Goal: Task Accomplishment & Management: Use online tool/utility

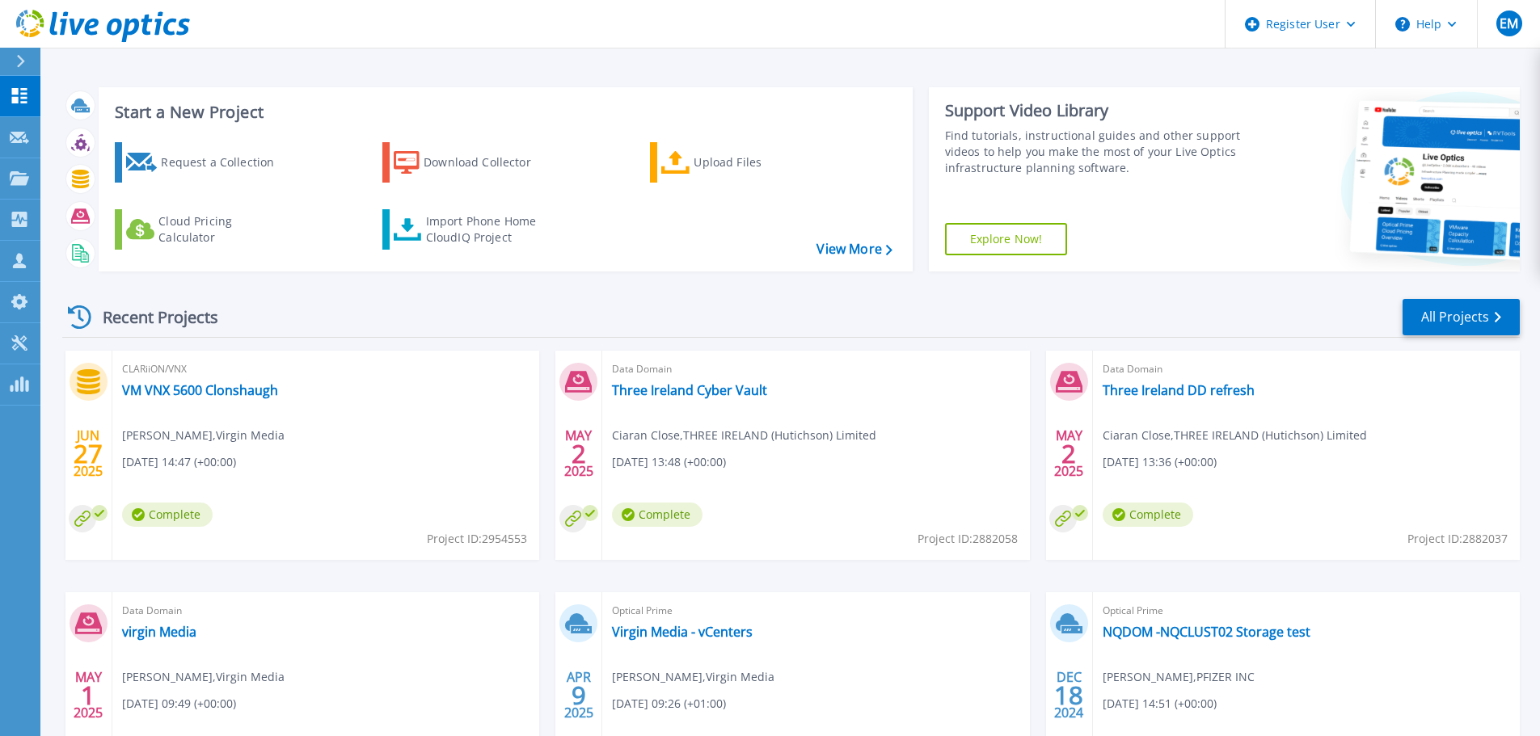
click at [917, 301] on div "Recent Projects All Projects" at bounding box center [790, 317] width 1457 height 40
click at [752, 163] on div "Upload Files" at bounding box center [757, 162] width 129 height 32
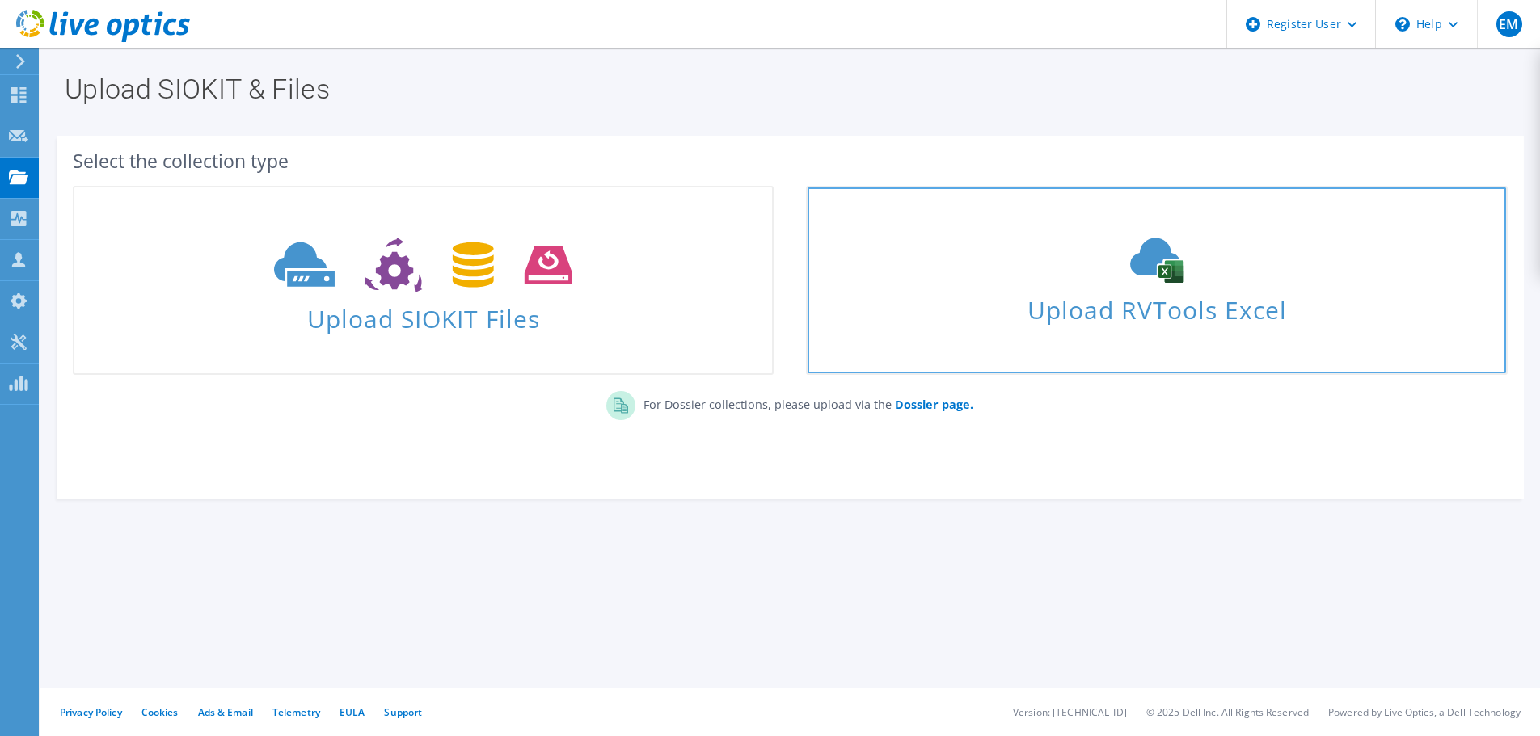
click at [1164, 284] on div "Upload RVTools Excel" at bounding box center [1155, 281] width 697 height 86
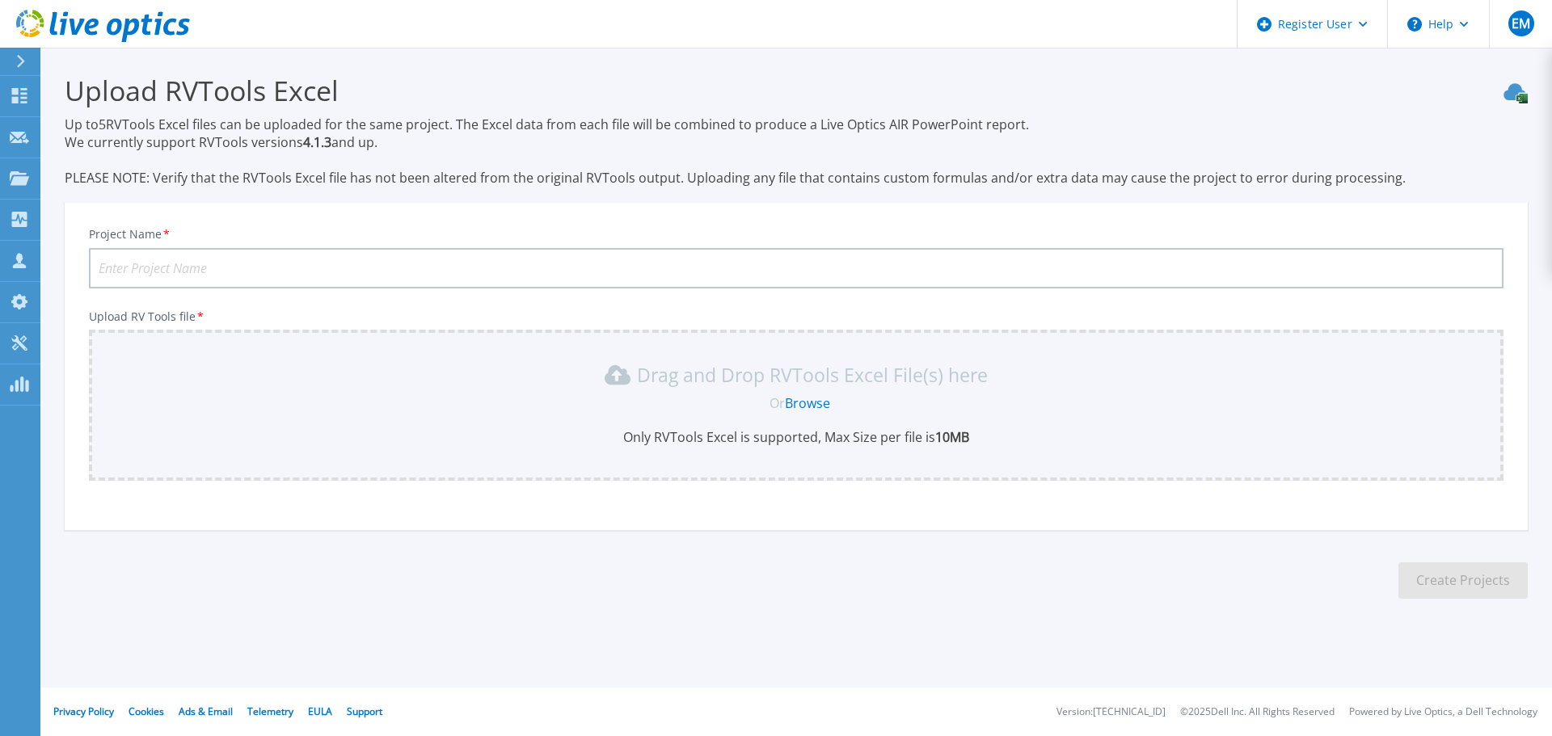
click at [818, 406] on link "Browse" at bounding box center [807, 403] width 45 height 18
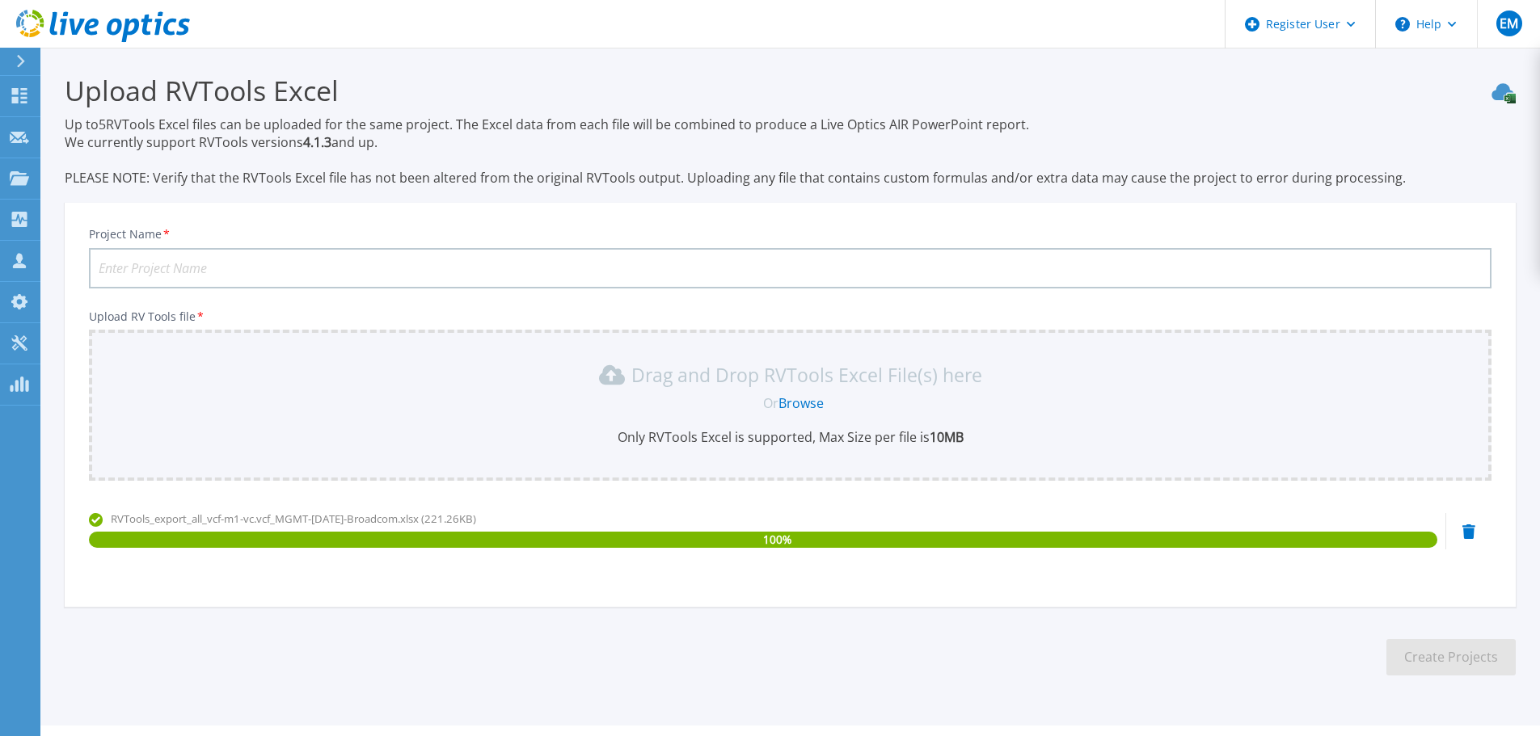
scroll to position [38, 0]
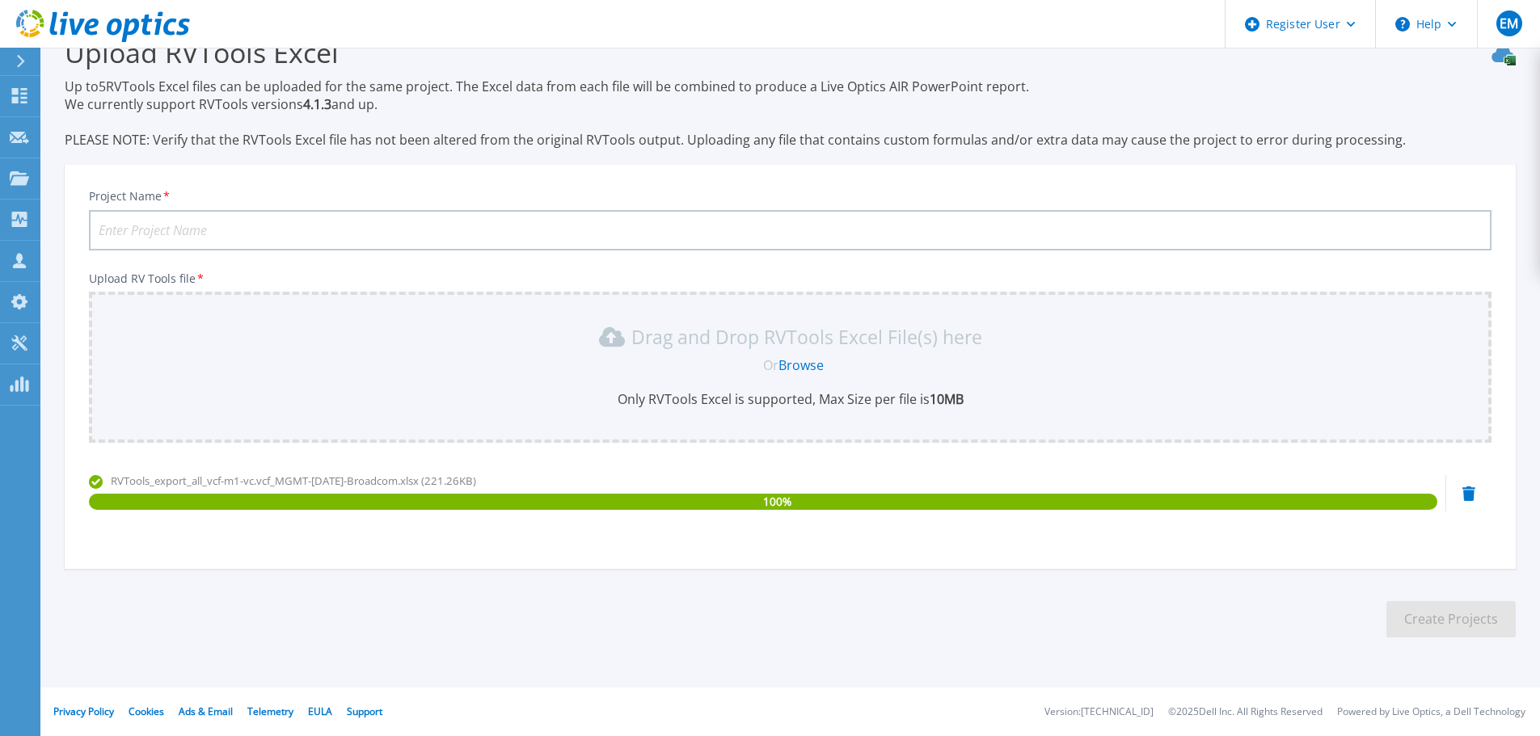
click at [470, 225] on input "Project Name *" at bounding box center [790, 230] width 1402 height 40
type input "CLG RVtools"
click at [1435, 630] on button "Create Projects" at bounding box center [1450, 619] width 129 height 36
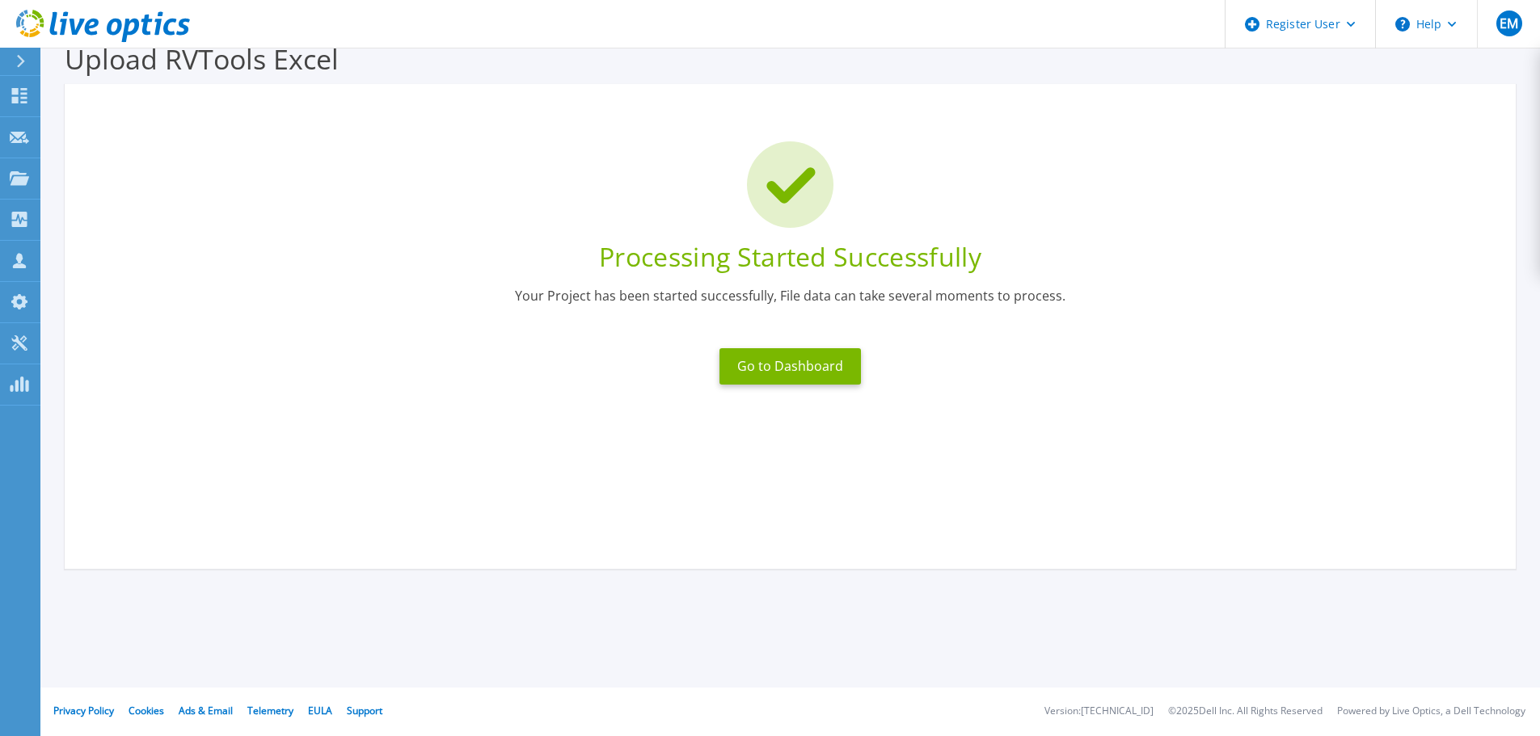
scroll to position [32, 0]
click at [832, 369] on button "Go to Dashboard" at bounding box center [789, 366] width 141 height 36
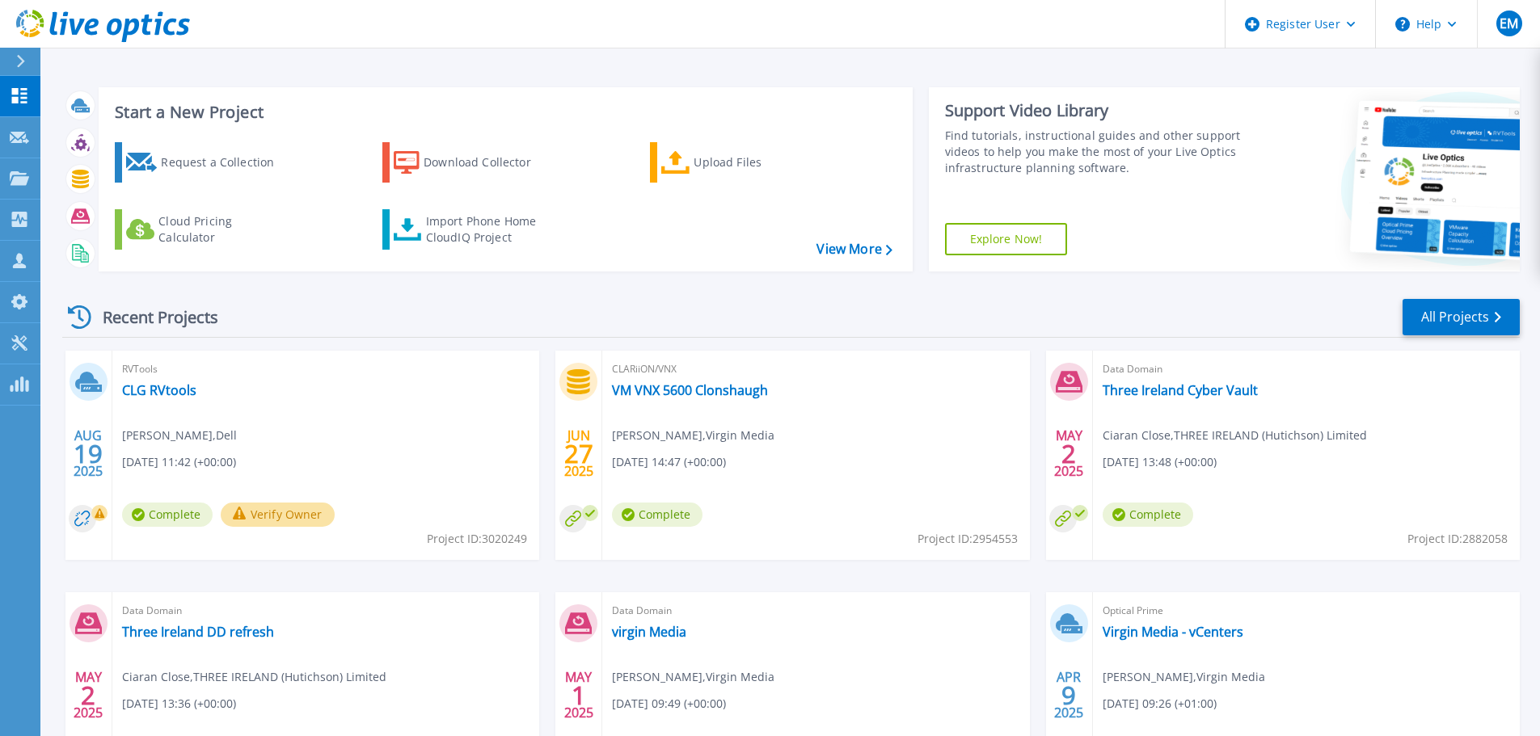
click at [255, 522] on button "Verify Owner" at bounding box center [278, 515] width 114 height 24
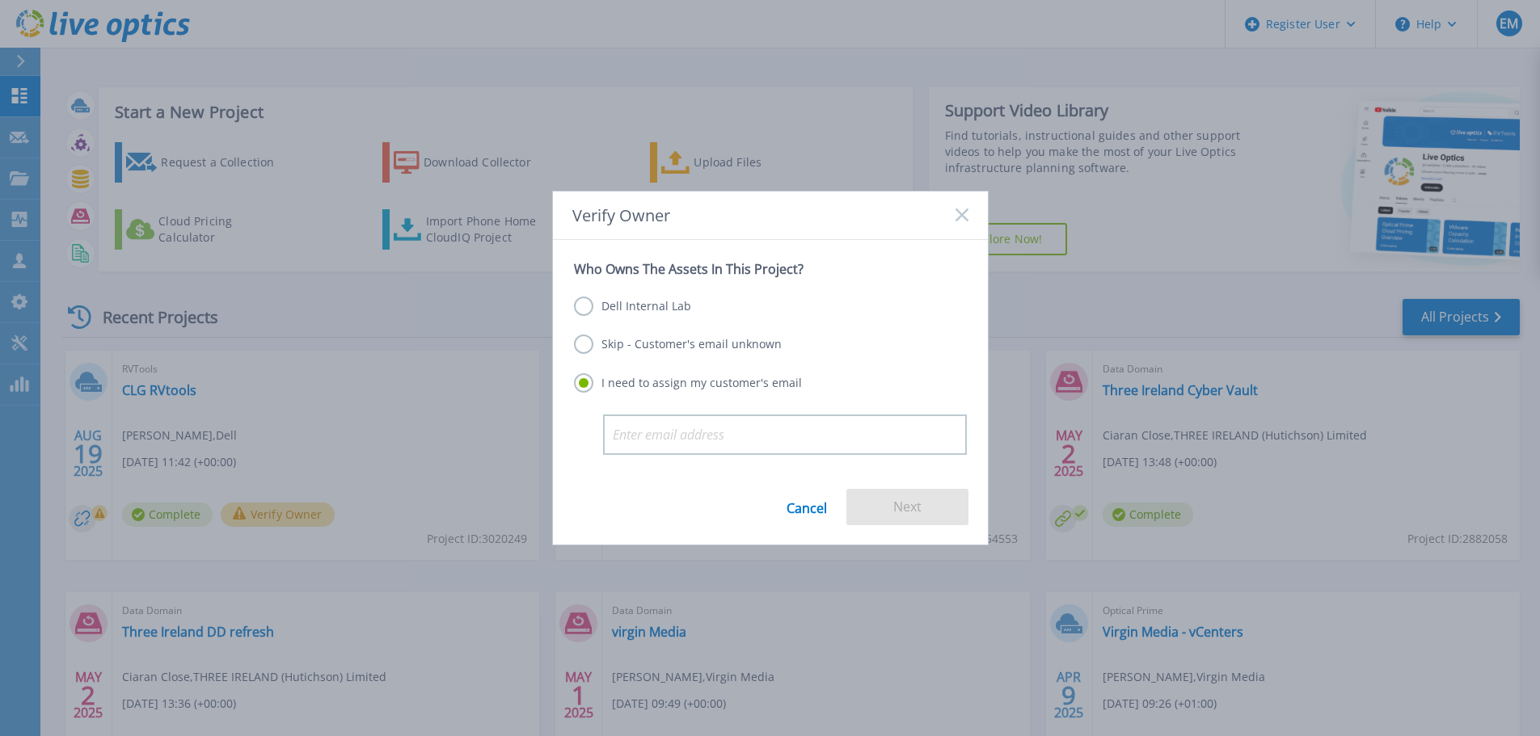
click at [696, 344] on label "Skip - Customer's email unknown" at bounding box center [678, 344] width 208 height 19
click at [0, 0] on input "Skip - Customer's email unknown" at bounding box center [0, 0] width 0 height 0
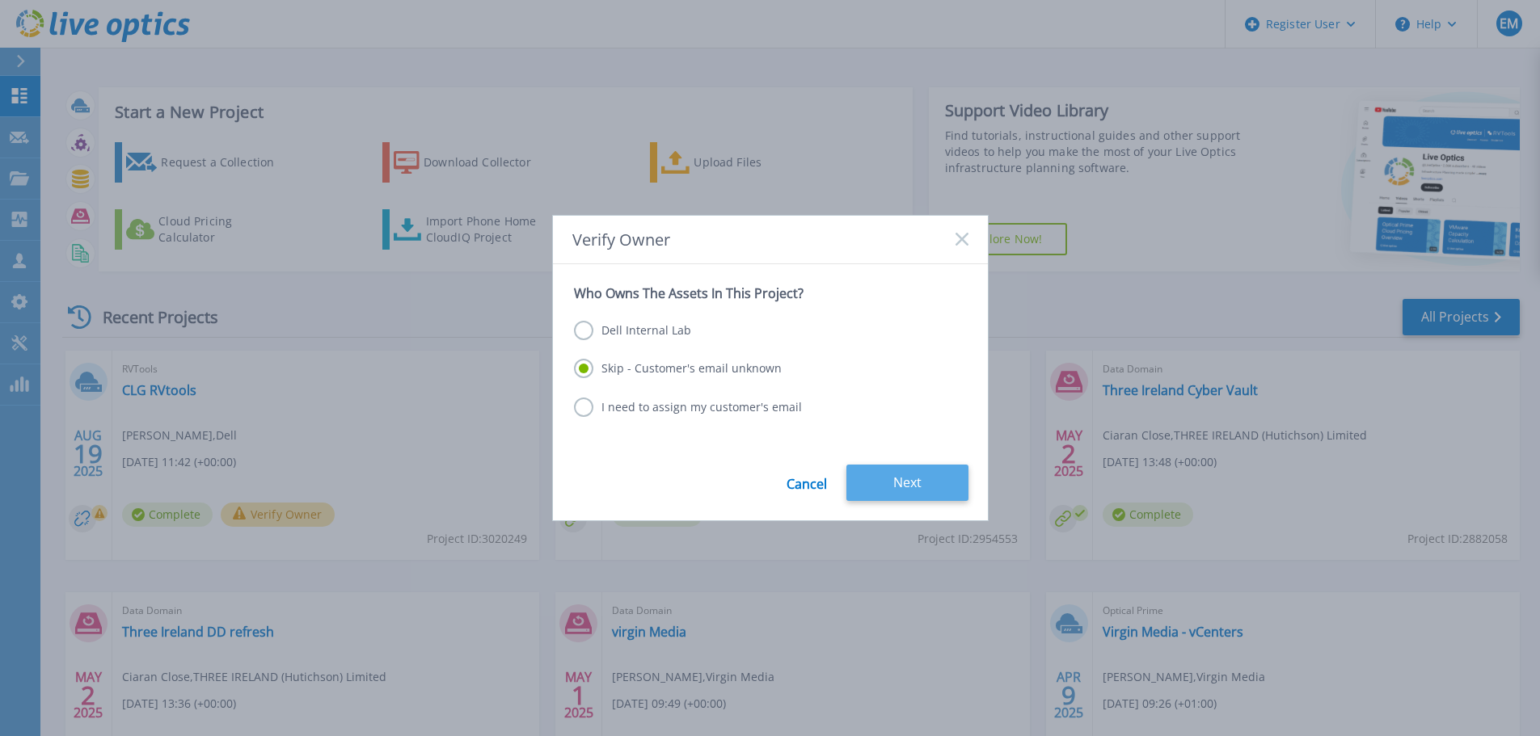
click at [878, 483] on button "Next" at bounding box center [907, 483] width 122 height 36
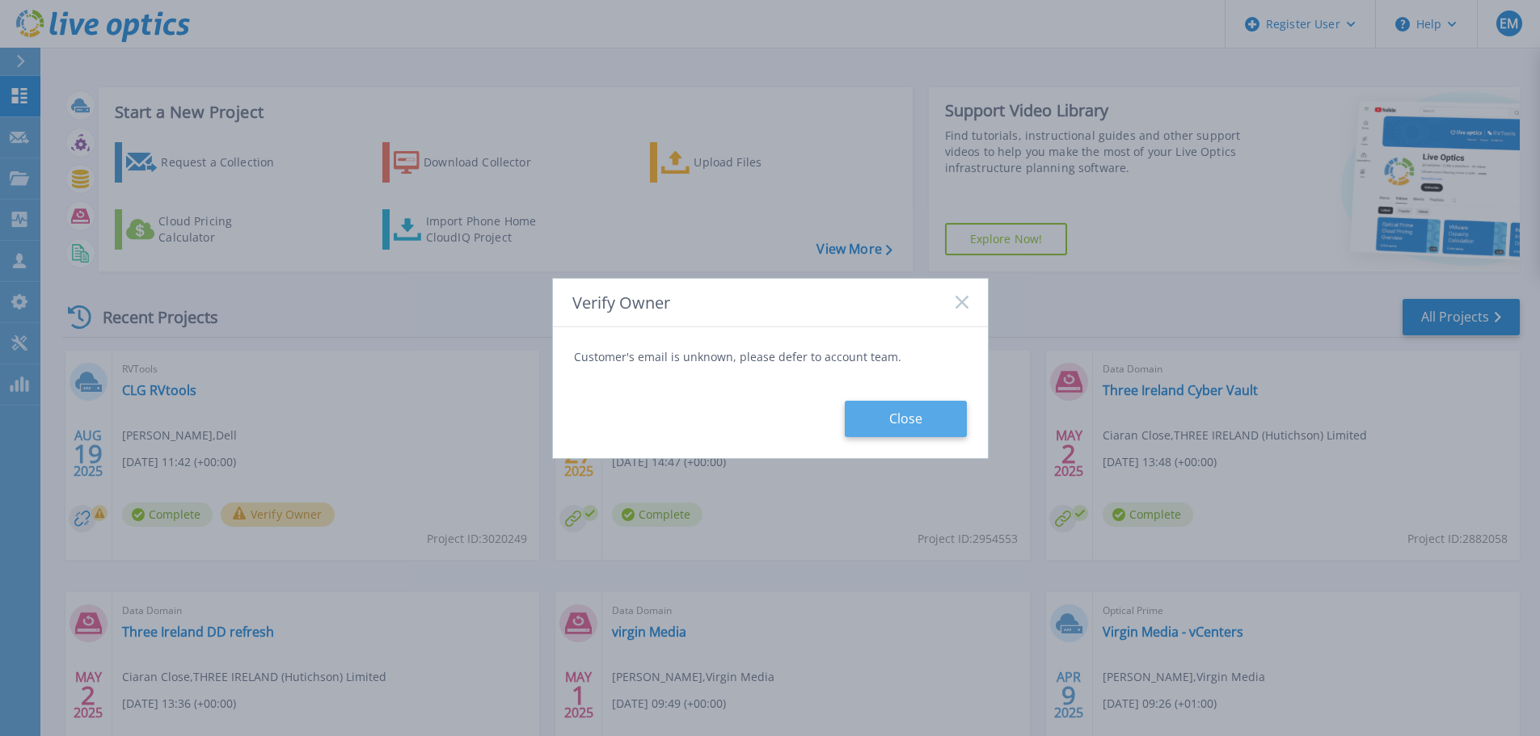
click at [900, 419] on button "Close" at bounding box center [906, 419] width 122 height 36
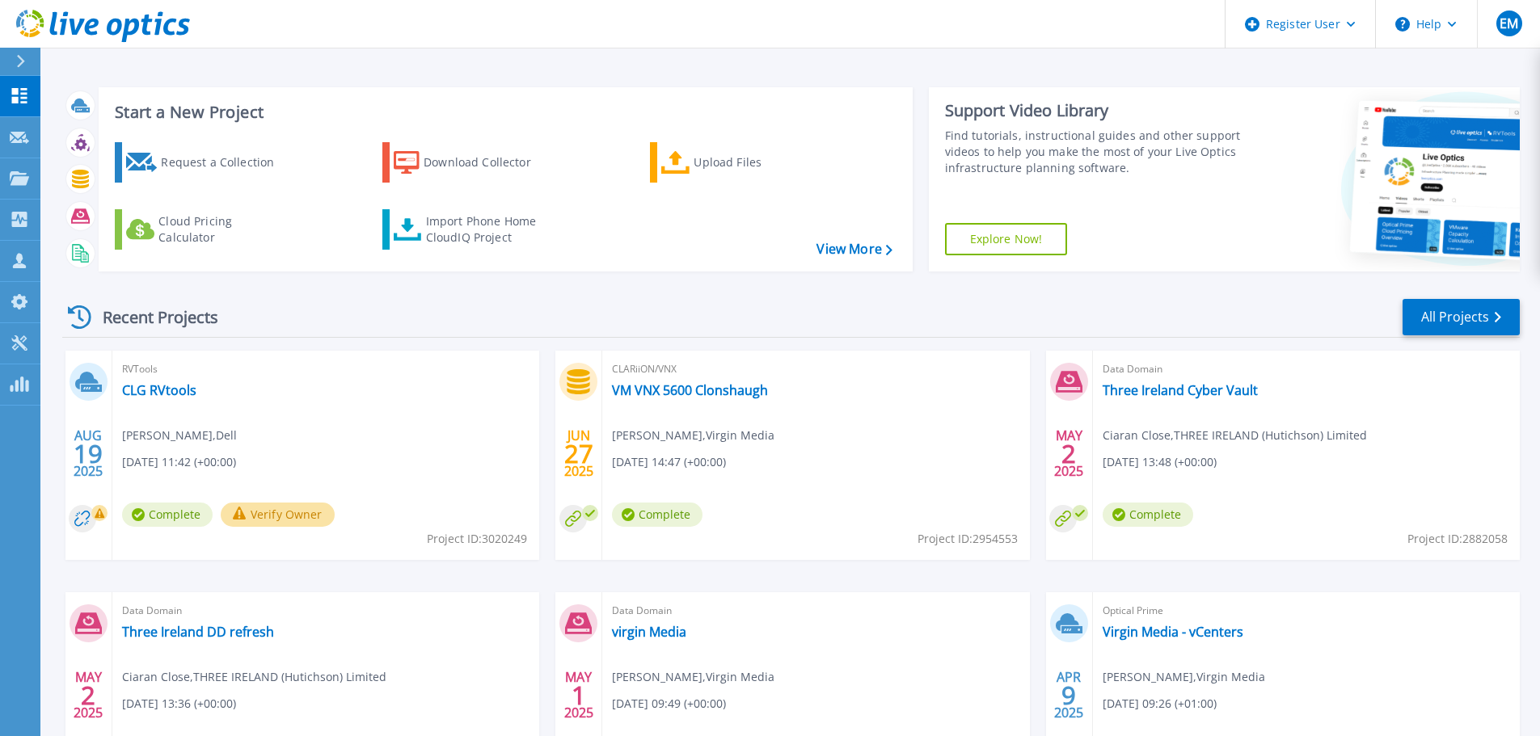
click at [304, 516] on button "Verify Owner" at bounding box center [278, 515] width 114 height 24
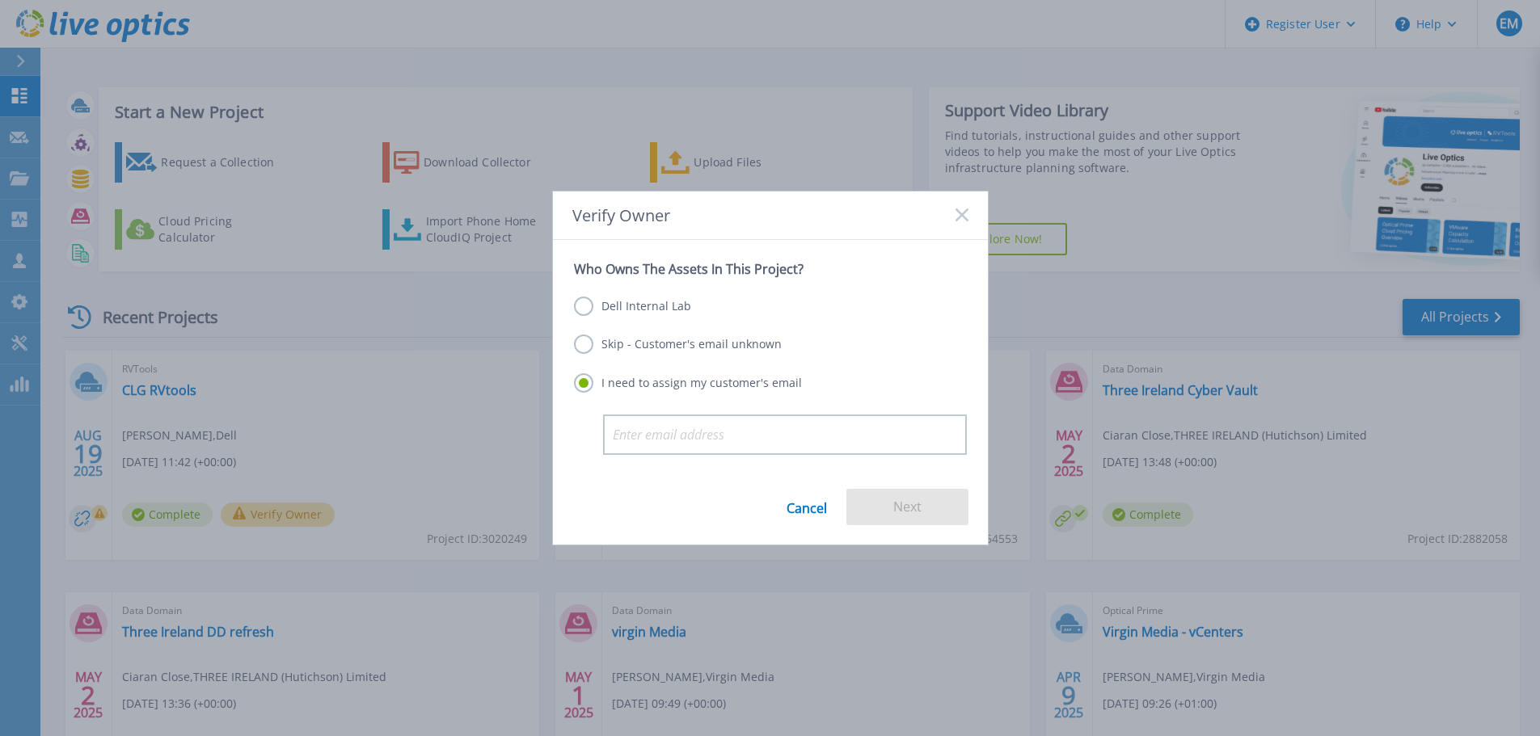
click at [812, 507] on link "Cancel" at bounding box center [806, 507] width 40 height 36
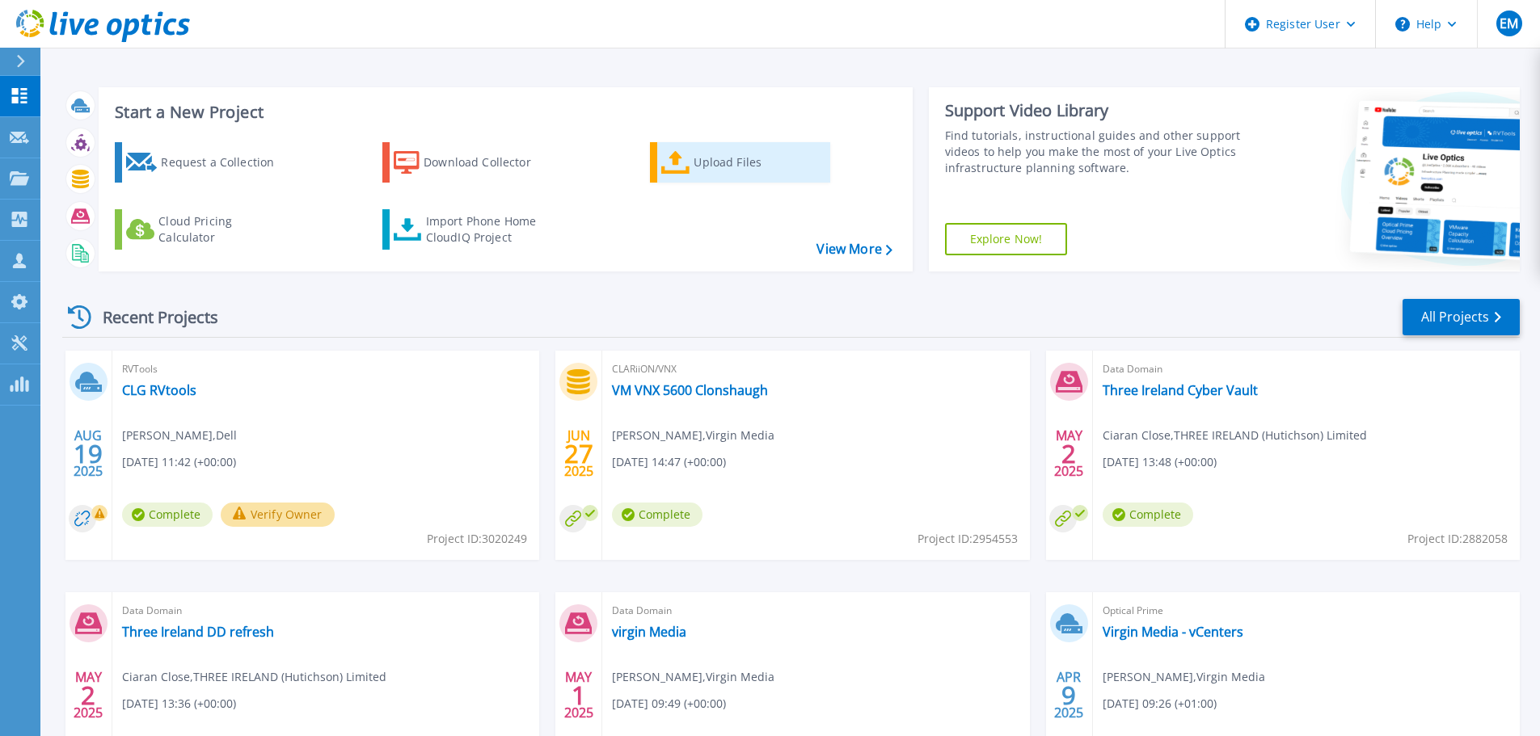
click at [723, 171] on div "Upload Files" at bounding box center [757, 162] width 129 height 32
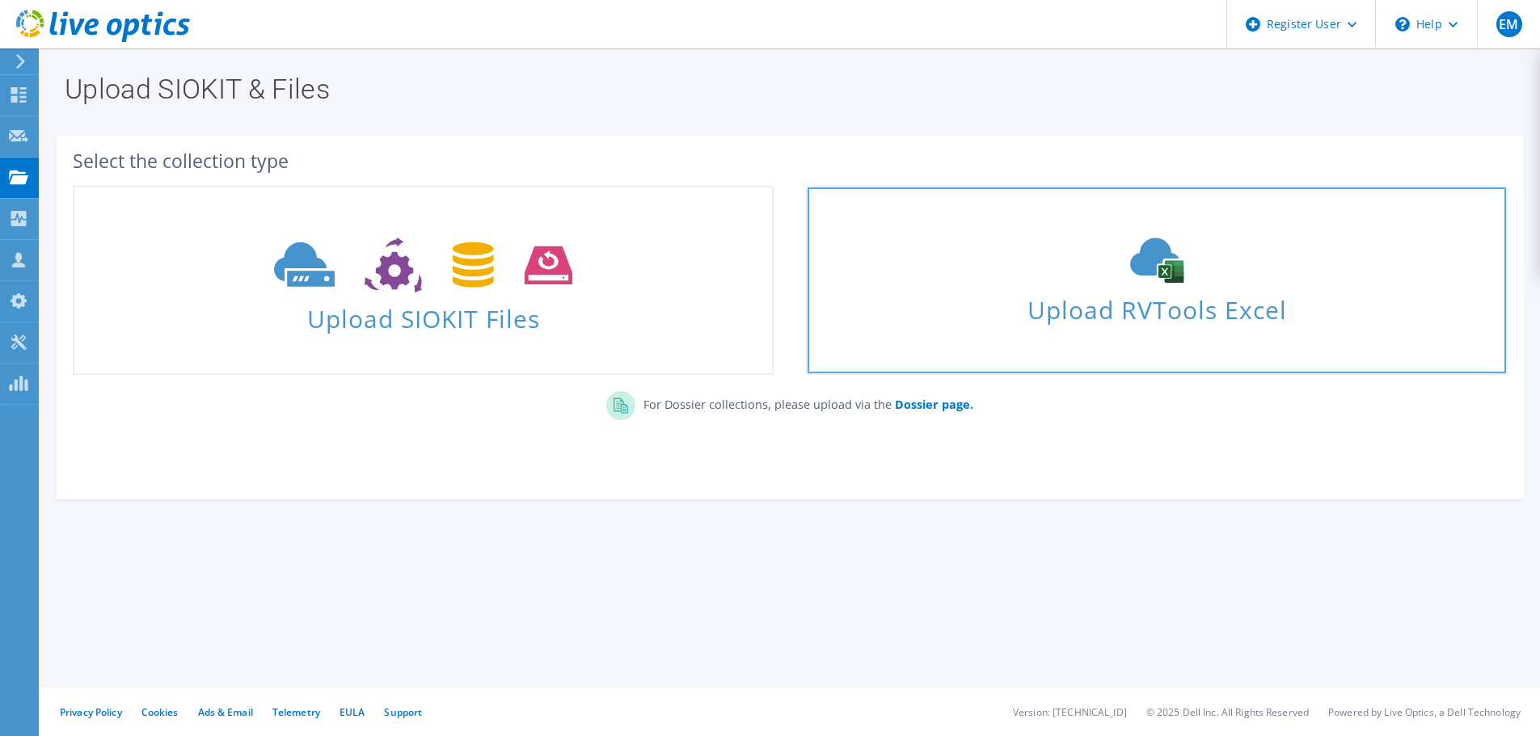
click at [1167, 306] on span "Upload RVTools Excel" at bounding box center [1155, 306] width 697 height 35
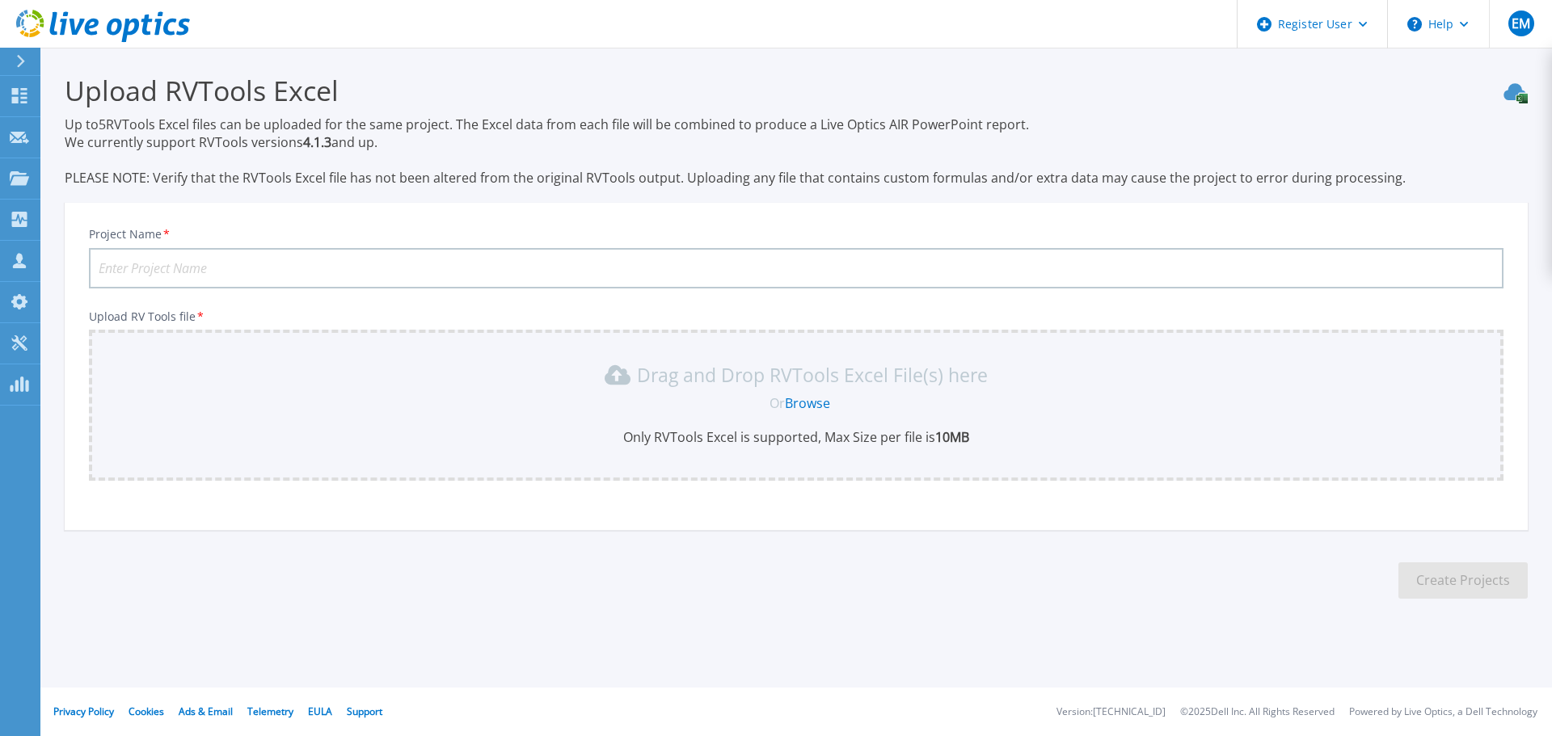
click at [808, 399] on link "Browse" at bounding box center [807, 403] width 45 height 18
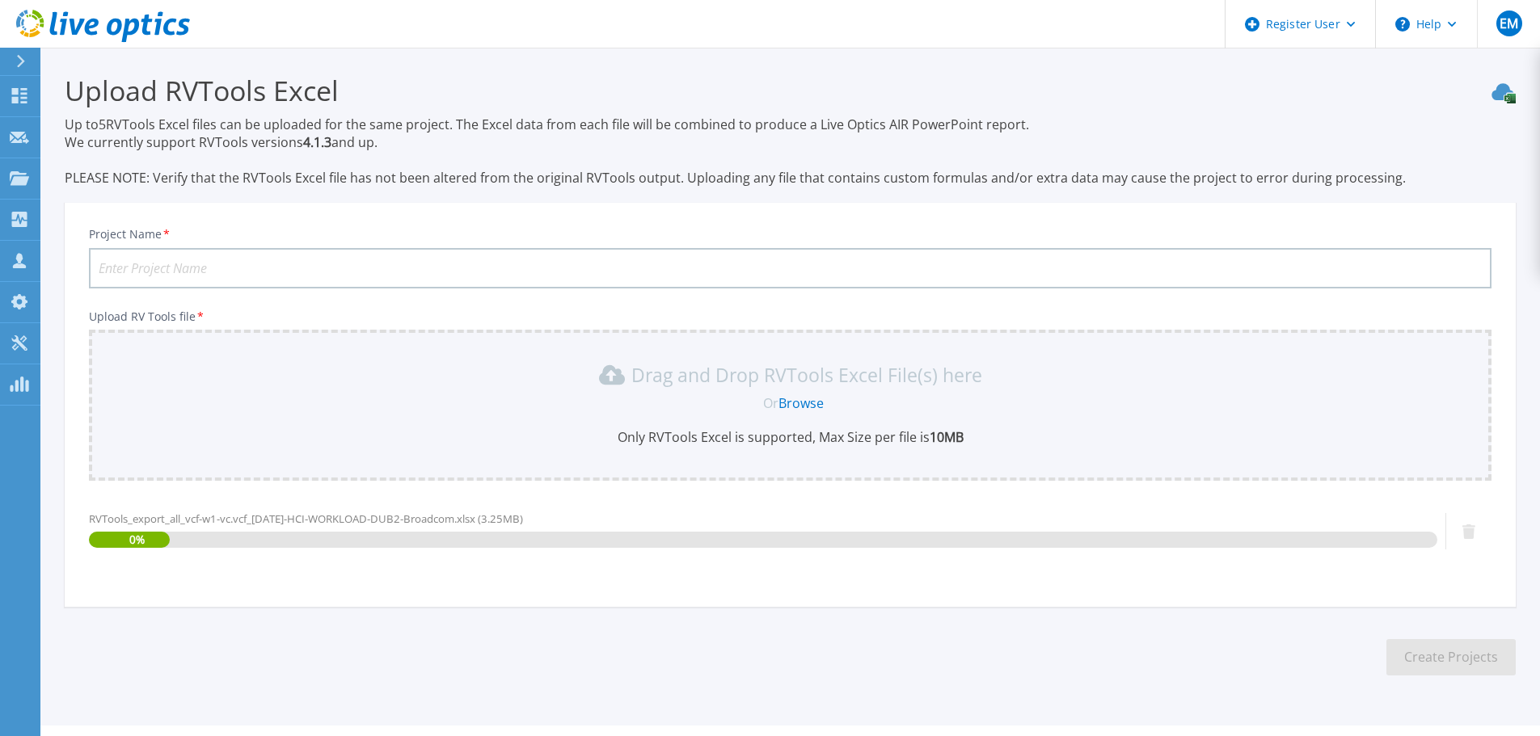
scroll to position [38, 0]
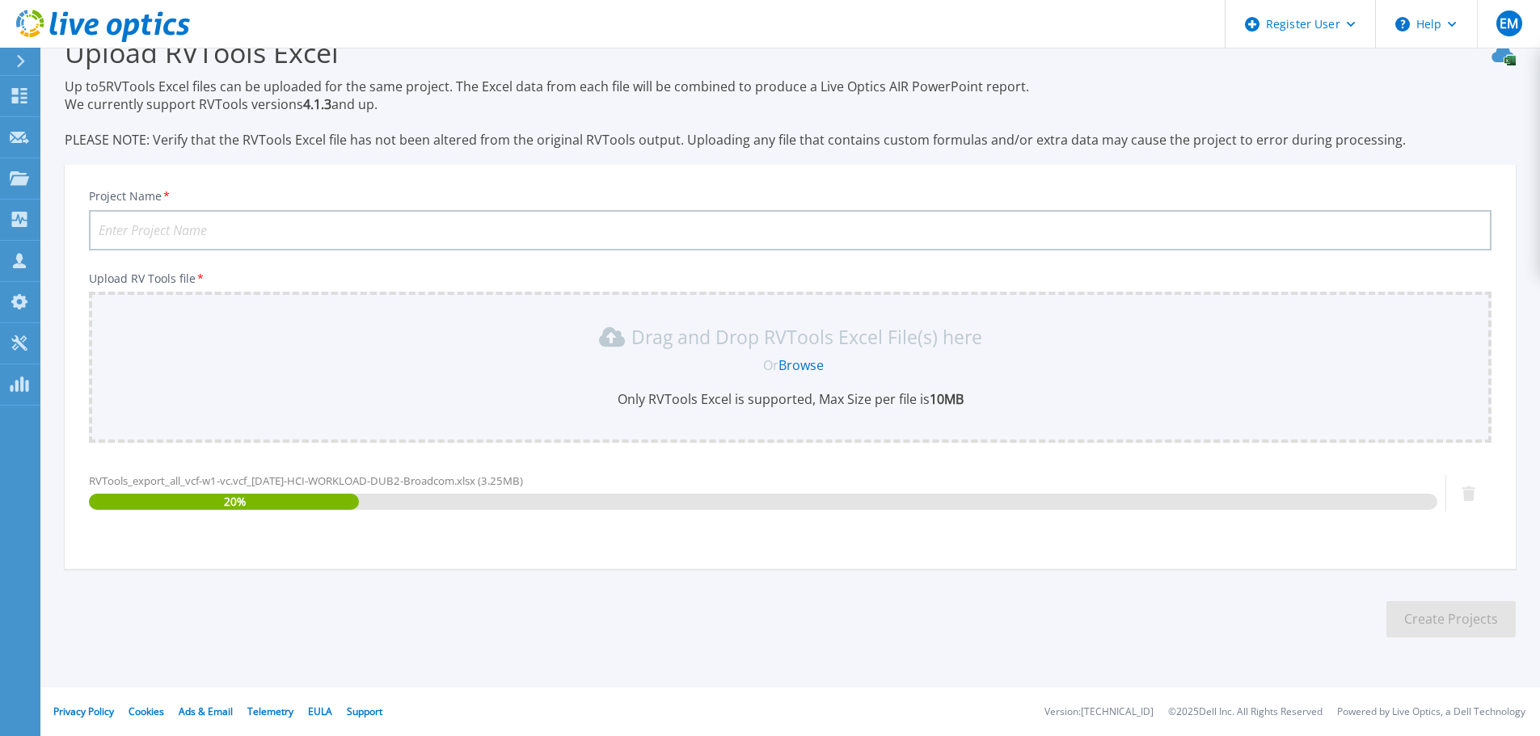
click at [366, 230] on input "Project Name *" at bounding box center [790, 230] width 1402 height 40
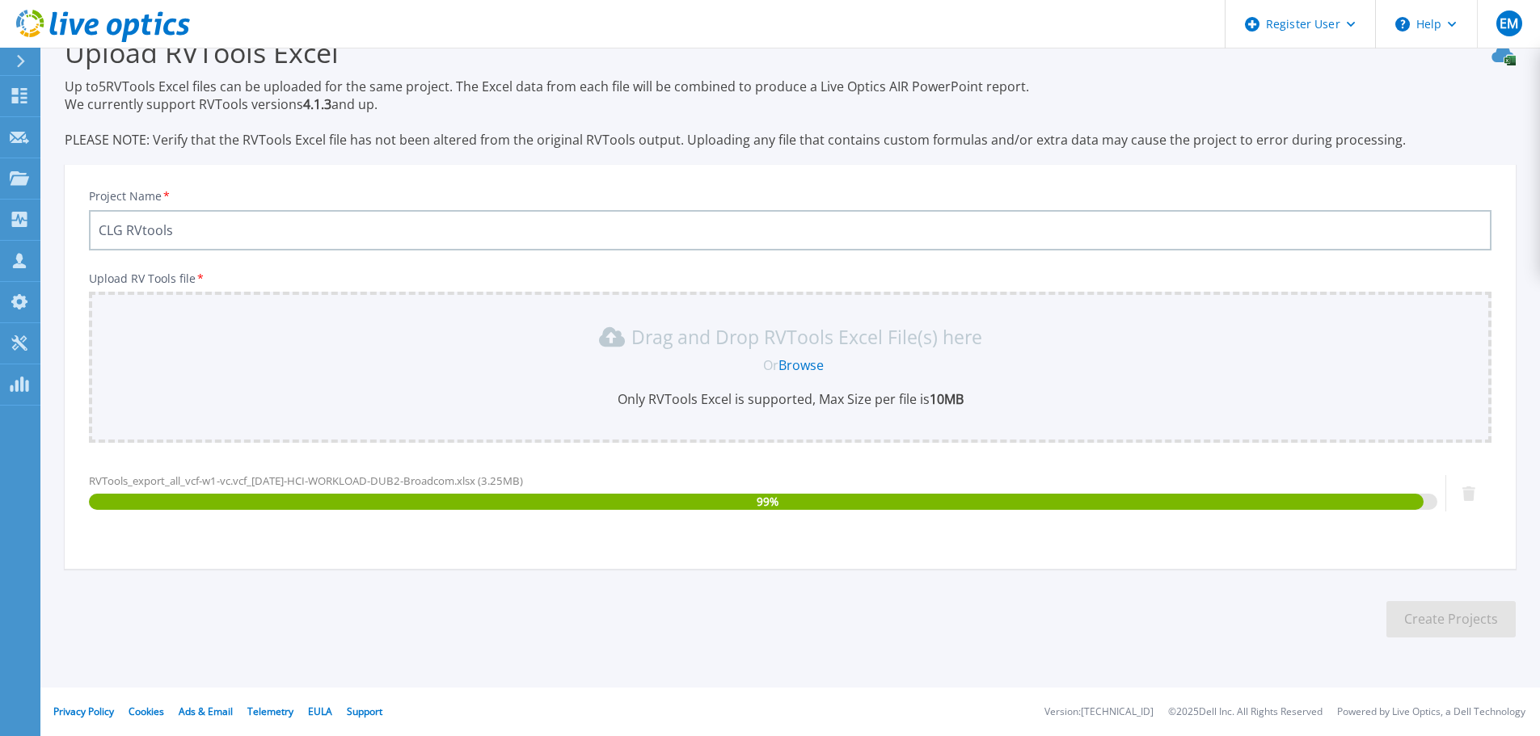
click at [127, 229] on input "CLG RVtools" at bounding box center [790, 230] width 1402 height 40
click at [473, 227] on input "CLG Workload RVtools" at bounding box center [790, 230] width 1402 height 40
type input "CLG Workload RVtools"
click at [1448, 626] on button "Create Projects" at bounding box center [1450, 619] width 129 height 36
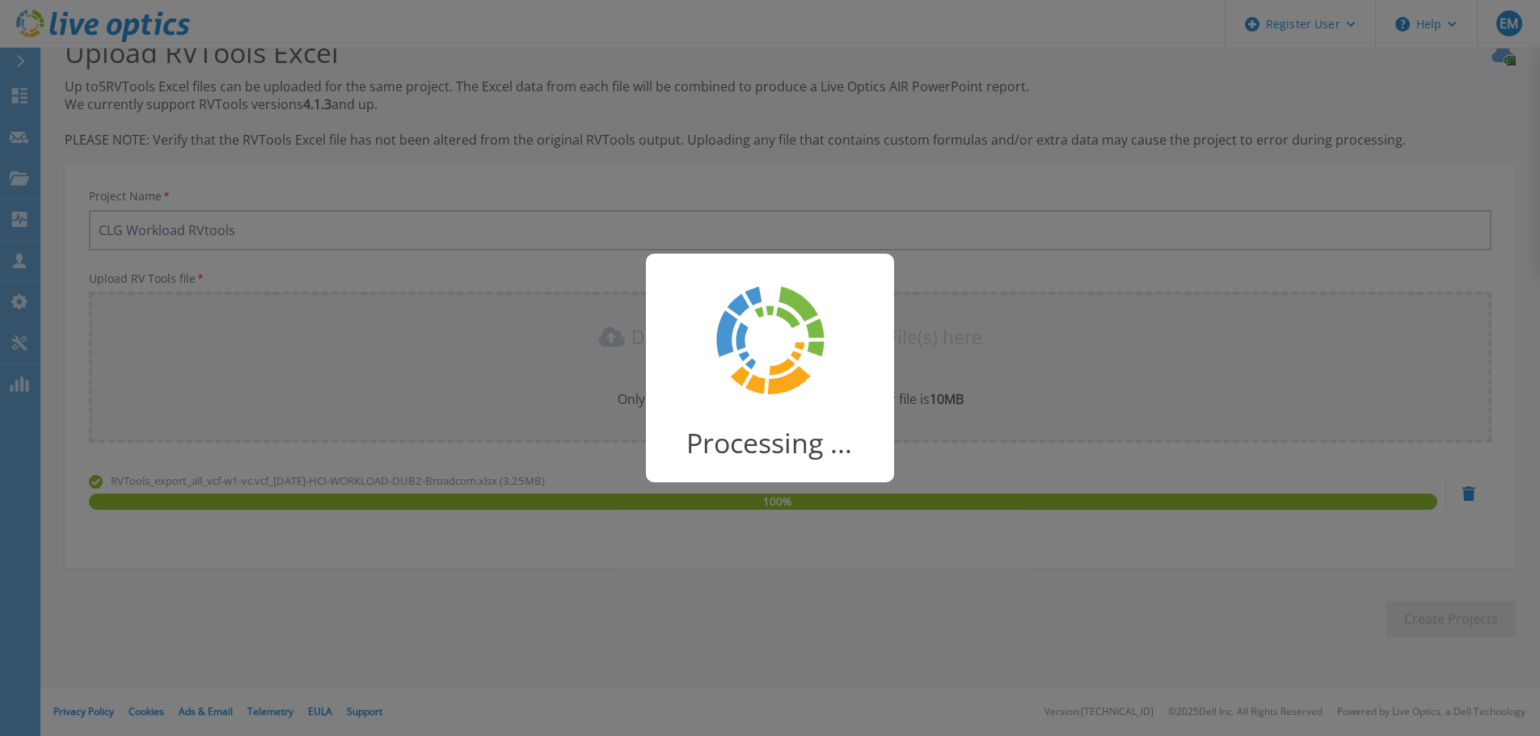
scroll to position [32, 0]
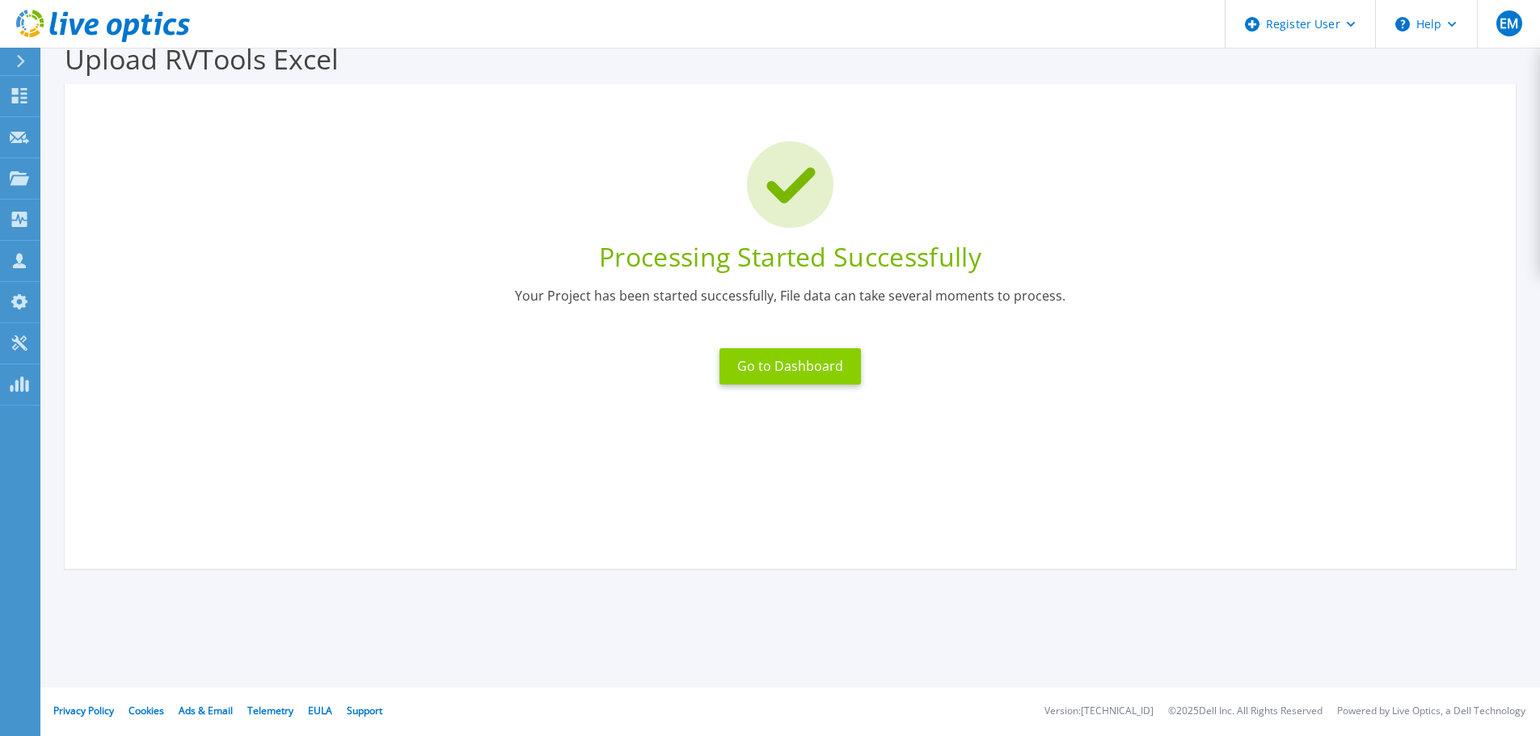
click at [773, 362] on button "Go to Dashboard" at bounding box center [789, 366] width 141 height 36
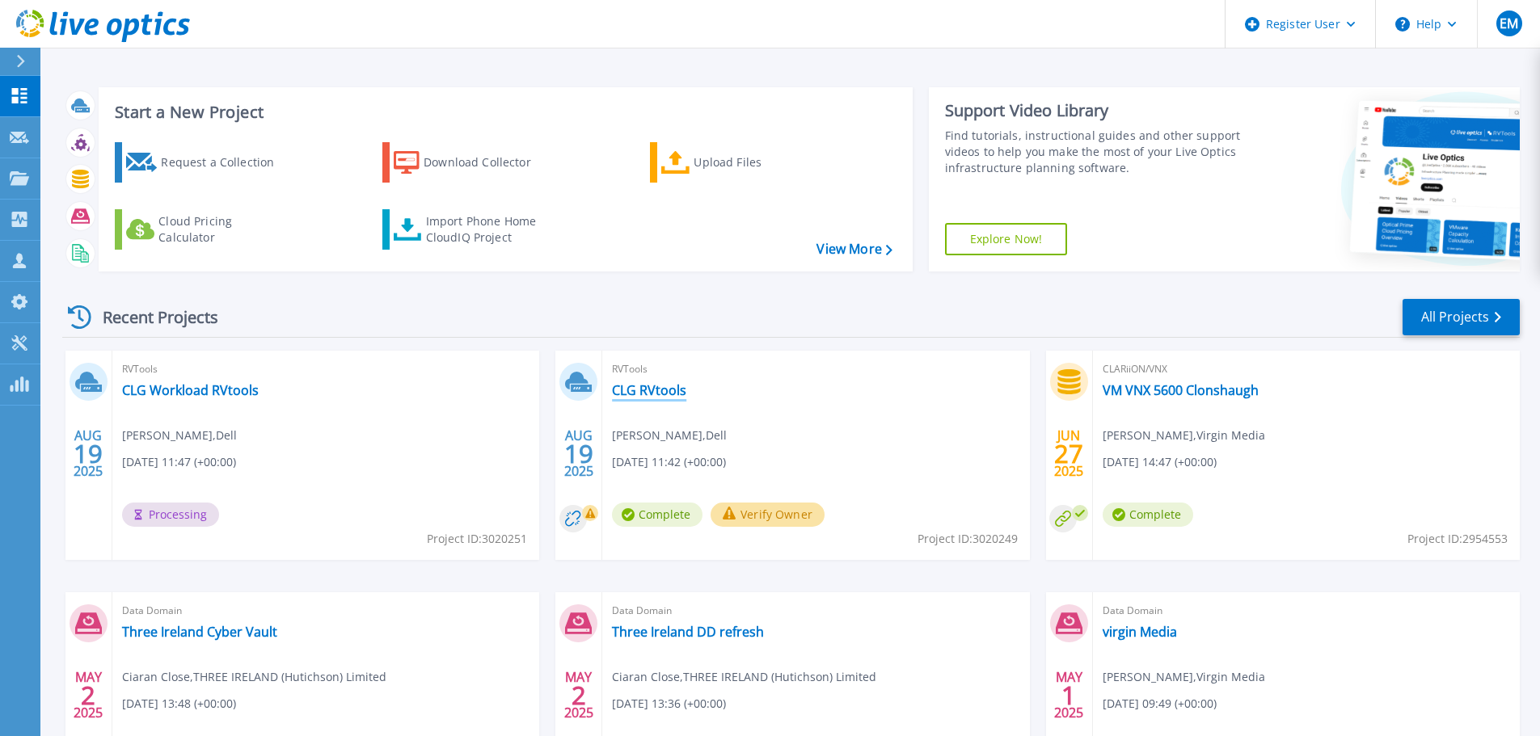
click at [646, 391] on link "CLG RVtools" at bounding box center [649, 390] width 74 height 16
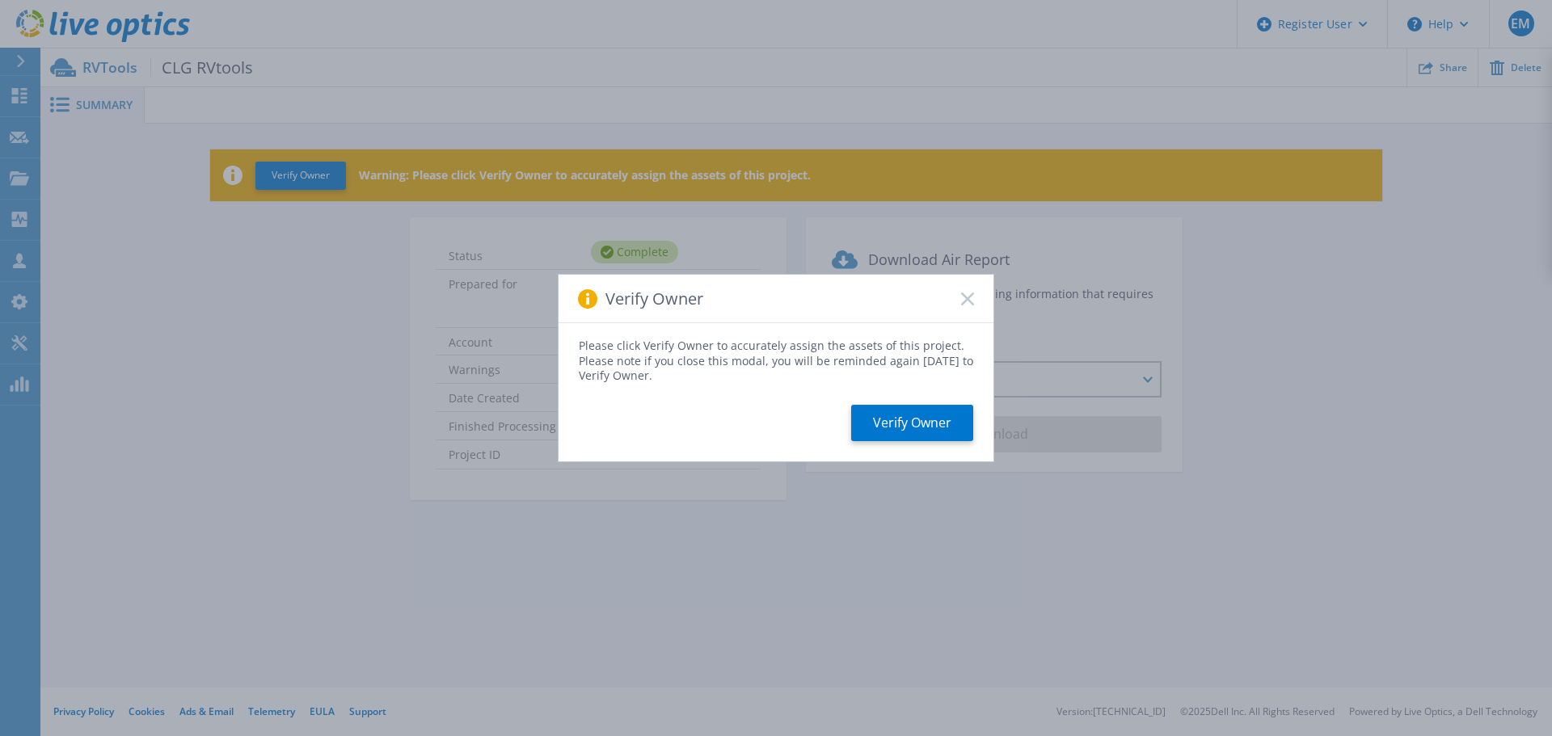
click at [964, 300] on icon at bounding box center [967, 299] width 13 height 13
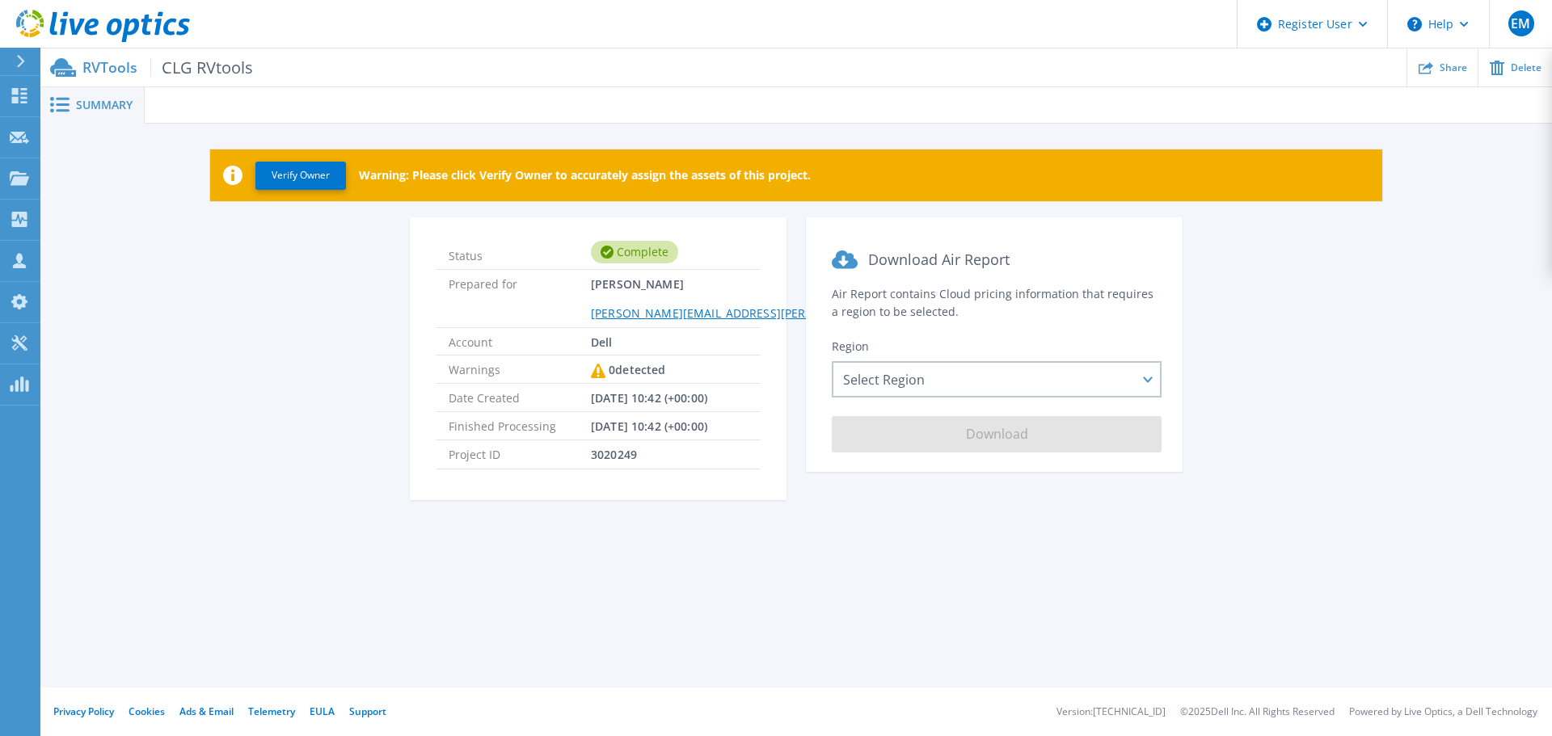
click at [212, 68] on span "CLG RVtools" at bounding box center [201, 67] width 103 height 19
drag, startPoint x: 212, startPoint y: 68, endPoint x: 149, endPoint y: 197, distance: 143.9
click at [149, 197] on div "Verify Owner Warning: Please click Verify Owner to accurately assign the assets…" at bounding box center [795, 334] width 1511 height 420
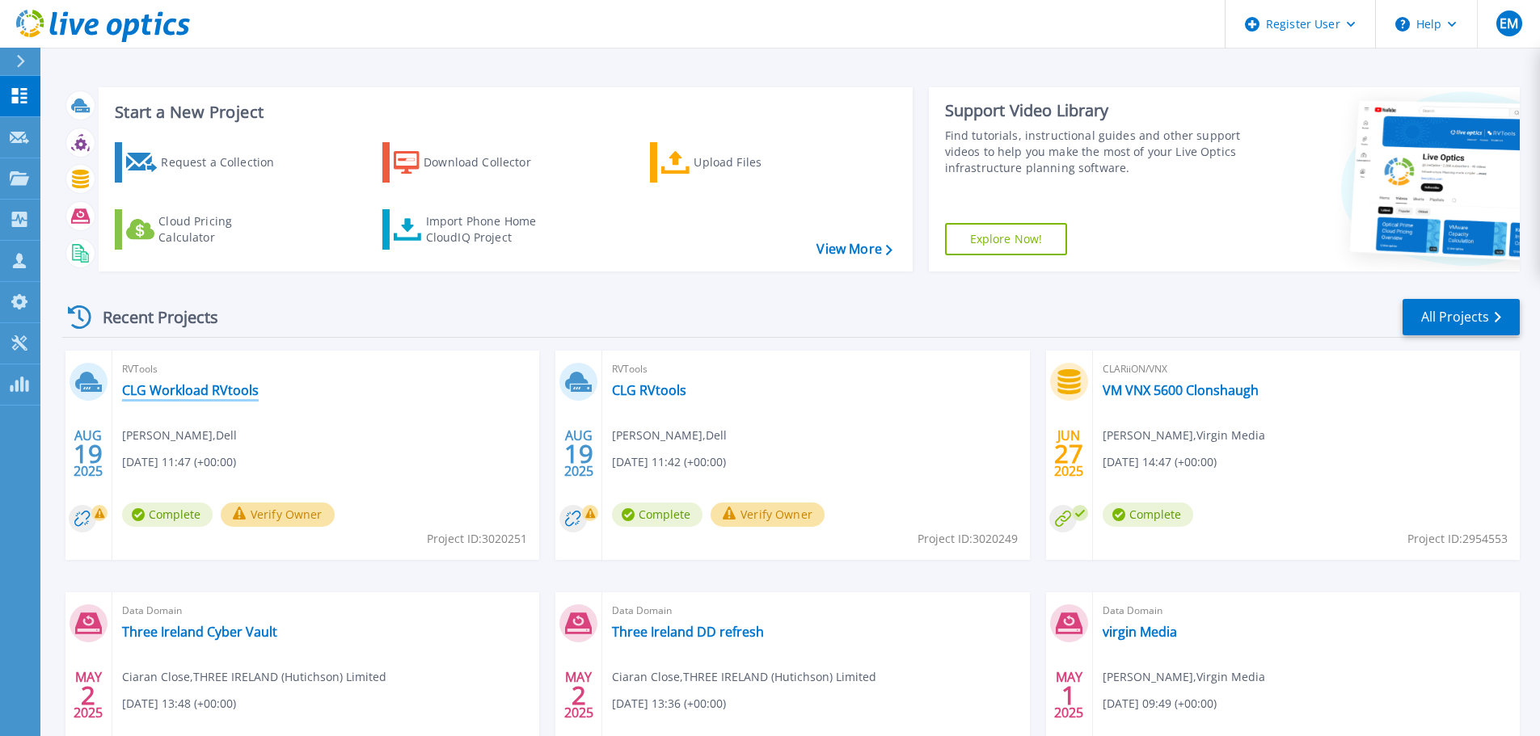
click at [233, 394] on link "CLG Workload RVtools" at bounding box center [190, 390] width 137 height 16
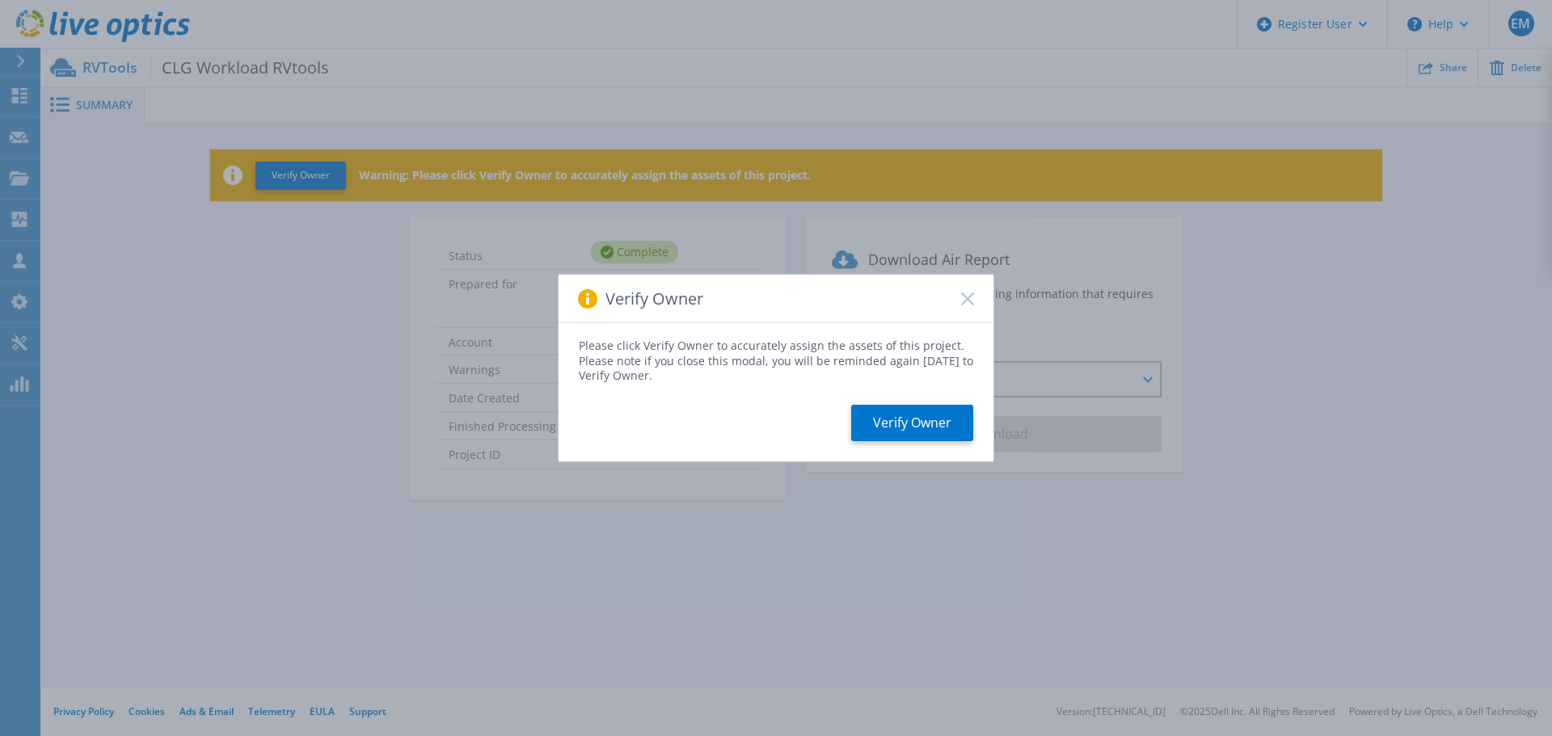
click at [970, 304] on icon at bounding box center [967, 299] width 13 height 13
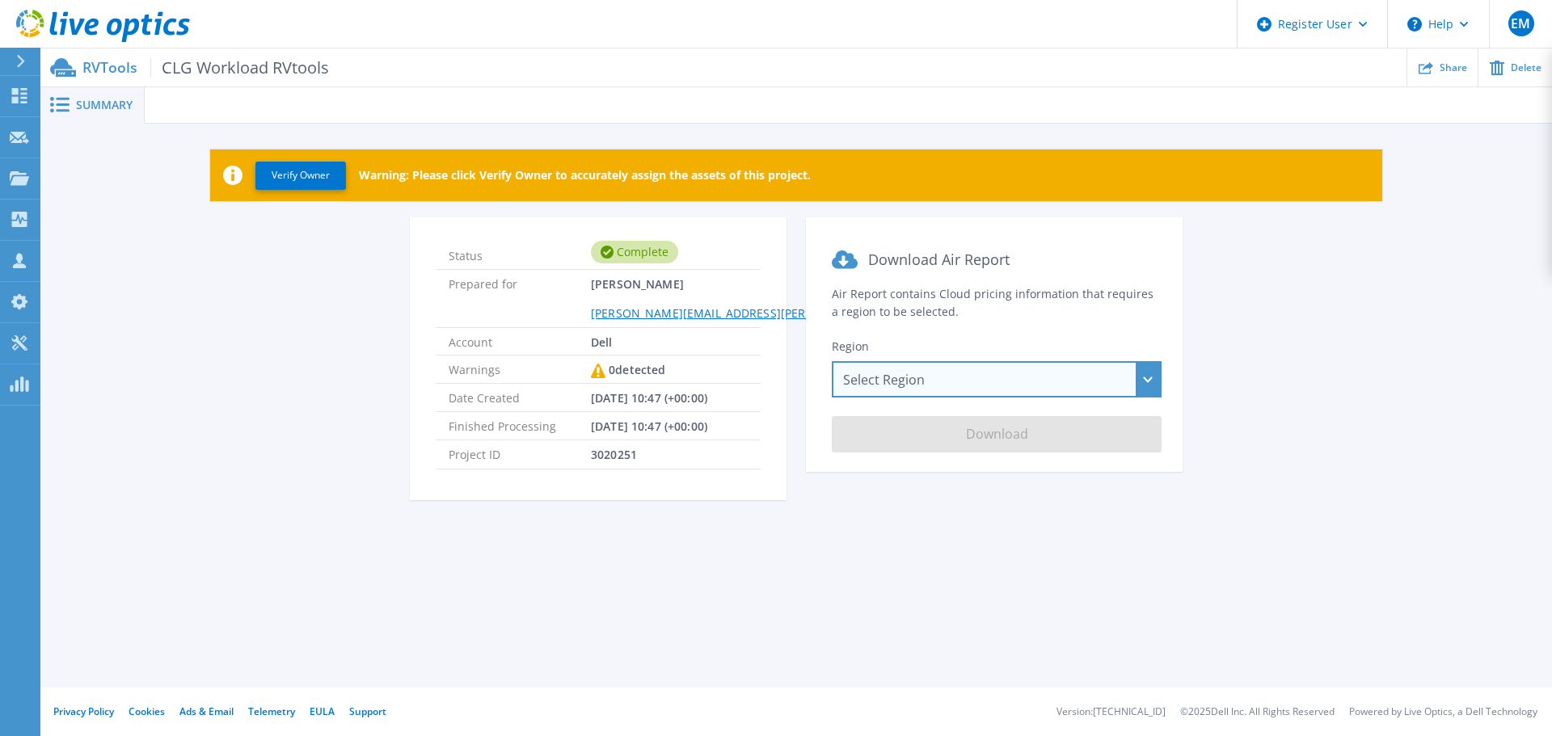
click at [927, 380] on div "Select Region [GEOGRAPHIC_DATA] ([GEOGRAPHIC_DATA]) [GEOGRAPHIC_DATA] ([GEOGRAP…" at bounding box center [997, 379] width 330 height 36
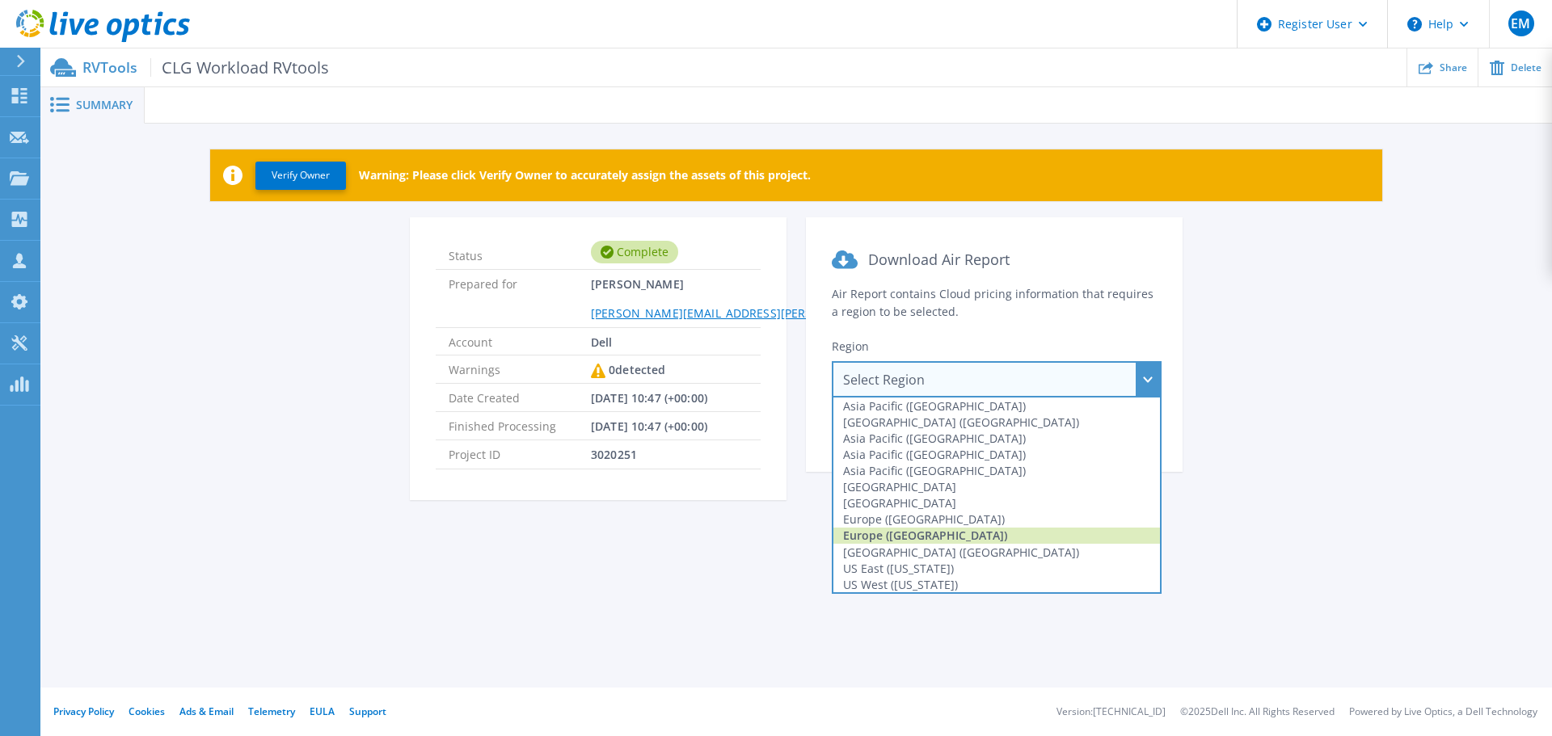
click at [919, 533] on div "Europe ([GEOGRAPHIC_DATA])" at bounding box center [996, 536] width 327 height 16
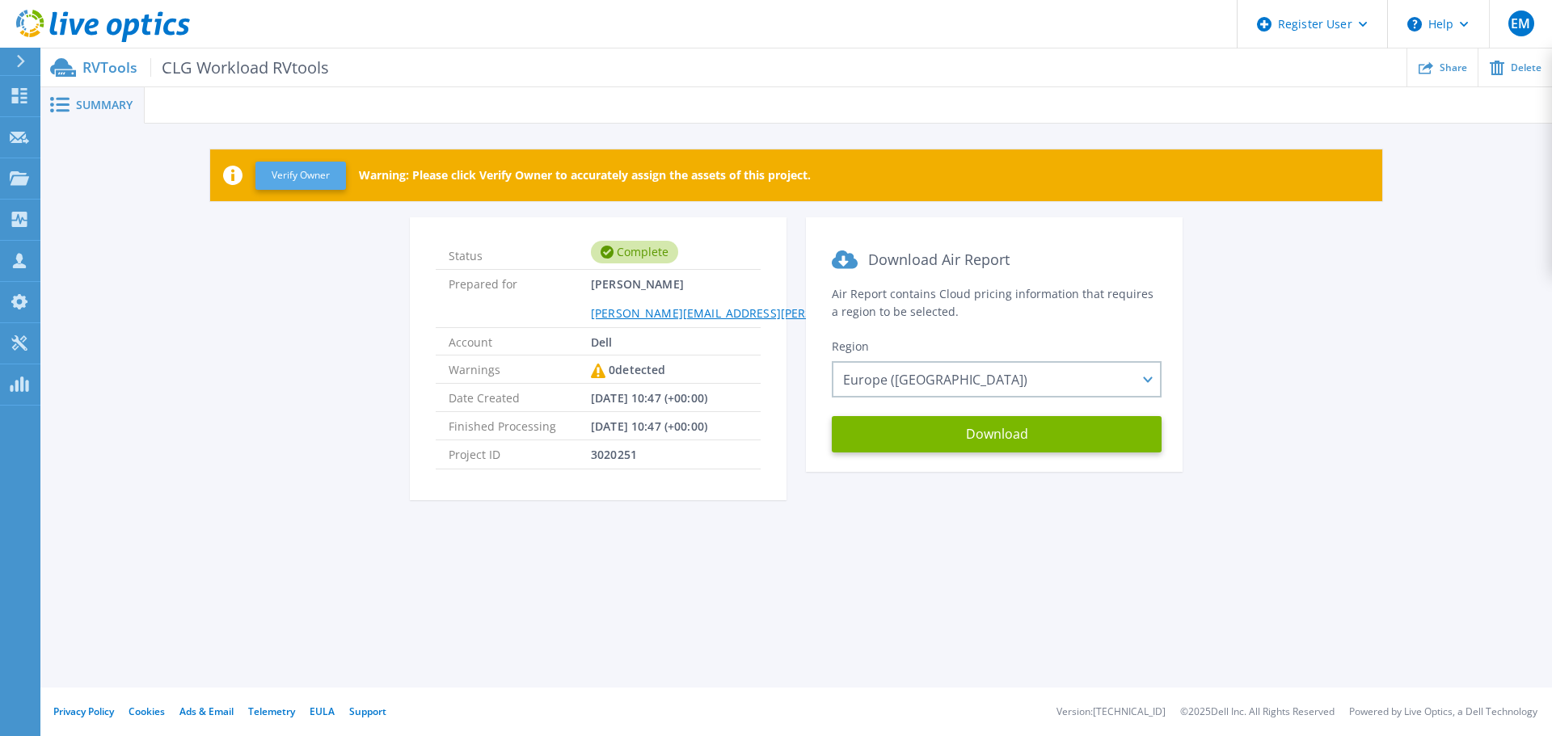
click at [276, 178] on button "Verify Owner" at bounding box center [300, 176] width 91 height 28
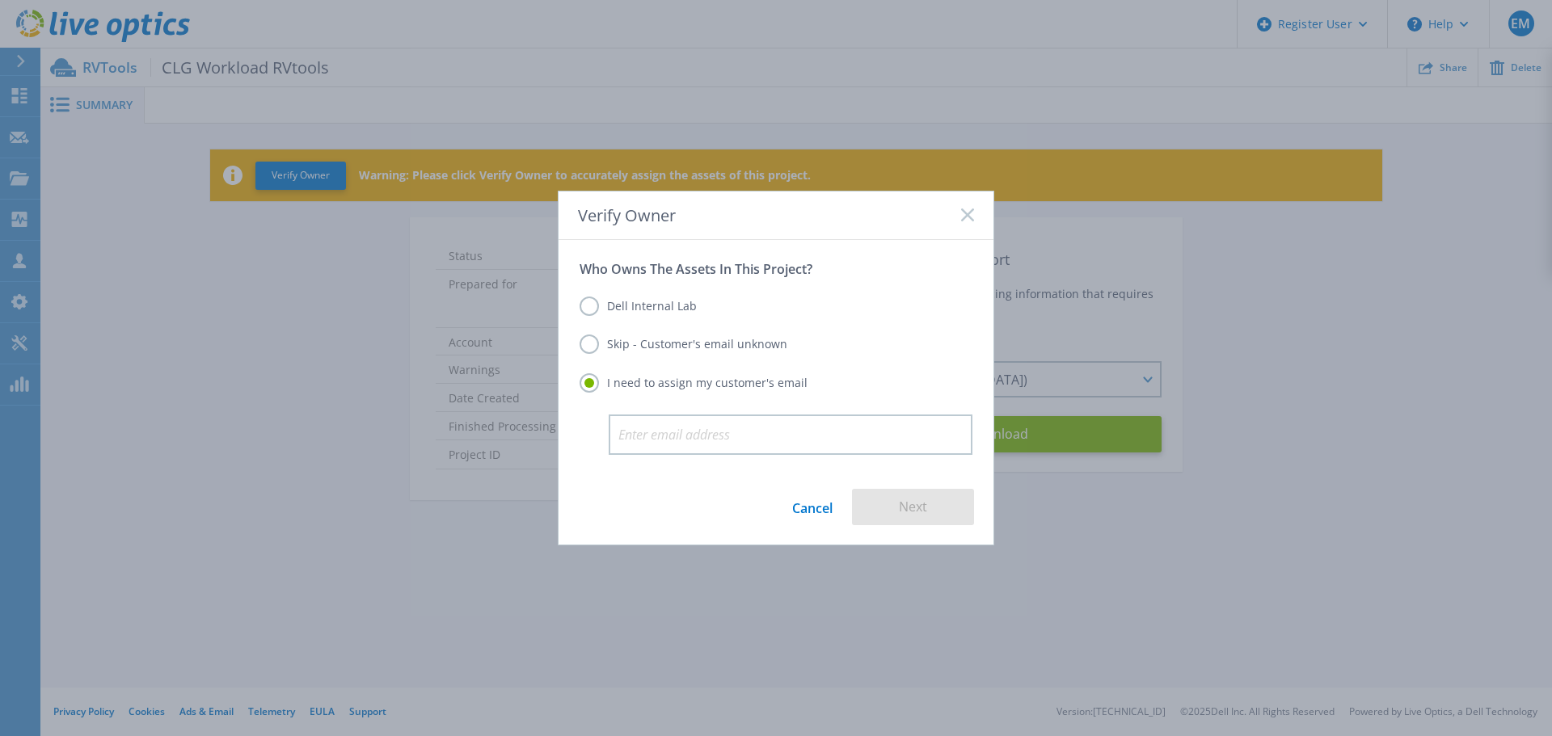
click at [592, 339] on label "Skip - Customer's email unknown" at bounding box center [683, 344] width 208 height 19
click at [0, 0] on input "Skip - Customer's email unknown" at bounding box center [0, 0] width 0 height 0
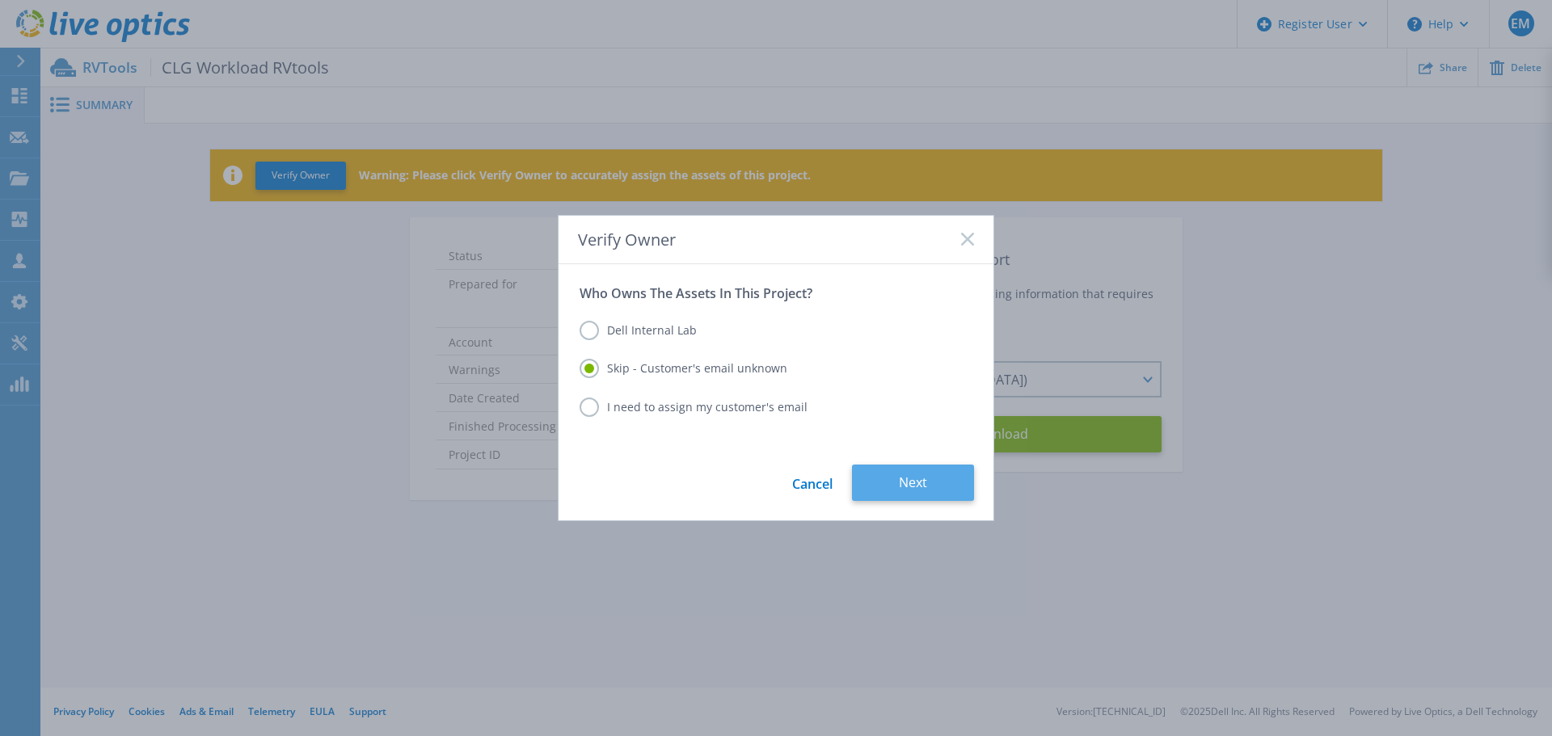
click at [912, 481] on button "Next" at bounding box center [913, 483] width 122 height 36
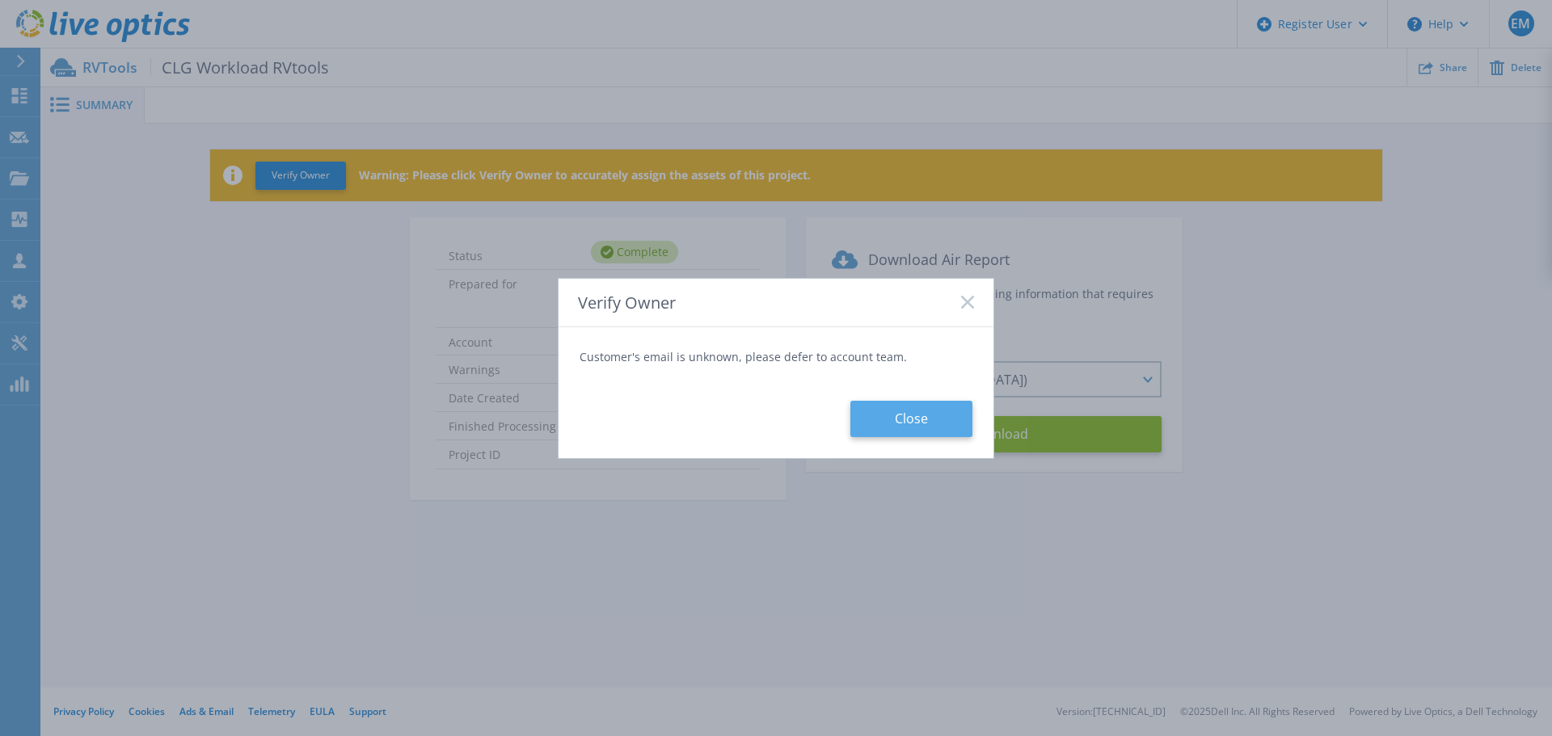
click at [889, 424] on button "Close" at bounding box center [911, 419] width 122 height 36
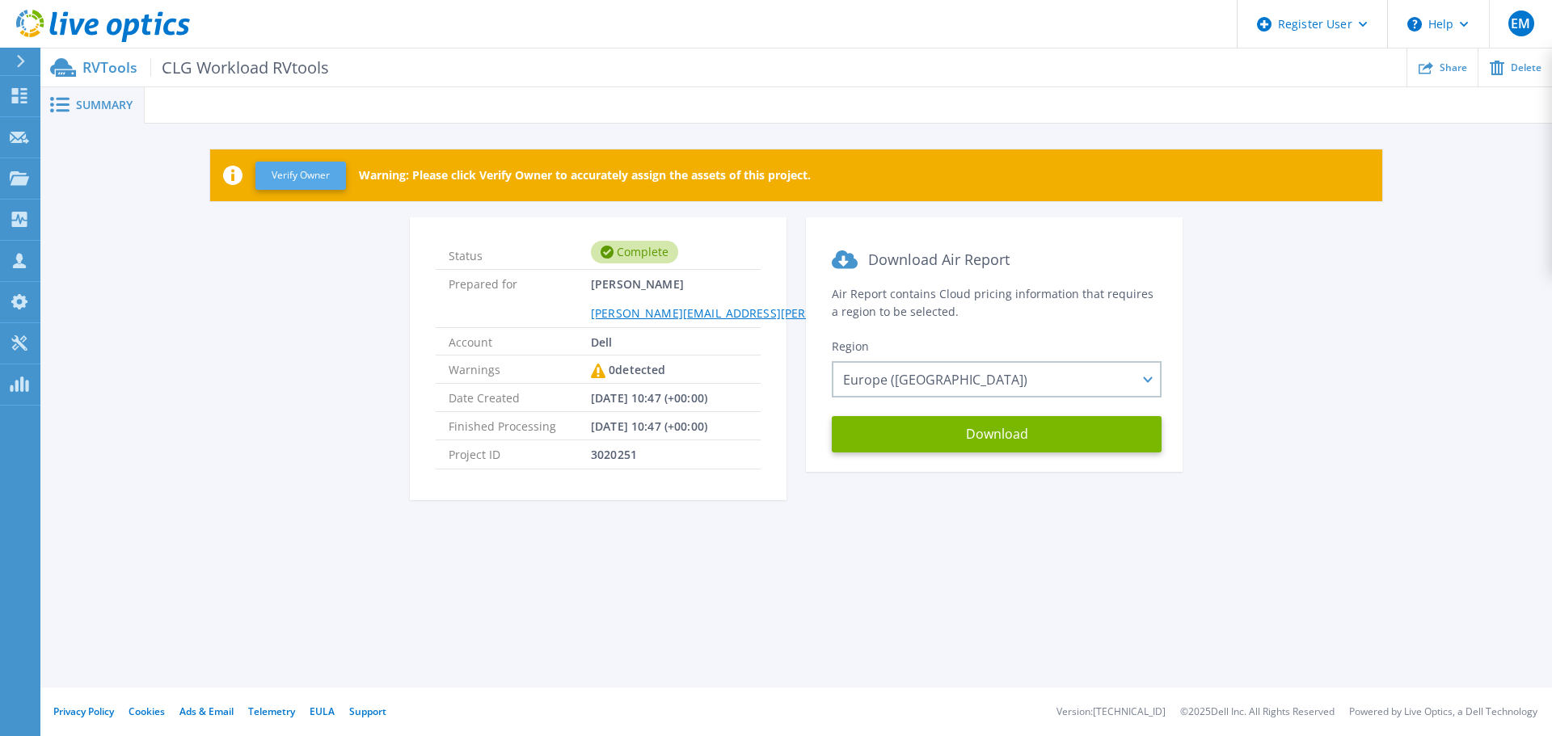
click at [331, 179] on button "Verify Owner" at bounding box center [300, 176] width 91 height 28
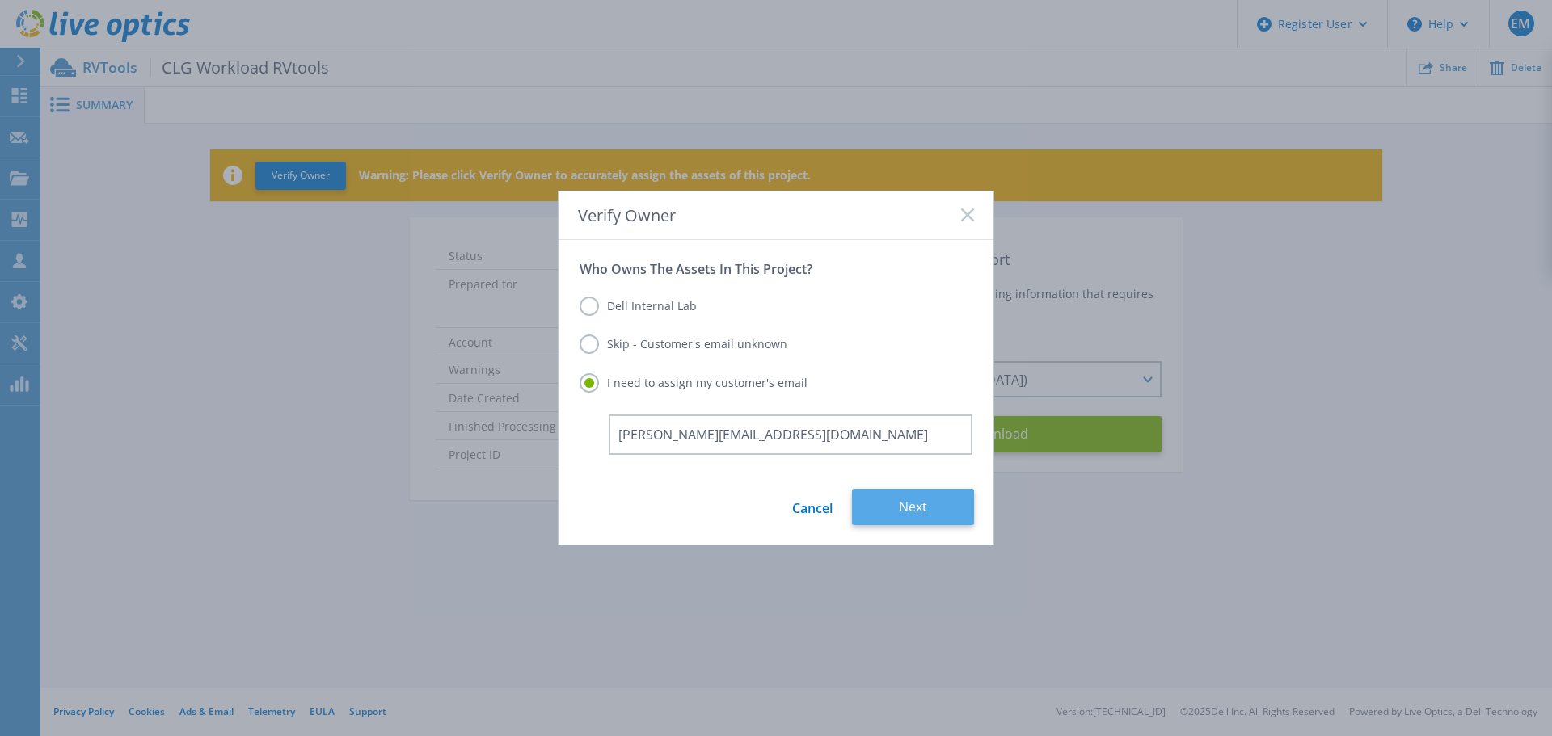
type input "michael.hand@dell.com"
click at [913, 508] on button "Next" at bounding box center [913, 507] width 122 height 36
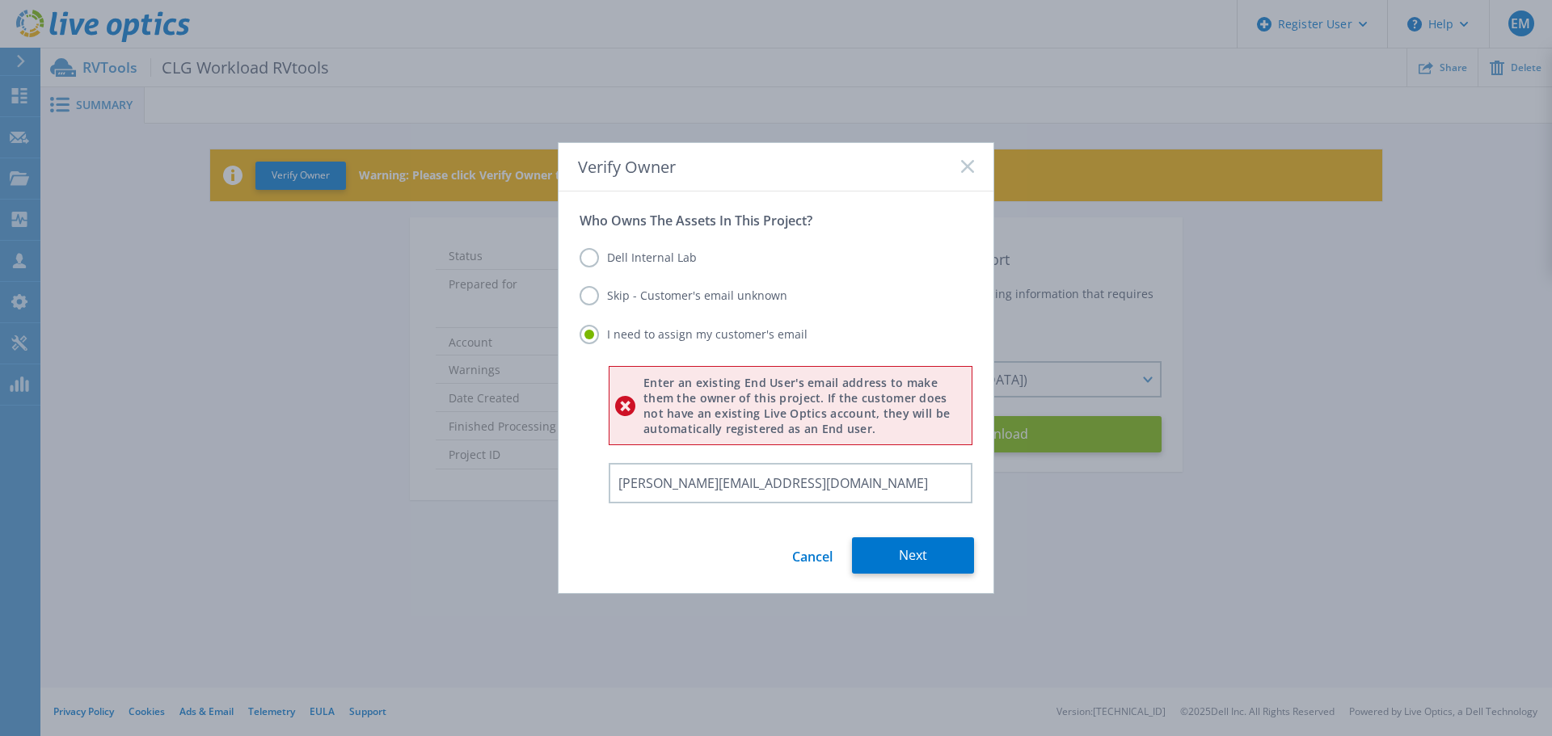
click at [963, 171] on rect at bounding box center [967, 167] width 14 height 14
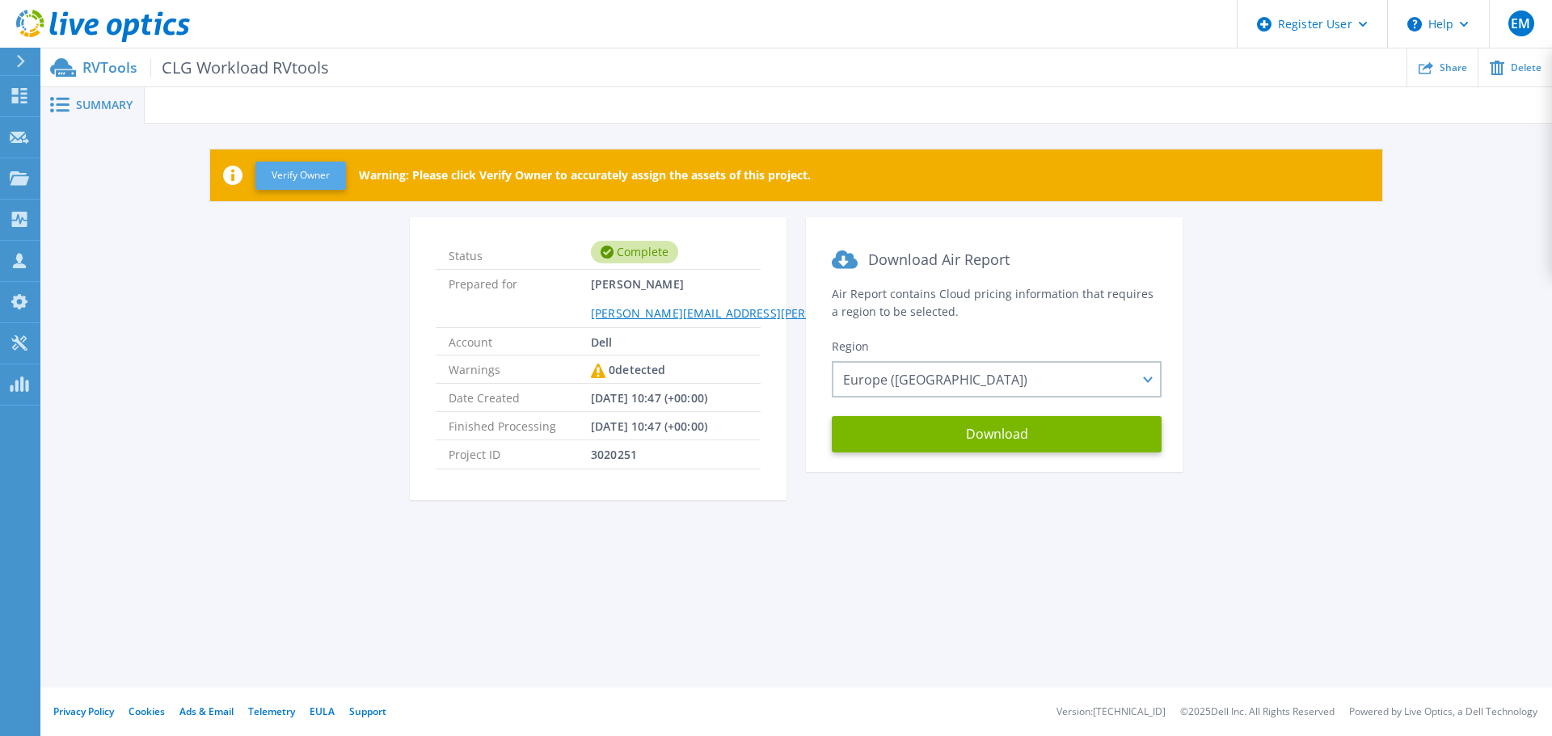
click at [318, 181] on button "Verify Owner" at bounding box center [300, 176] width 91 height 28
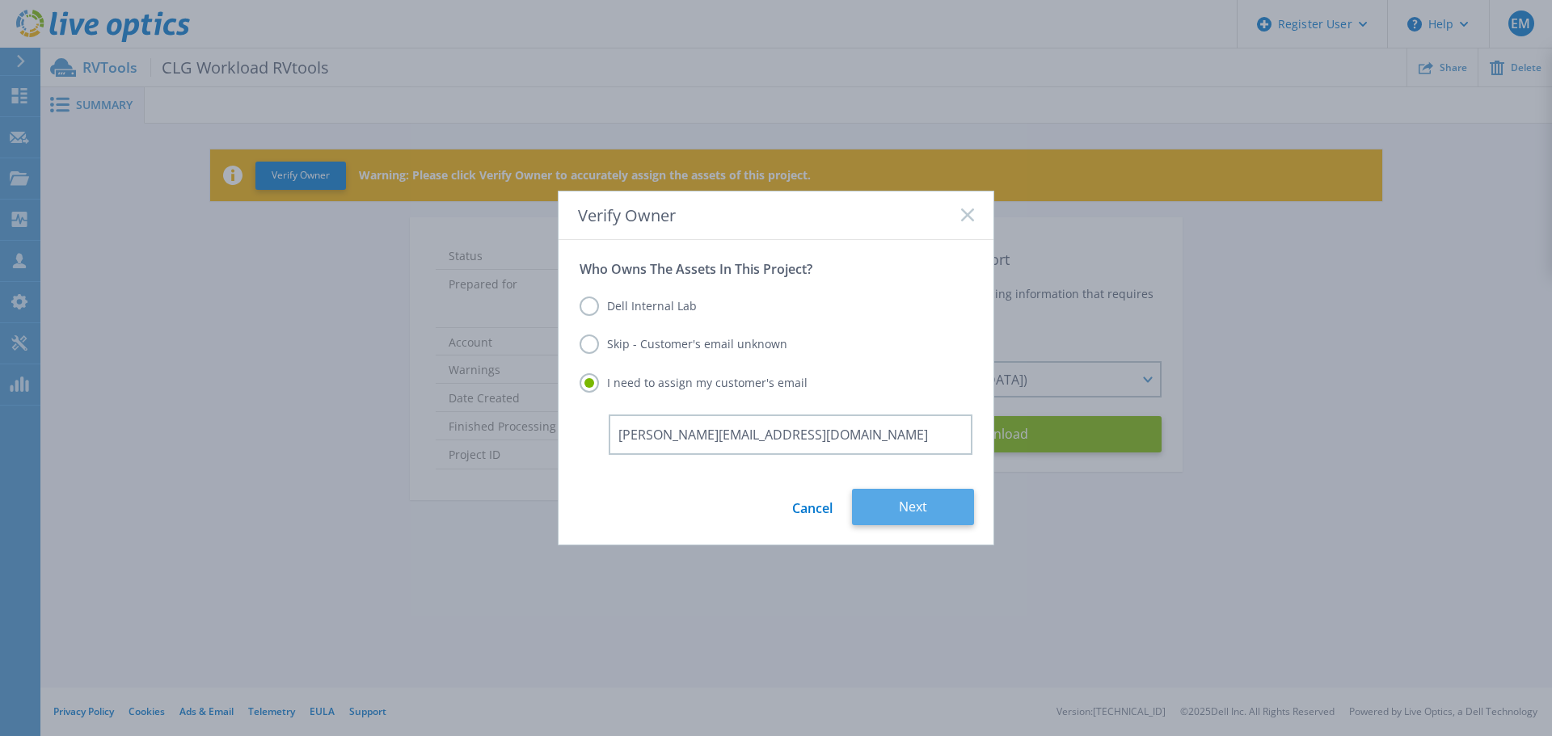
type input "kevin.stanford@ergogroup.ie"
click at [904, 509] on button "Next" at bounding box center [913, 507] width 122 height 36
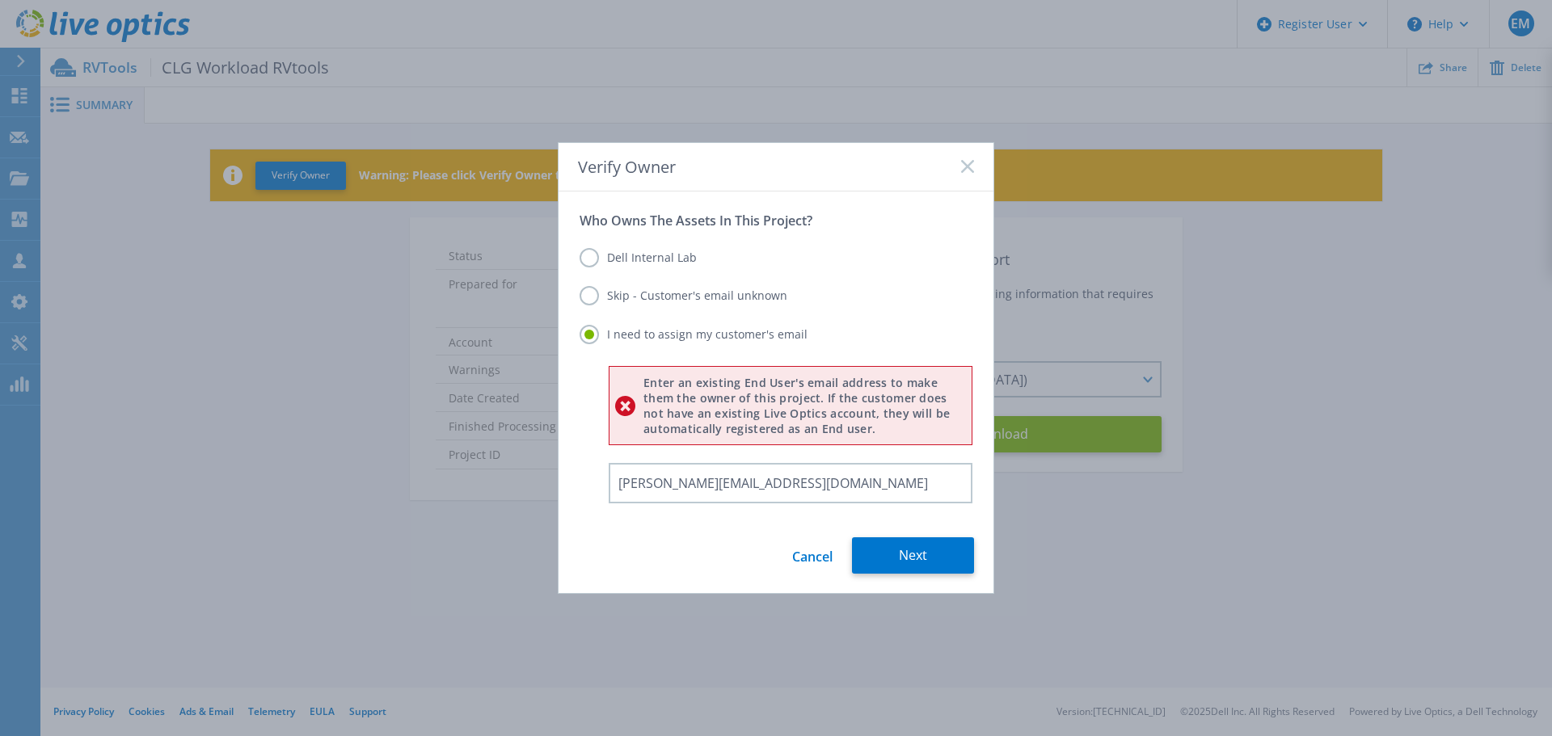
click at [807, 551] on link "Cancel" at bounding box center [812, 555] width 40 height 36
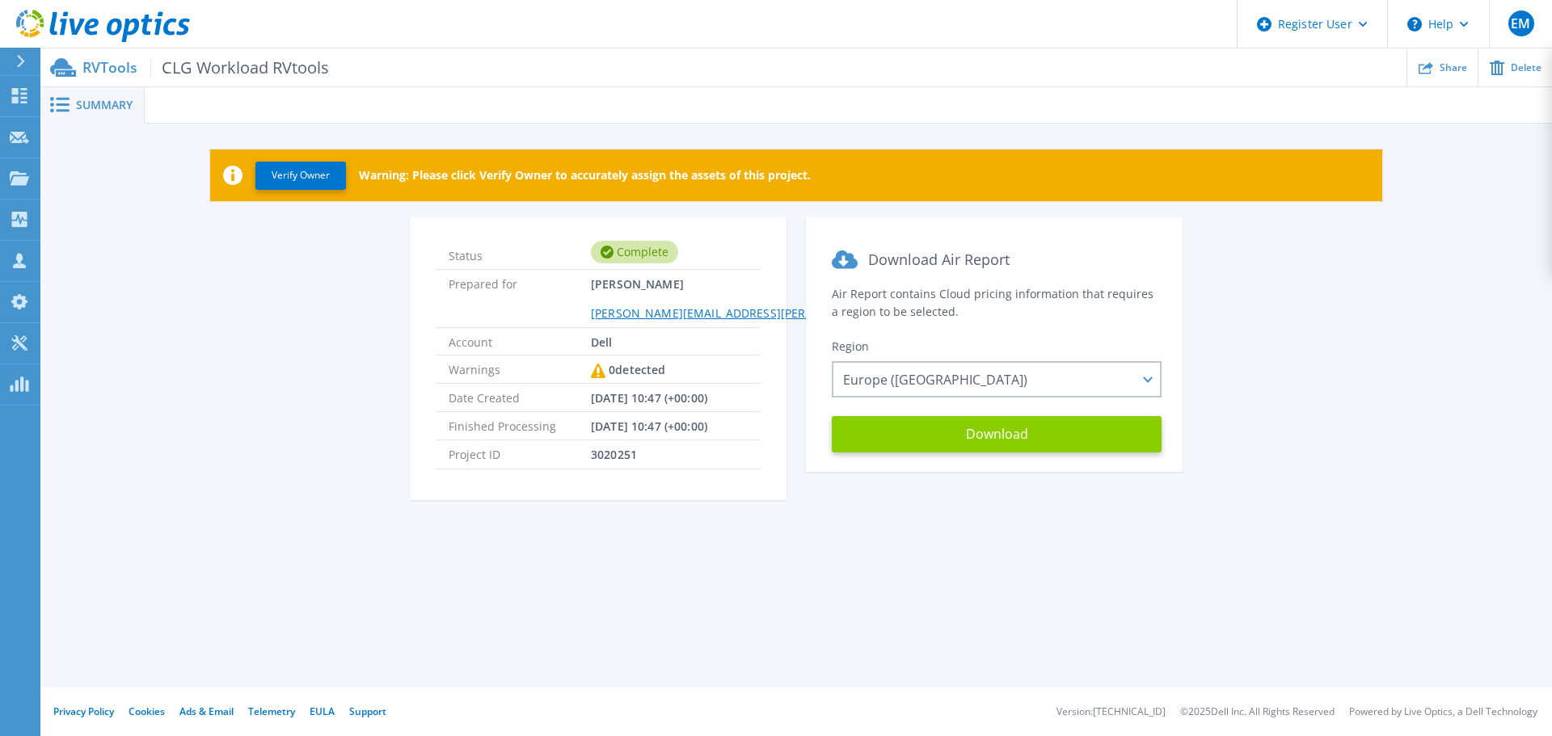
click at [978, 432] on button "Download" at bounding box center [997, 434] width 330 height 36
click at [82, 32] on icon at bounding box center [103, 26] width 174 height 33
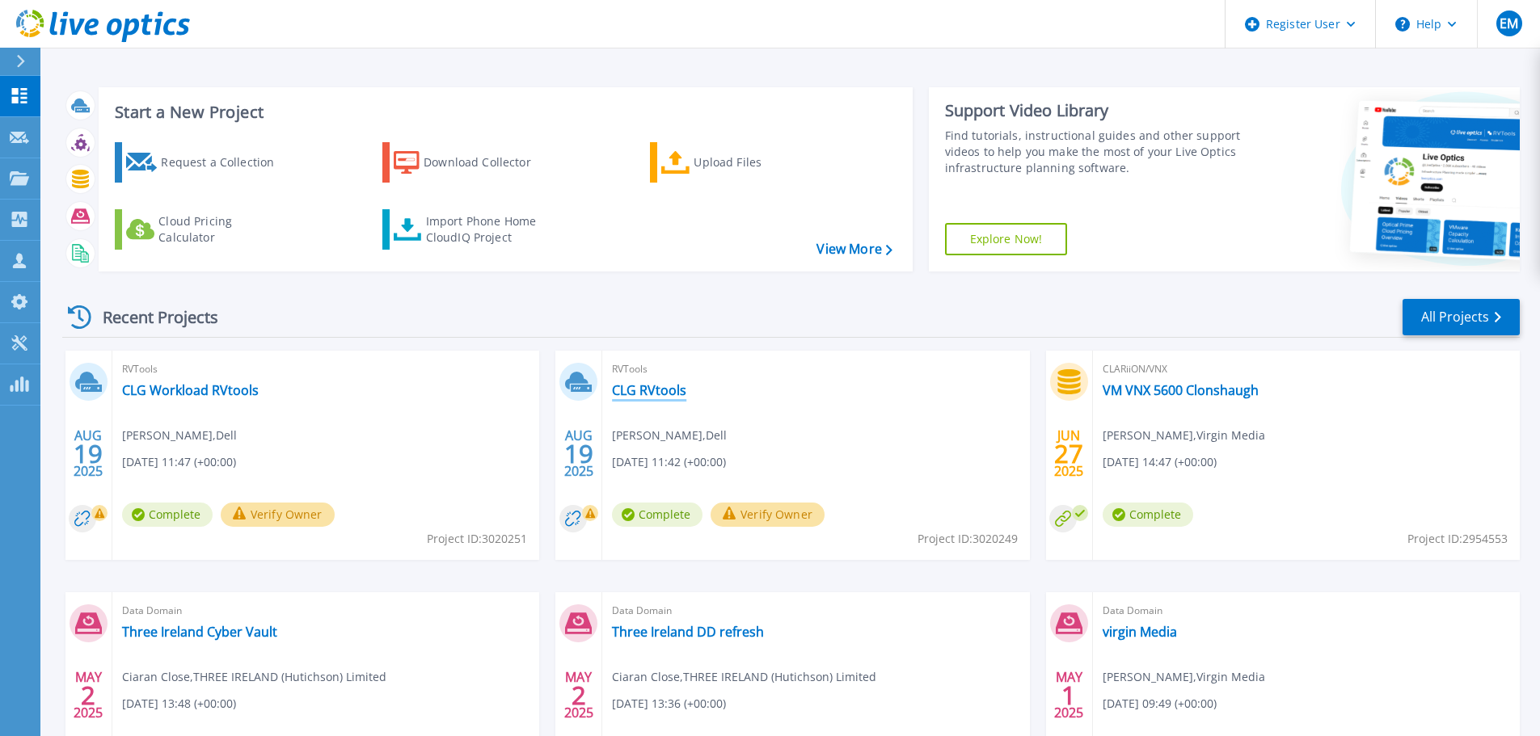
click at [664, 394] on link "CLG RVtools" at bounding box center [649, 390] width 74 height 16
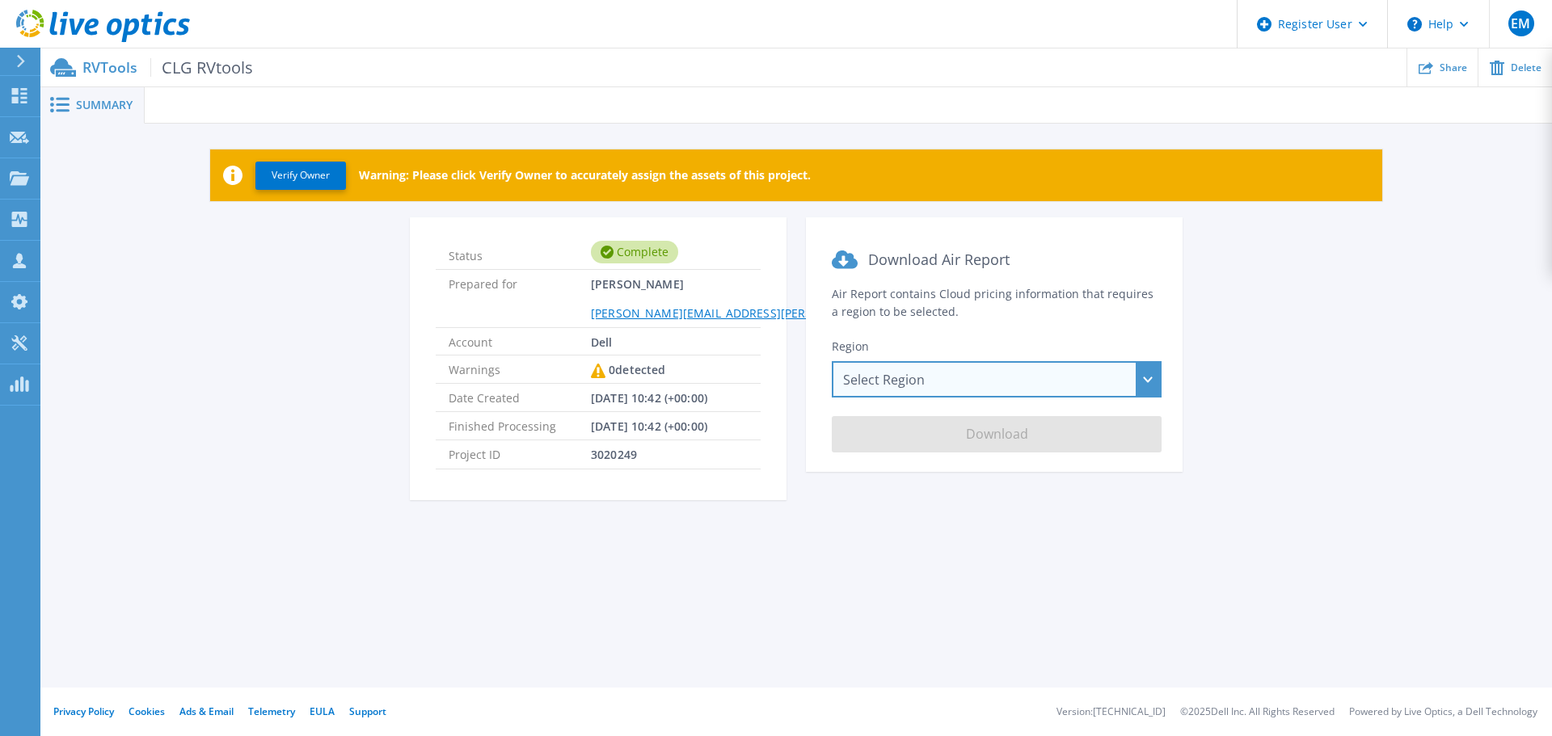
click at [955, 388] on div "Select Region [GEOGRAPHIC_DATA] ([GEOGRAPHIC_DATA]) [GEOGRAPHIC_DATA] ([GEOGRAP…" at bounding box center [997, 379] width 330 height 36
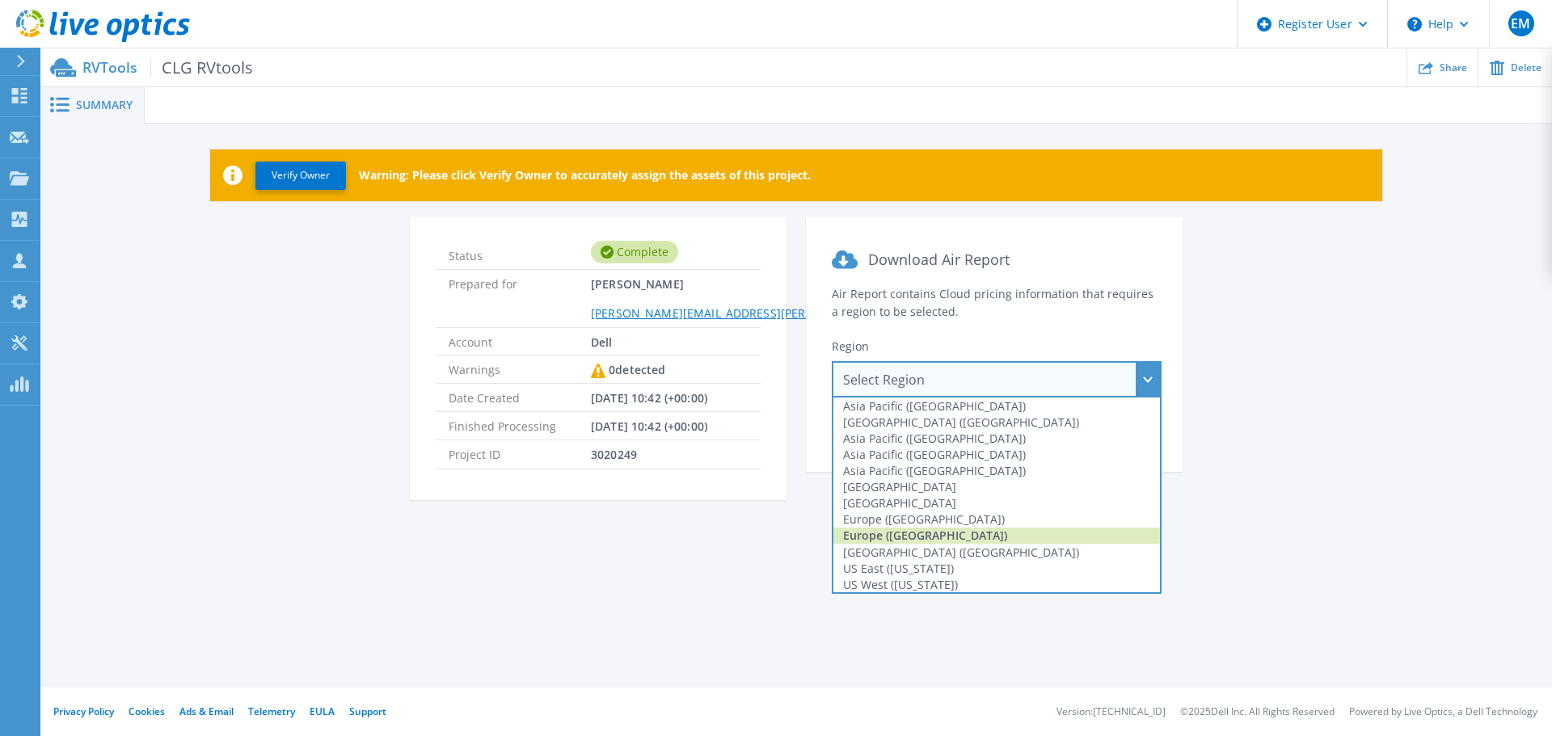
click at [937, 531] on div "Europe ([GEOGRAPHIC_DATA])" at bounding box center [996, 536] width 327 height 16
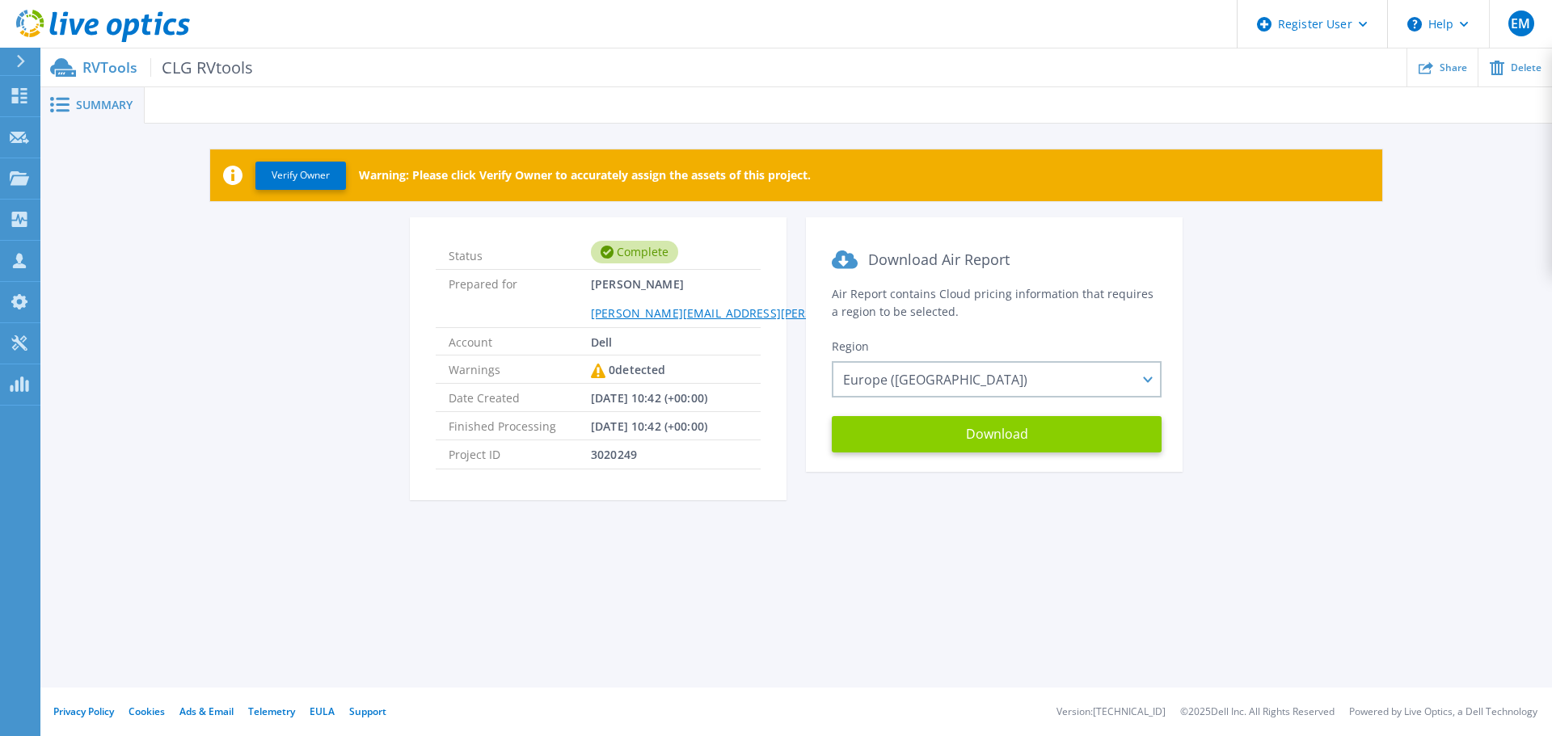
click at [955, 446] on button "Download" at bounding box center [997, 434] width 330 height 36
click at [292, 175] on button "Verify Owner" at bounding box center [300, 176] width 91 height 28
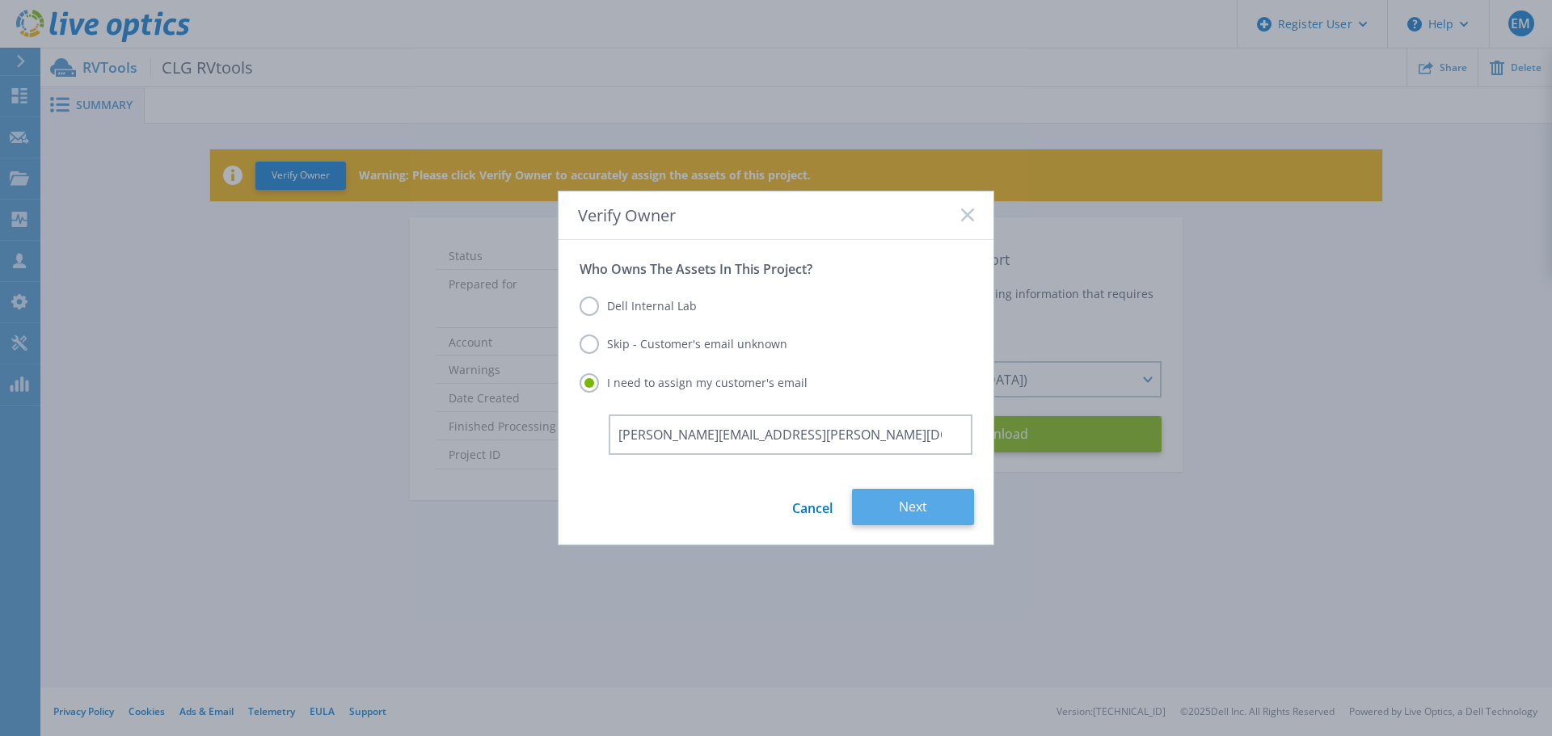
type input "[PERSON_NAME][EMAIL_ADDRESS][PERSON_NAME][DOMAIN_NAME]"
click at [883, 503] on button "Next" at bounding box center [913, 507] width 122 height 36
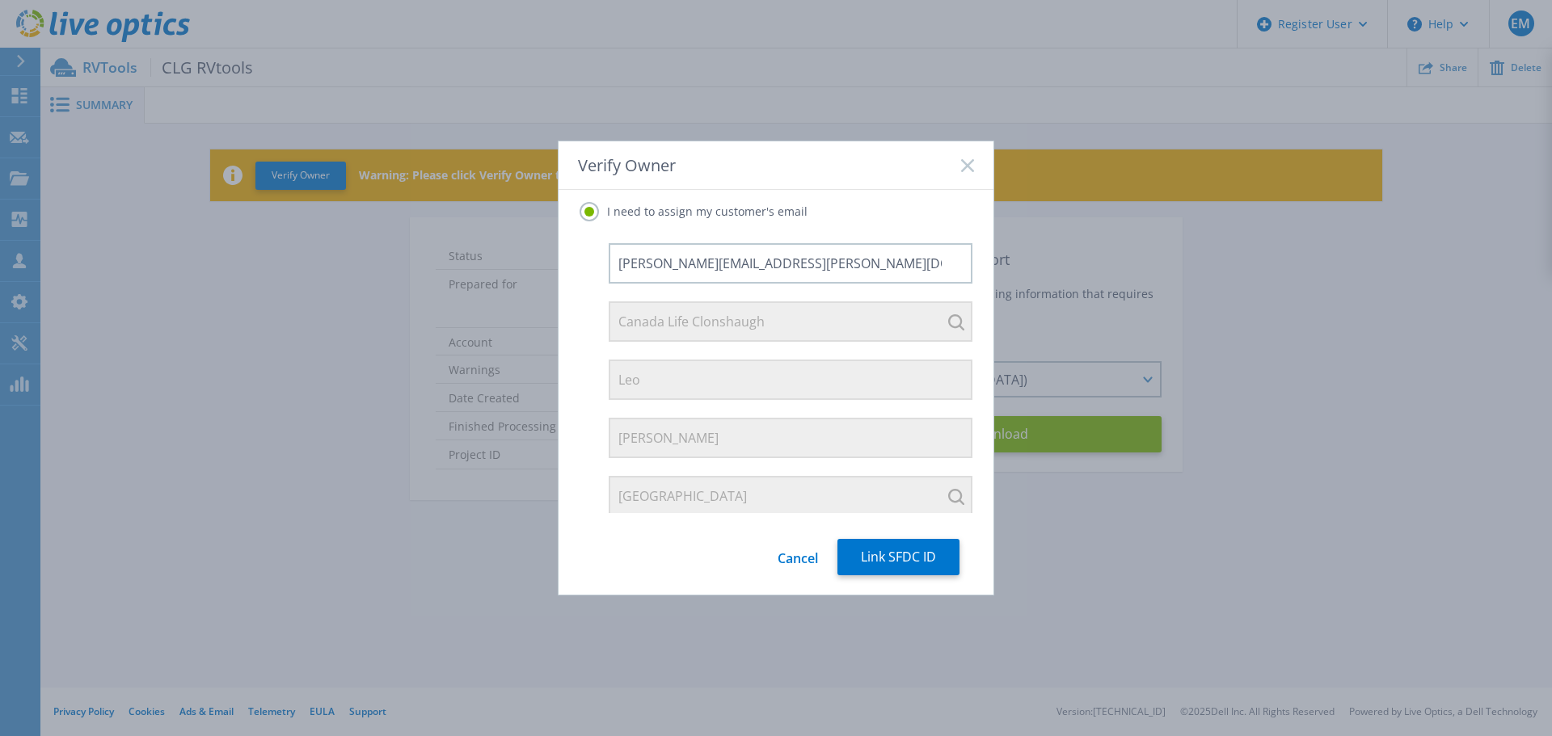
scroll to position [124, 0]
click at [912, 564] on button "Link SFDC ID" at bounding box center [898, 557] width 122 height 36
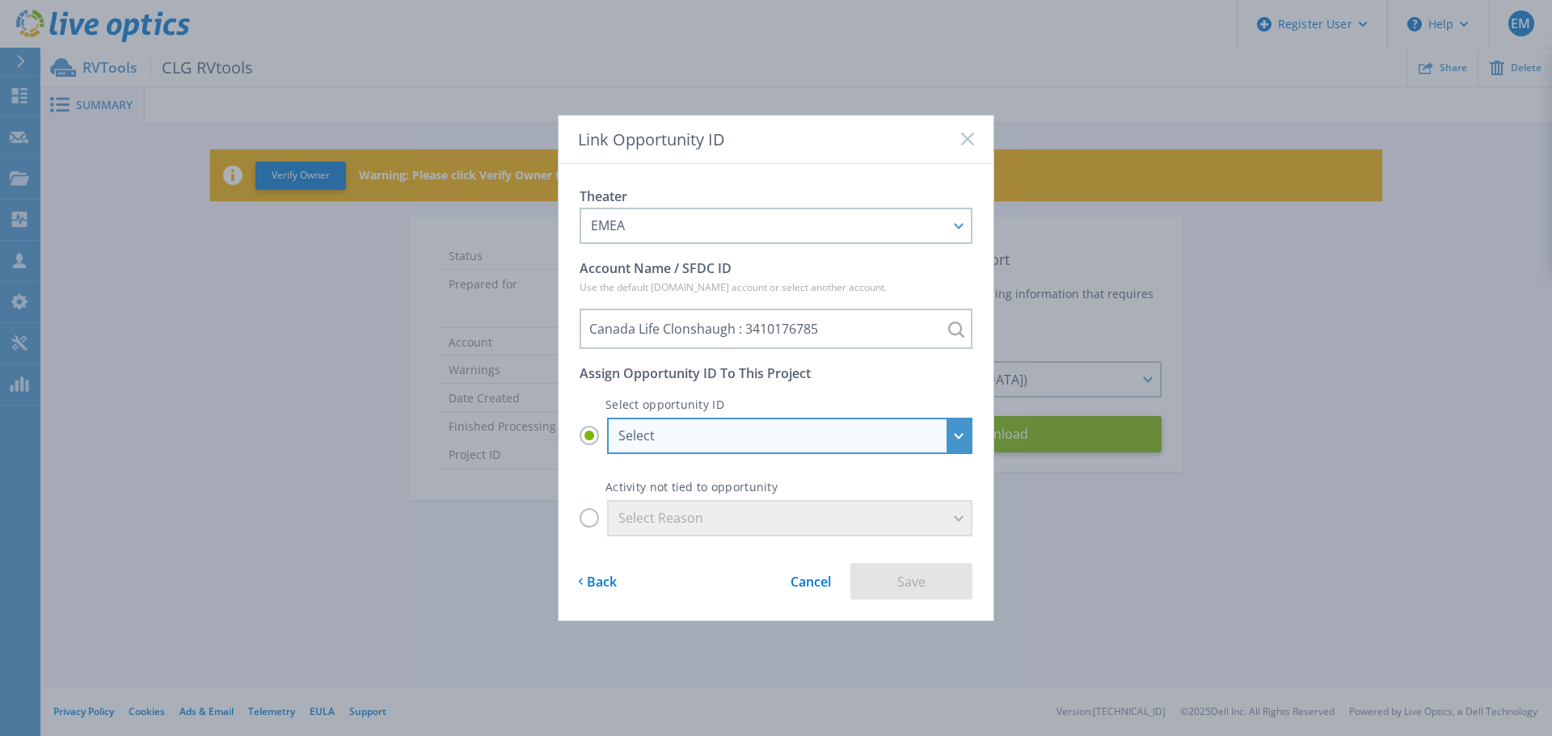
click at [952, 436] on div "Select" at bounding box center [789, 436] width 365 height 36
click at [0, 0] on input "Select Select GWLE - CLG VSRN VDI Refresh : 26757320 GWLE - Ergo-VxRail Dynamic…" at bounding box center [0, 0] width 0 height 0
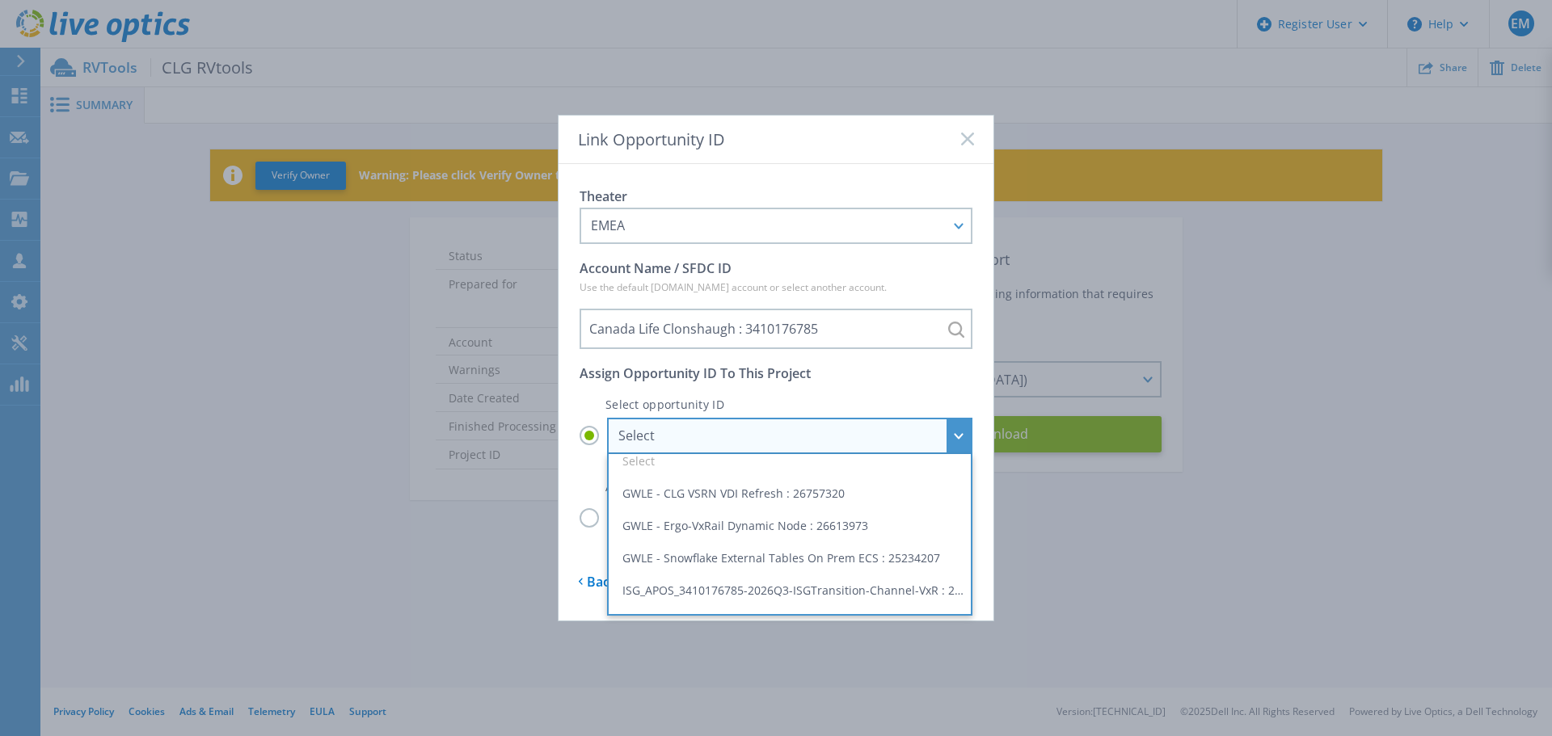
scroll to position [15, 0]
click at [834, 526] on li "GWLE - Ergo-VxRail Dynamic Node : 26613973" at bounding box center [790, 524] width 354 height 32
click at [0, 0] on input "Select Select GWLE - CLG VSRN VDI Refresh : 26757320 GWLE - Ergo-VxRail Dynamic…" at bounding box center [0, 0] width 0 height 0
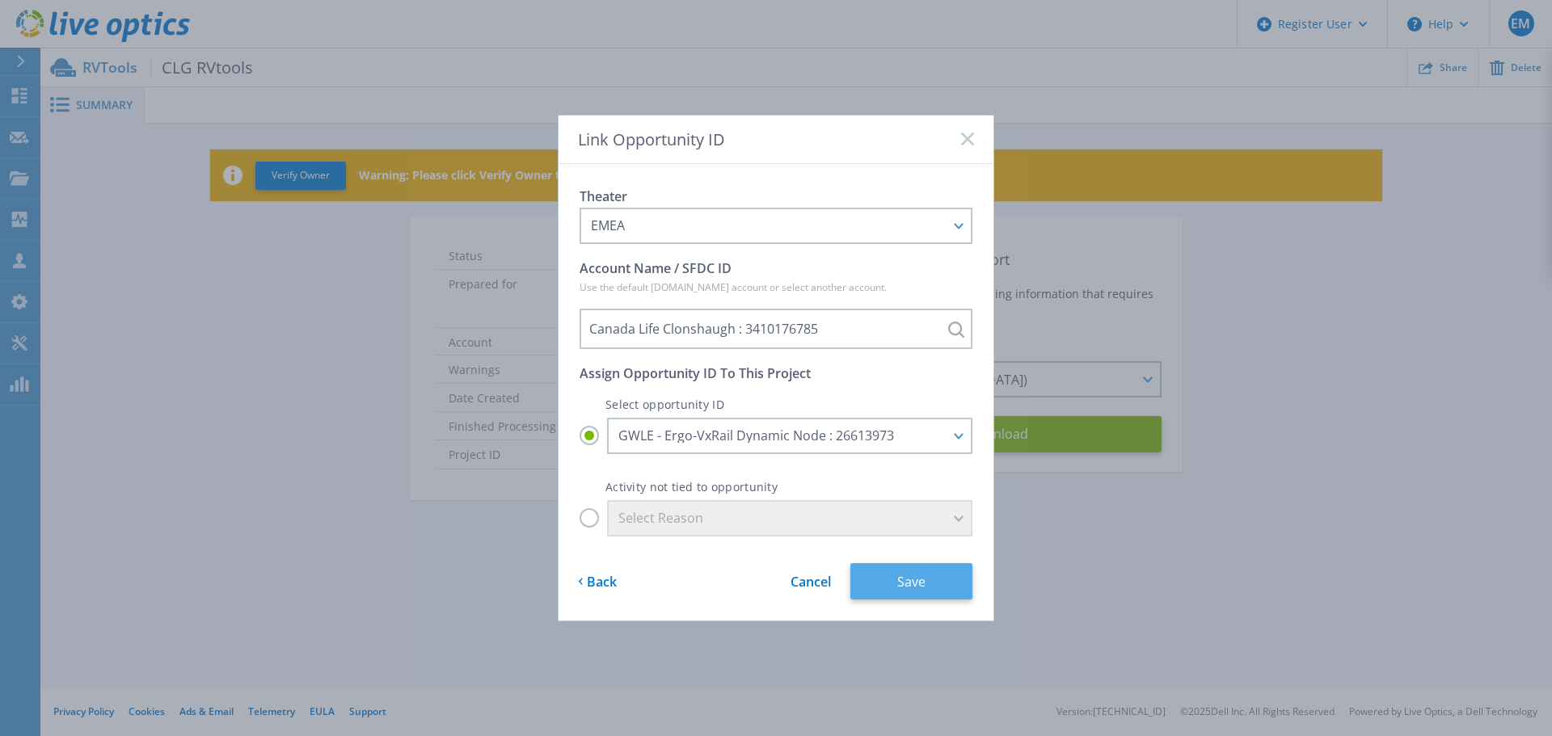
click at [922, 580] on button "Save" at bounding box center [911, 581] width 122 height 36
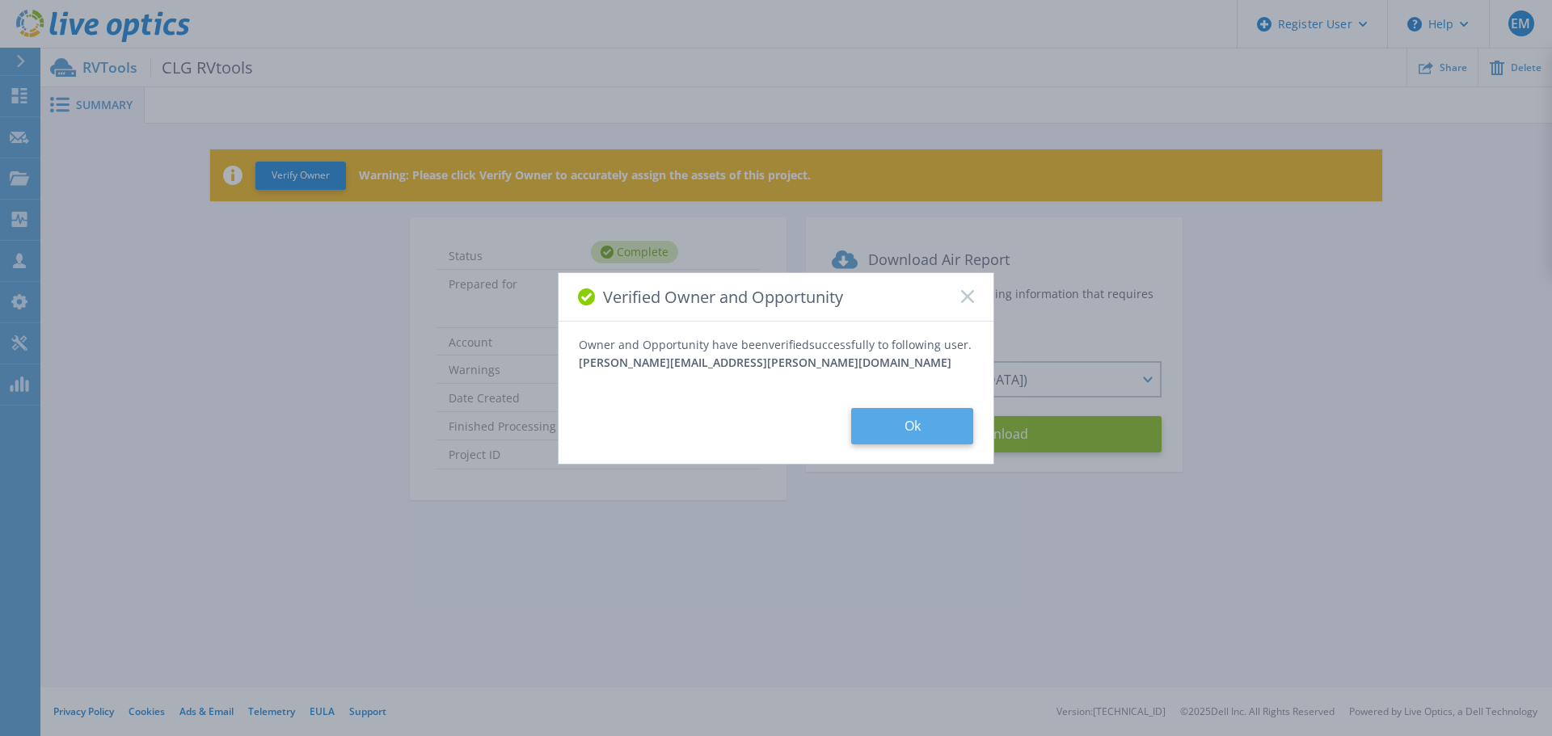
click at [918, 432] on button "Ok" at bounding box center [912, 426] width 122 height 36
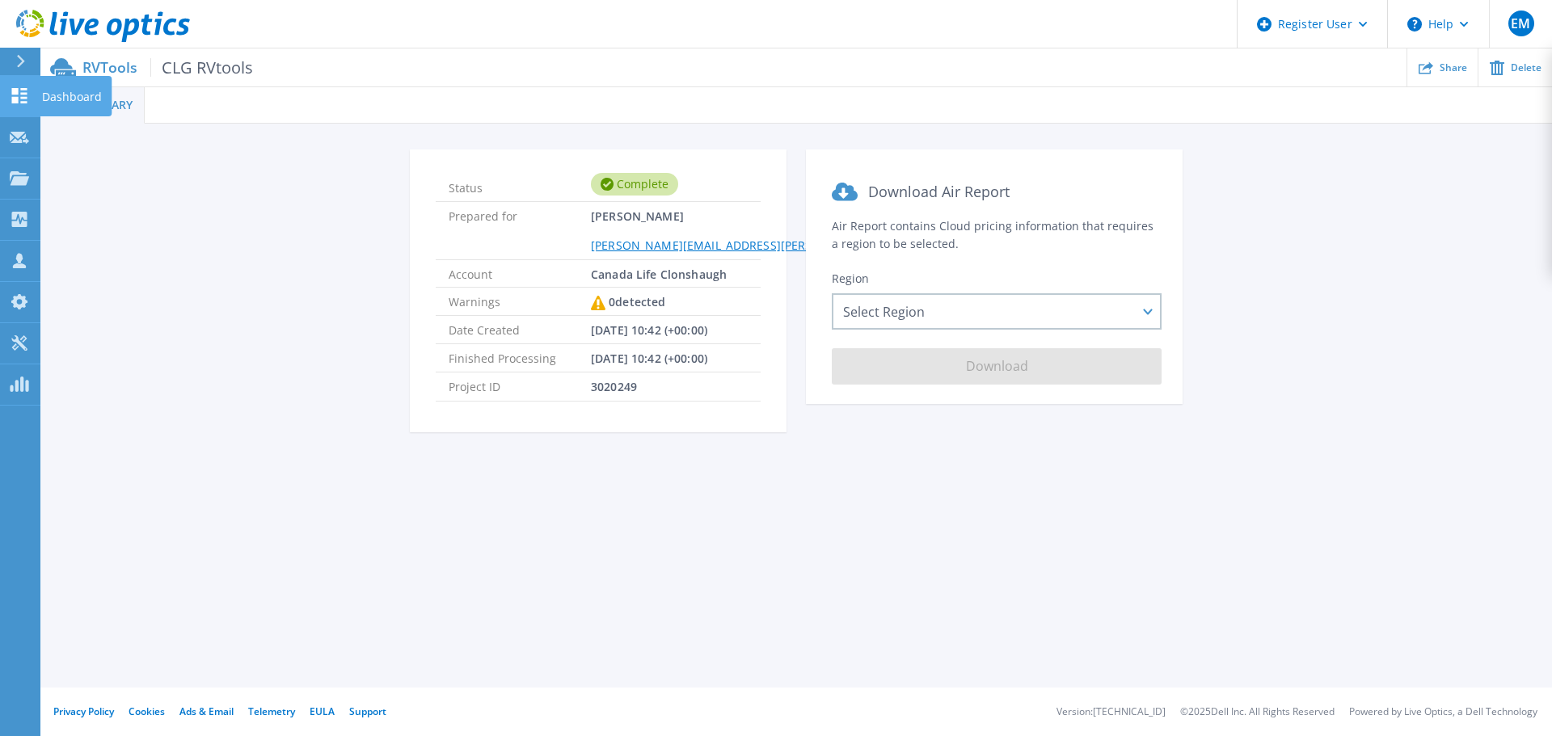
click at [21, 93] on icon at bounding box center [19, 95] width 15 height 15
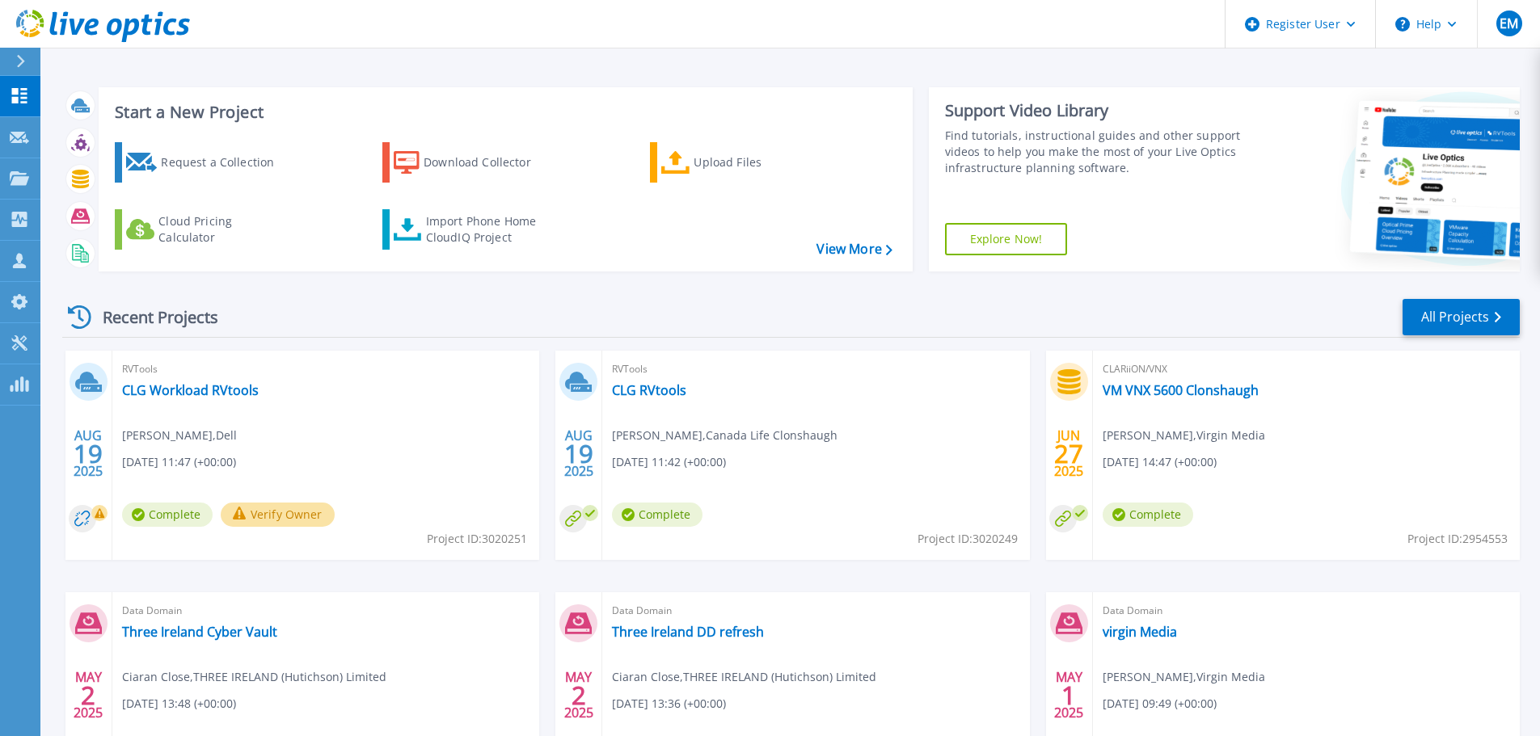
click at [285, 511] on button "Verify Owner" at bounding box center [278, 515] width 114 height 24
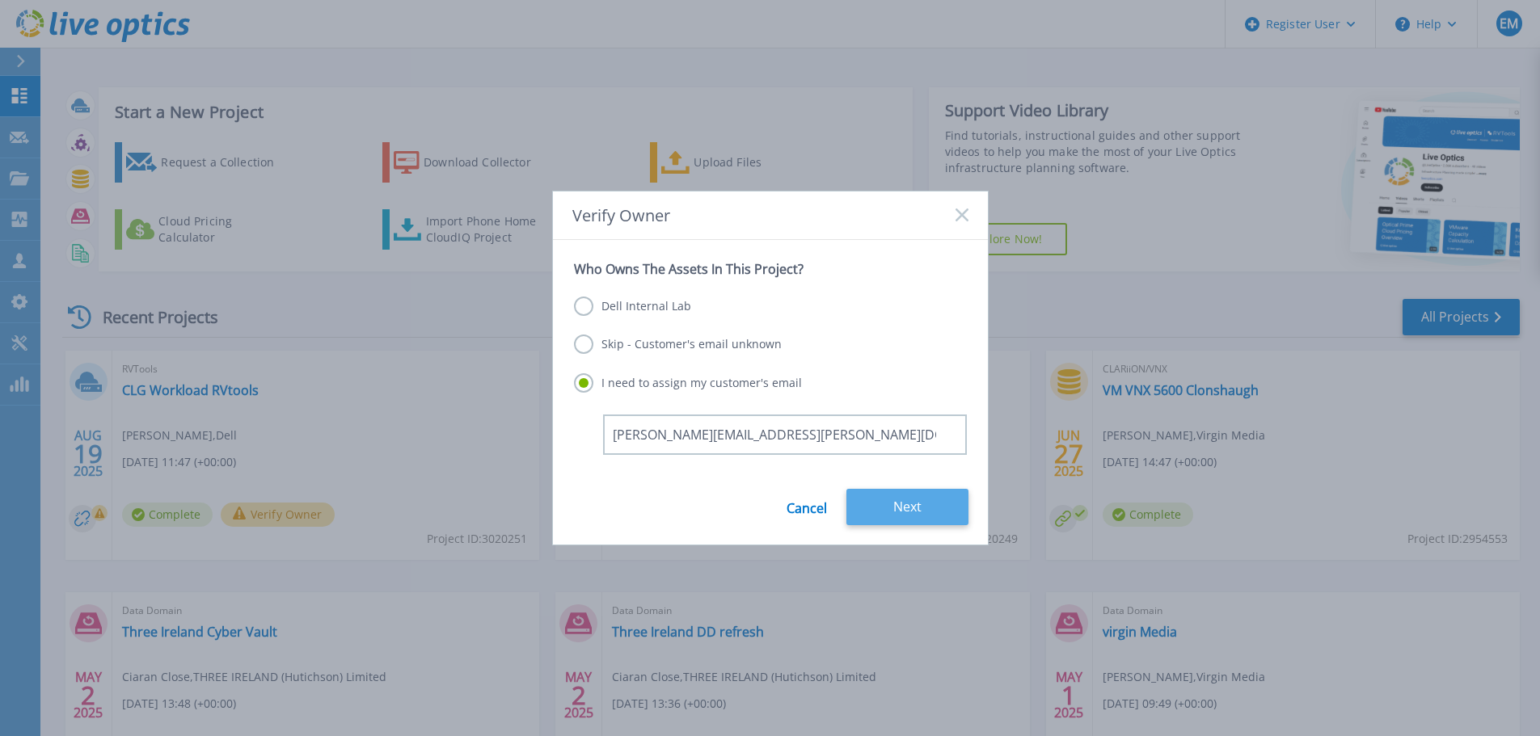
type input "[PERSON_NAME][EMAIL_ADDRESS][PERSON_NAME][DOMAIN_NAME]"
click at [920, 515] on button "Next" at bounding box center [907, 507] width 122 height 36
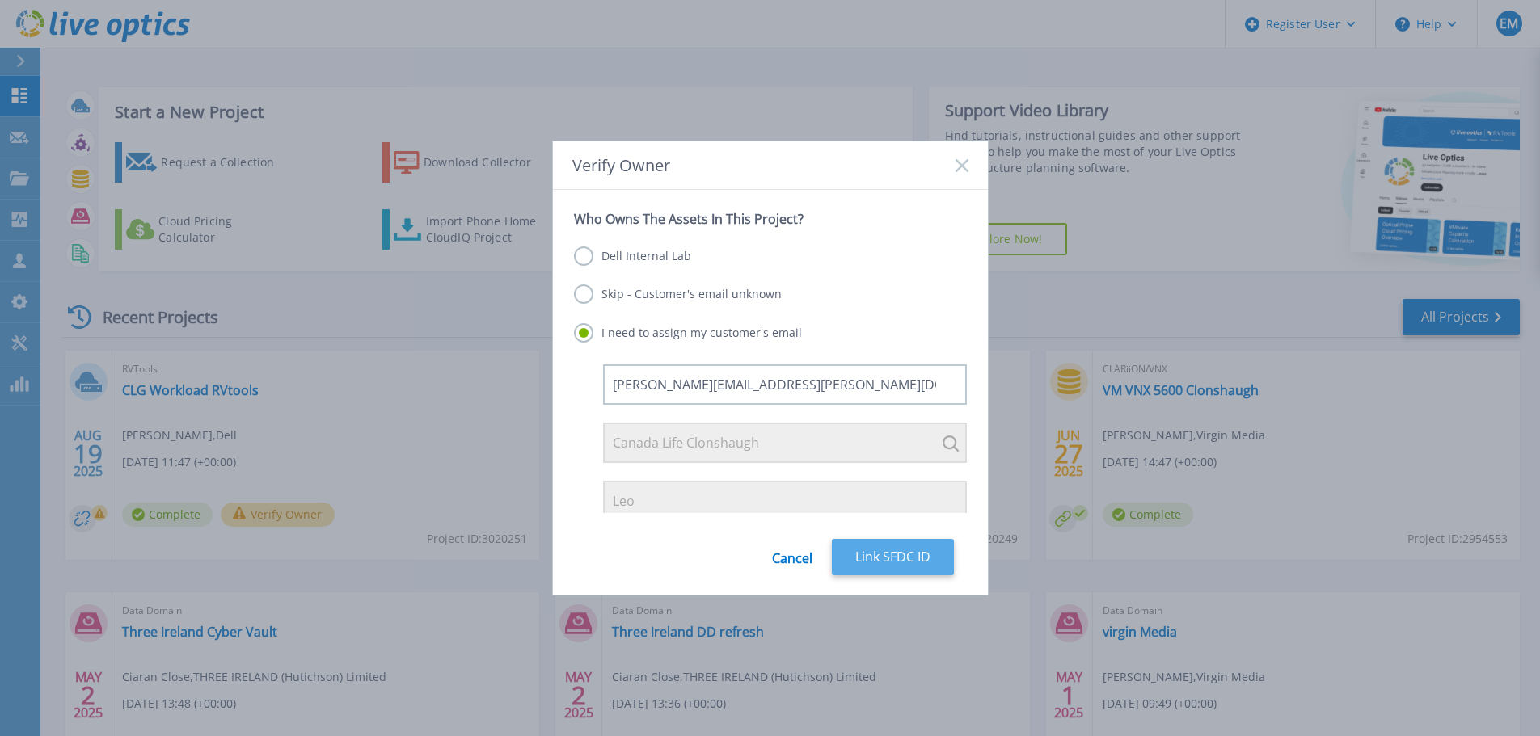
click at [906, 558] on button "Link SFDC ID" at bounding box center [893, 557] width 122 height 36
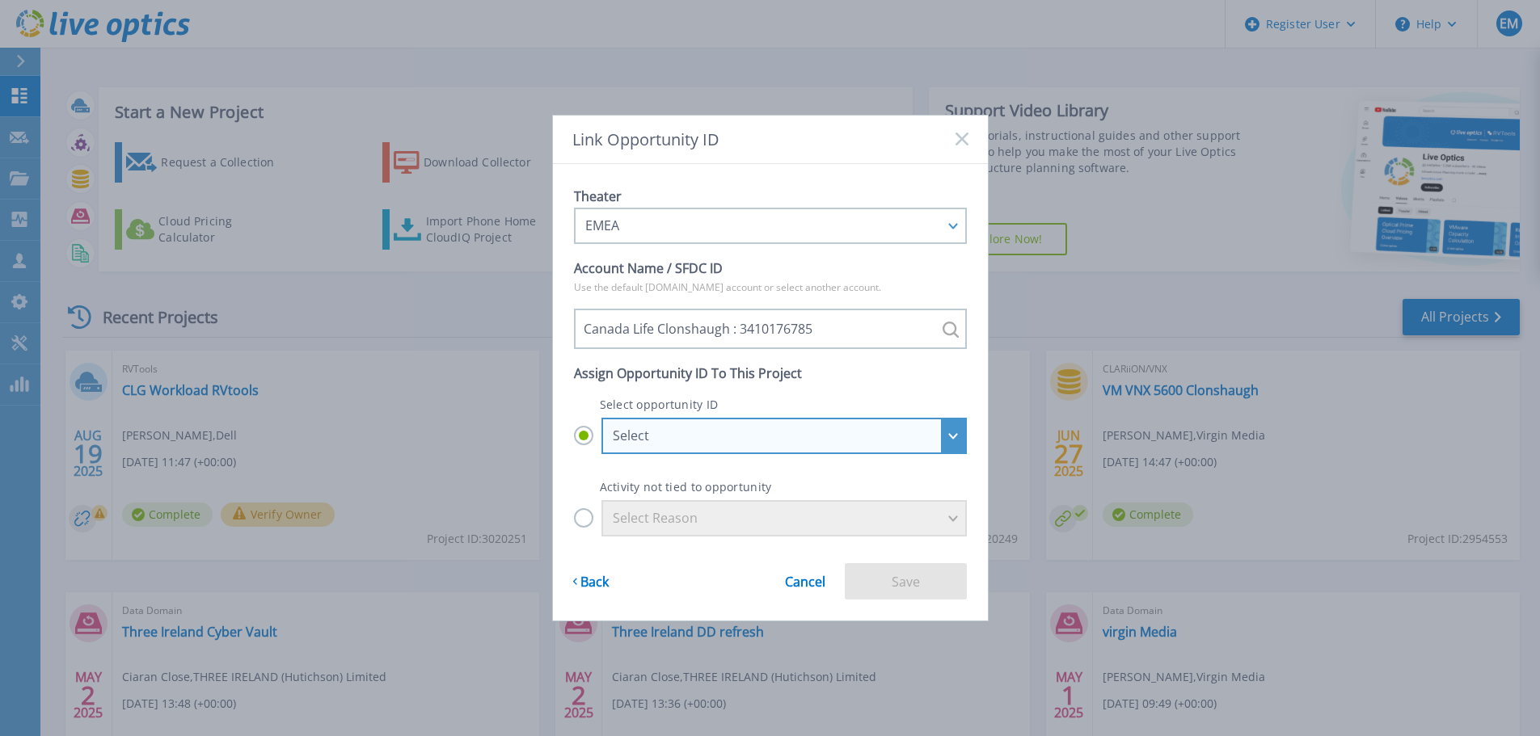
click at [944, 433] on div "Select" at bounding box center [783, 436] width 365 height 36
click at [0, 0] on input "Select Select GWLE - CLG VSRN VDI Refresh : 26757320 GWLE - Ergo-VxRail Dynamic…" at bounding box center [0, 0] width 0 height 0
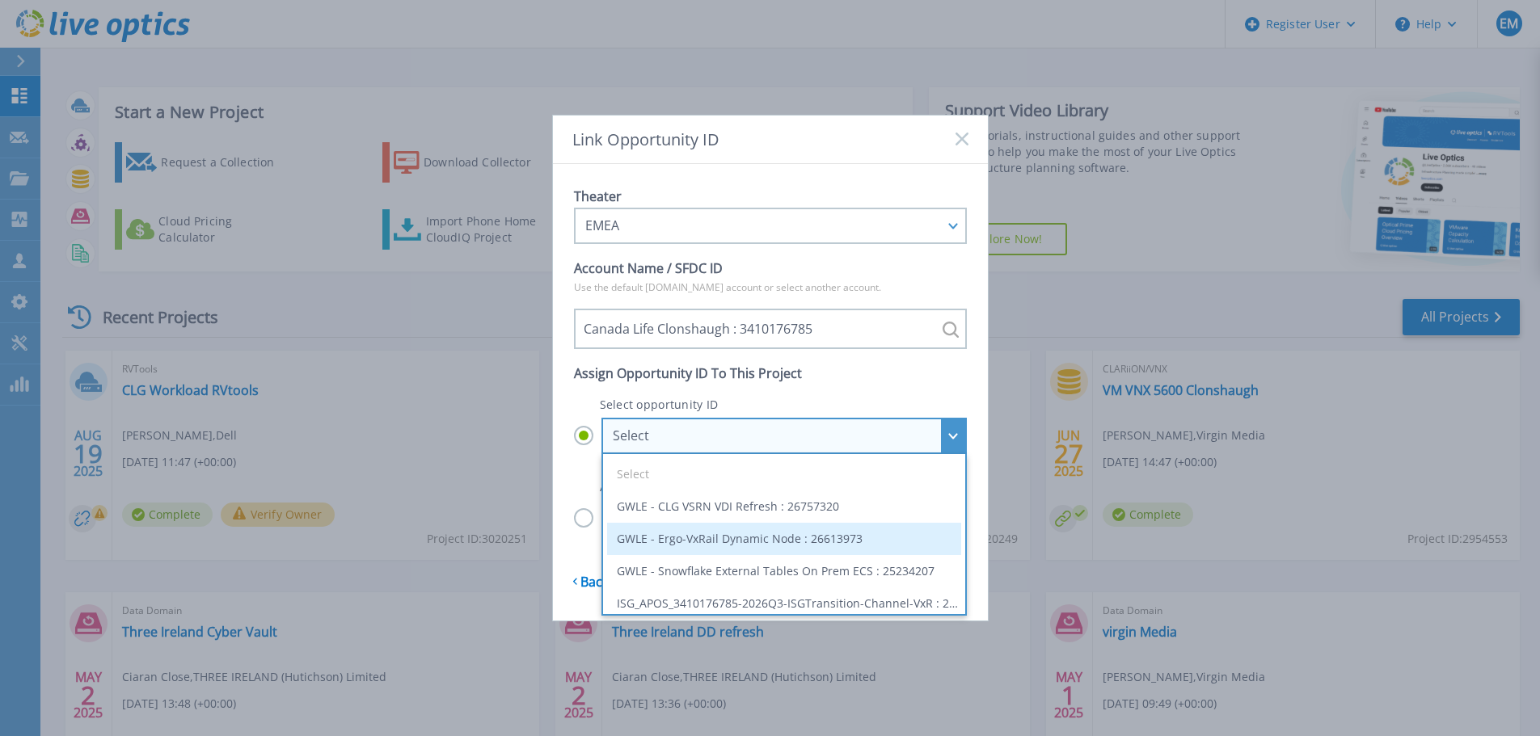
click at [887, 539] on li "GWLE - Ergo-VxRail Dynamic Node : 26613973" at bounding box center [784, 539] width 354 height 32
click at [0, 0] on input "Select Select GWLE - CLG VSRN VDI Refresh : 26757320 GWLE - Ergo-VxRail Dynamic…" at bounding box center [0, 0] width 0 height 0
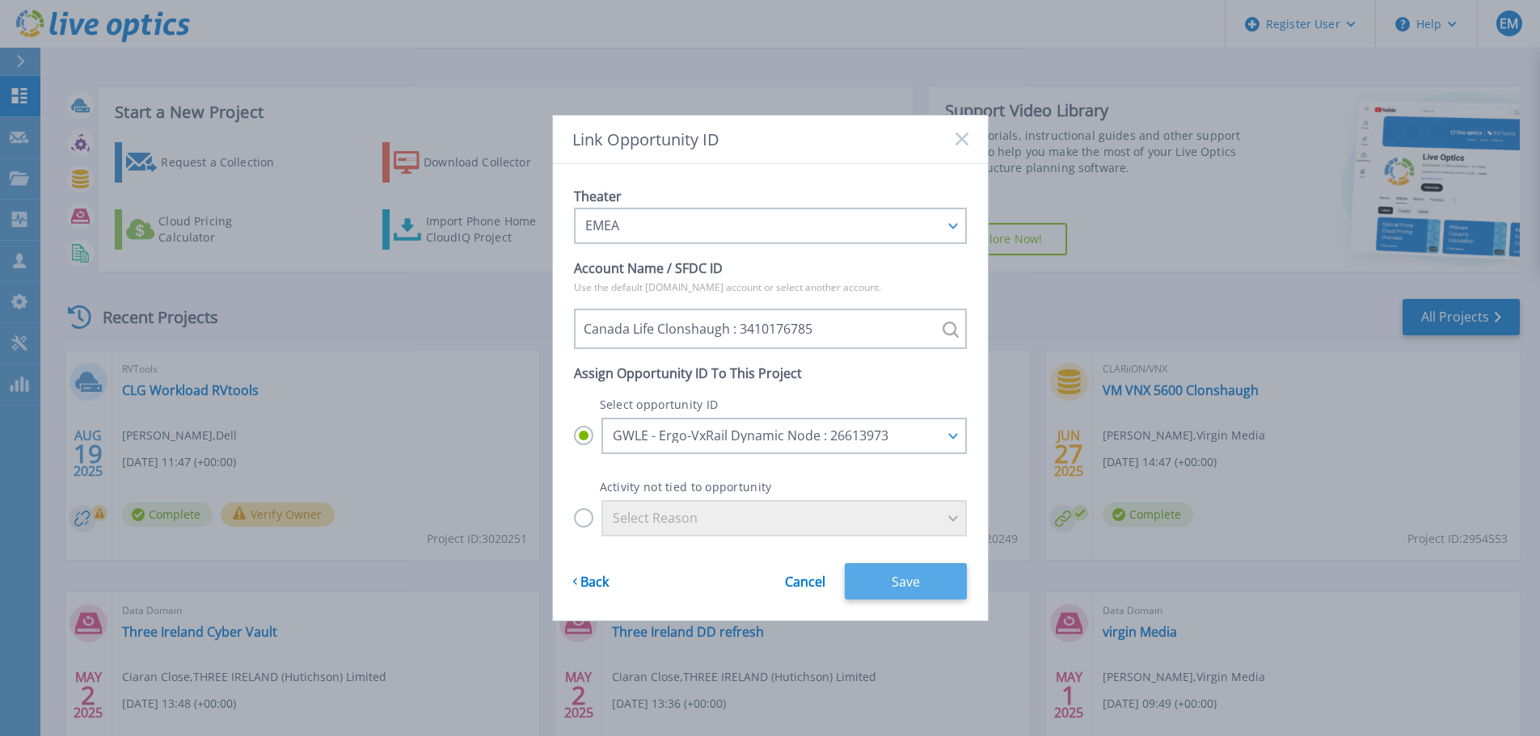
click at [893, 590] on button "Save" at bounding box center [906, 581] width 122 height 36
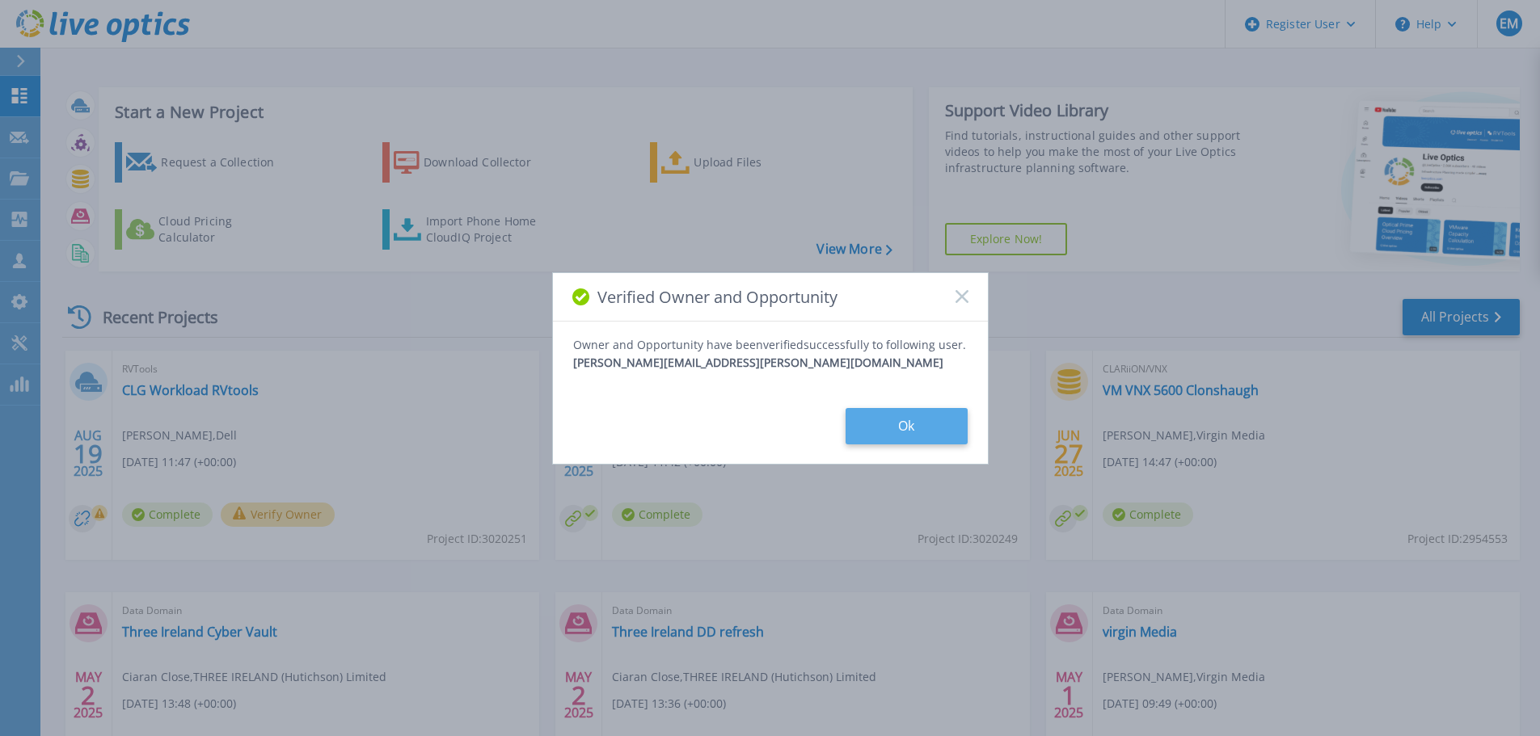
click at [890, 432] on button "Ok" at bounding box center [906, 426] width 122 height 36
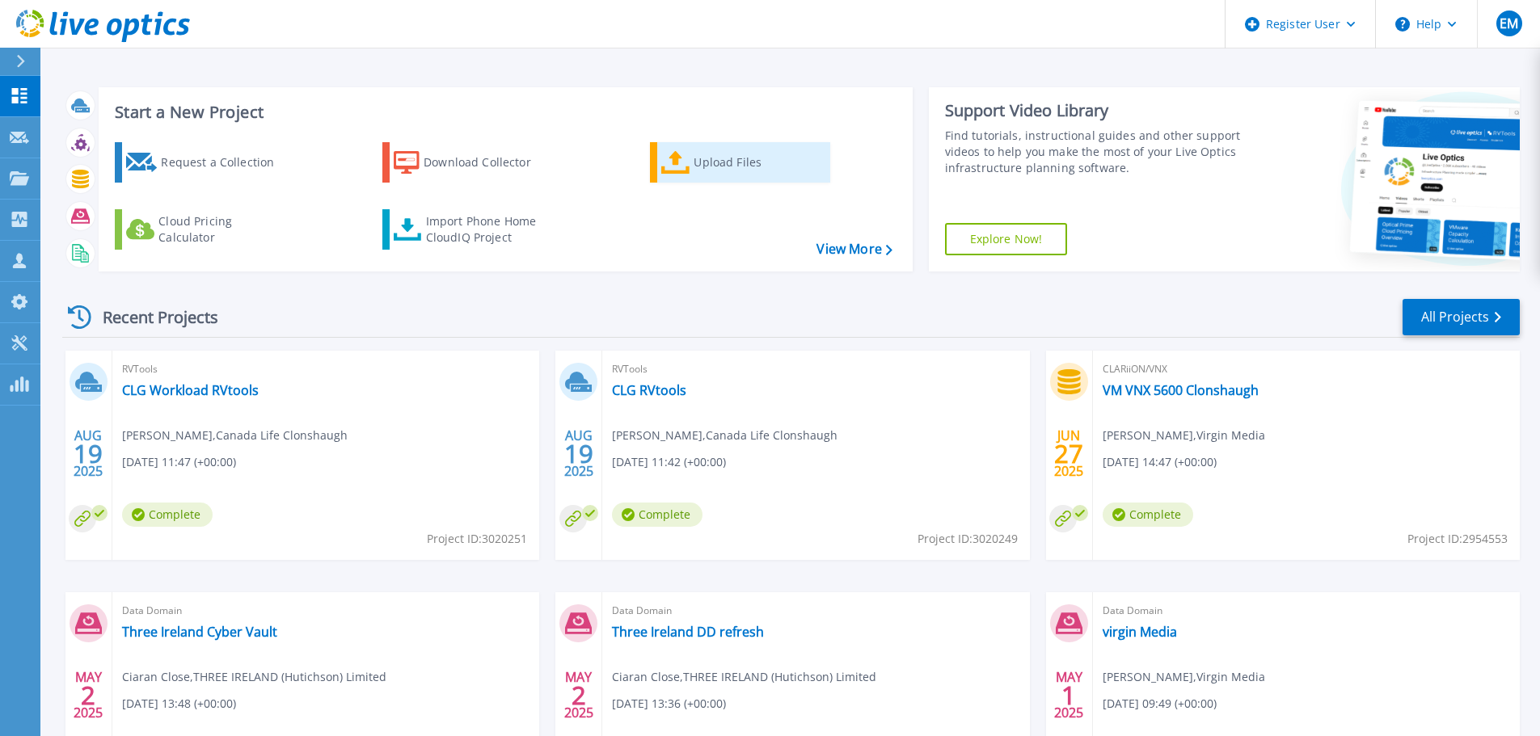
click at [731, 170] on div "Upload Files" at bounding box center [757, 162] width 129 height 32
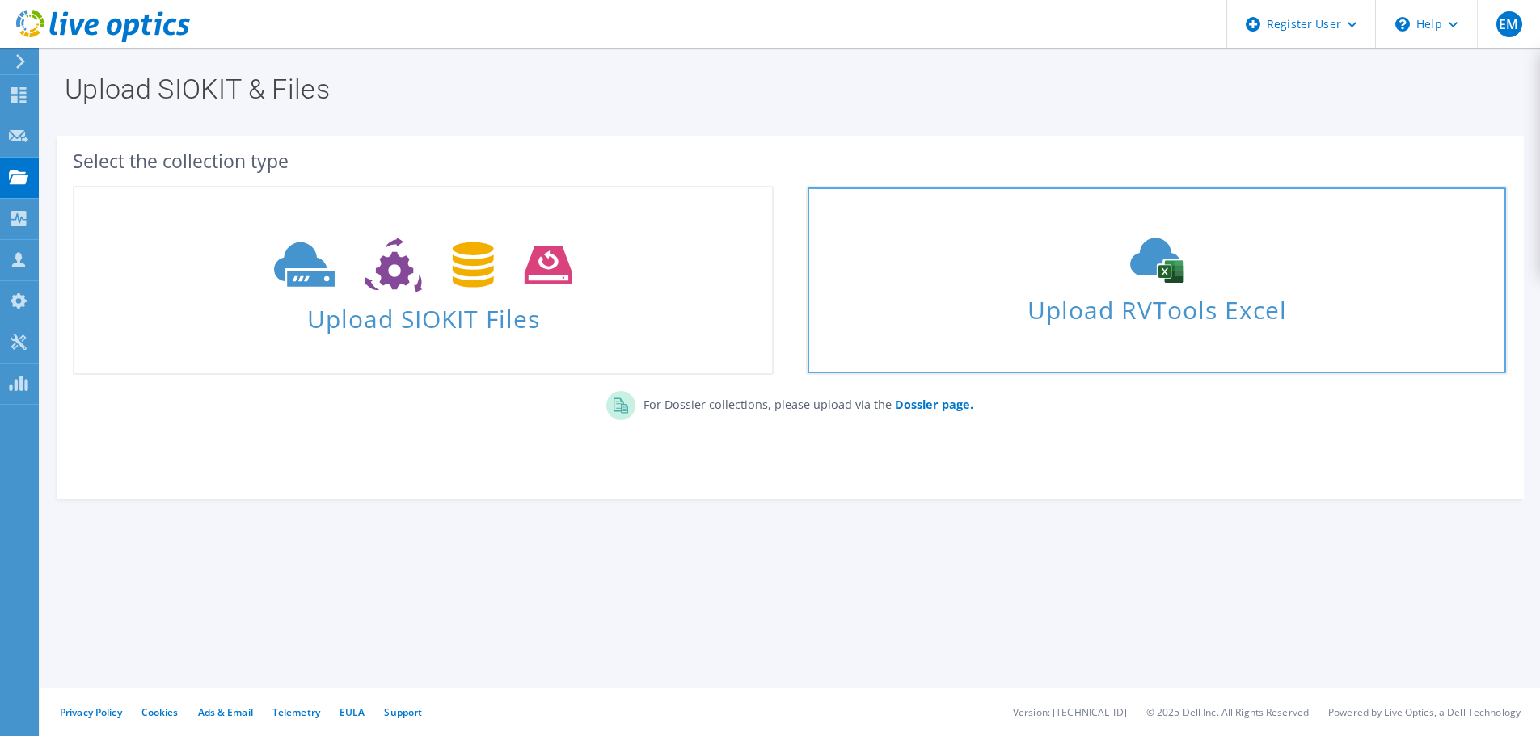
click at [1205, 315] on span "Upload RVTools Excel" at bounding box center [1155, 306] width 697 height 35
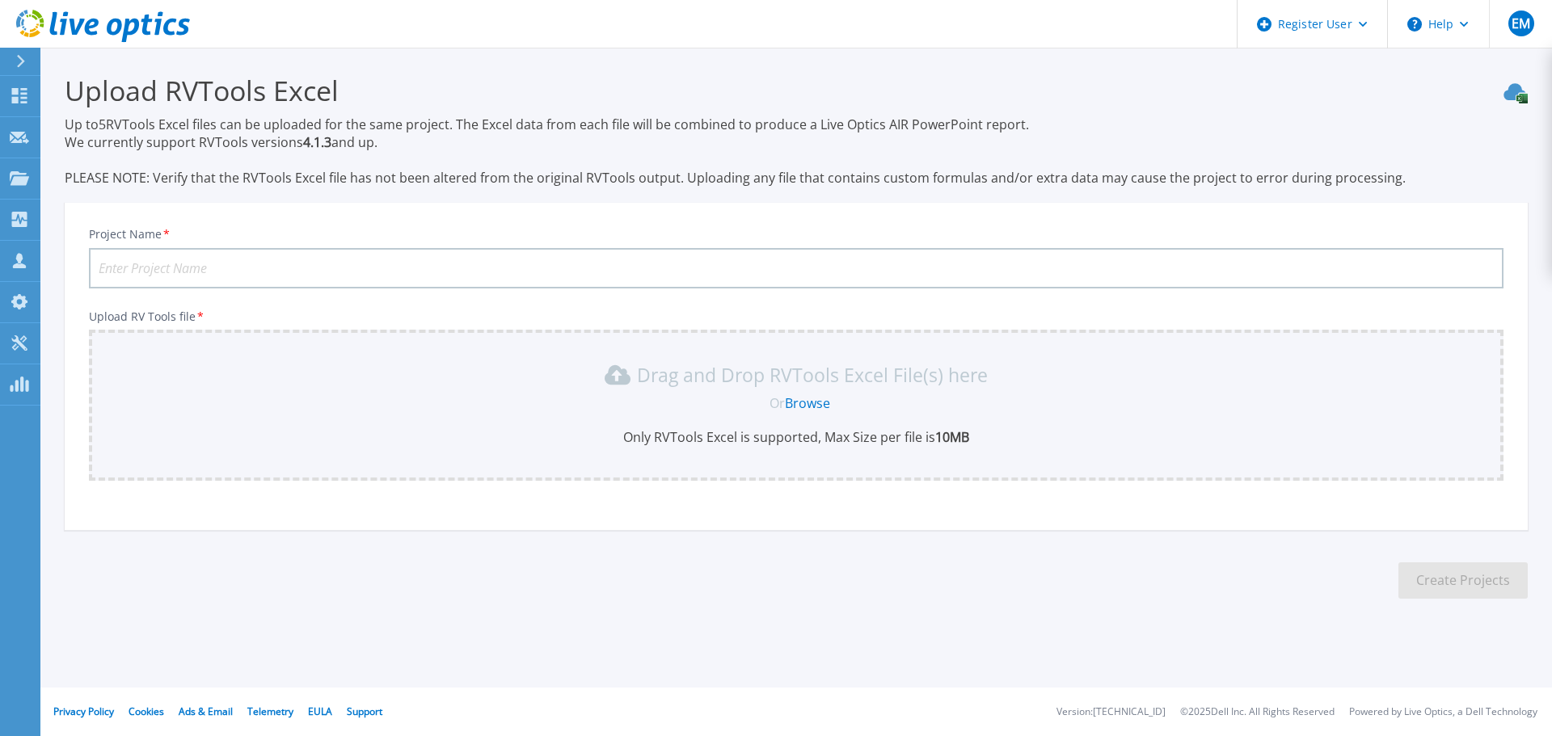
click at [814, 403] on link "Browse" at bounding box center [807, 403] width 45 height 18
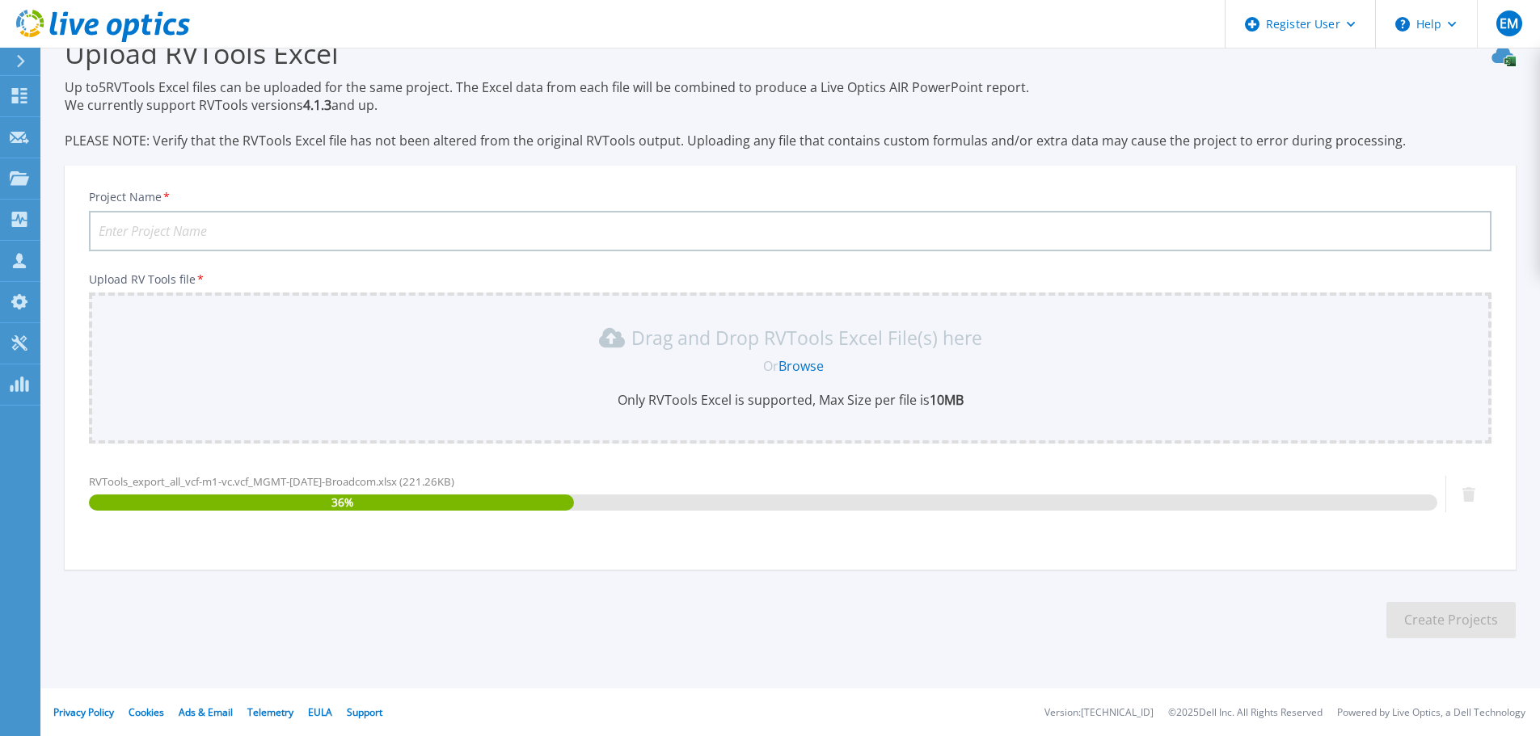
scroll to position [38, 0]
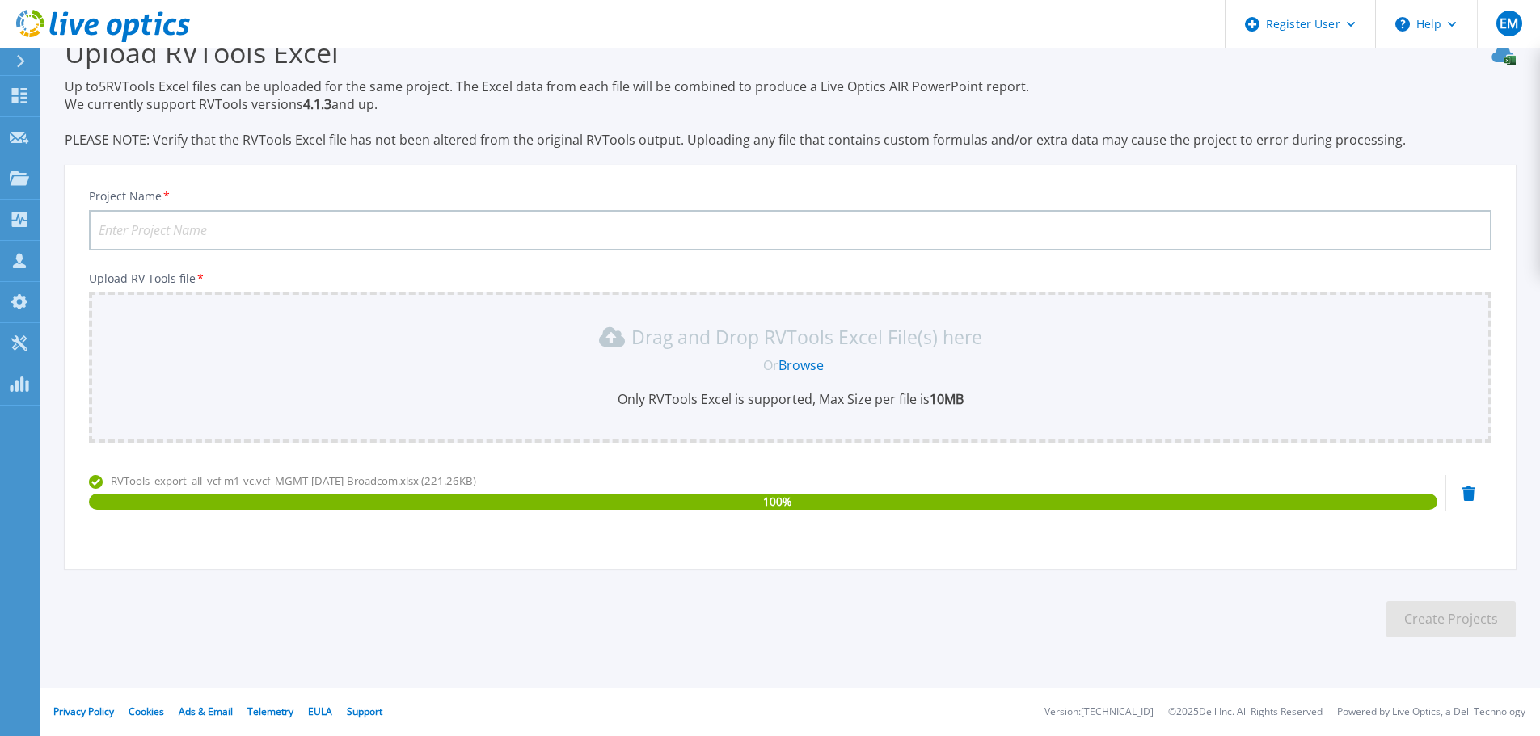
click at [799, 367] on link "Browse" at bounding box center [800, 365] width 45 height 18
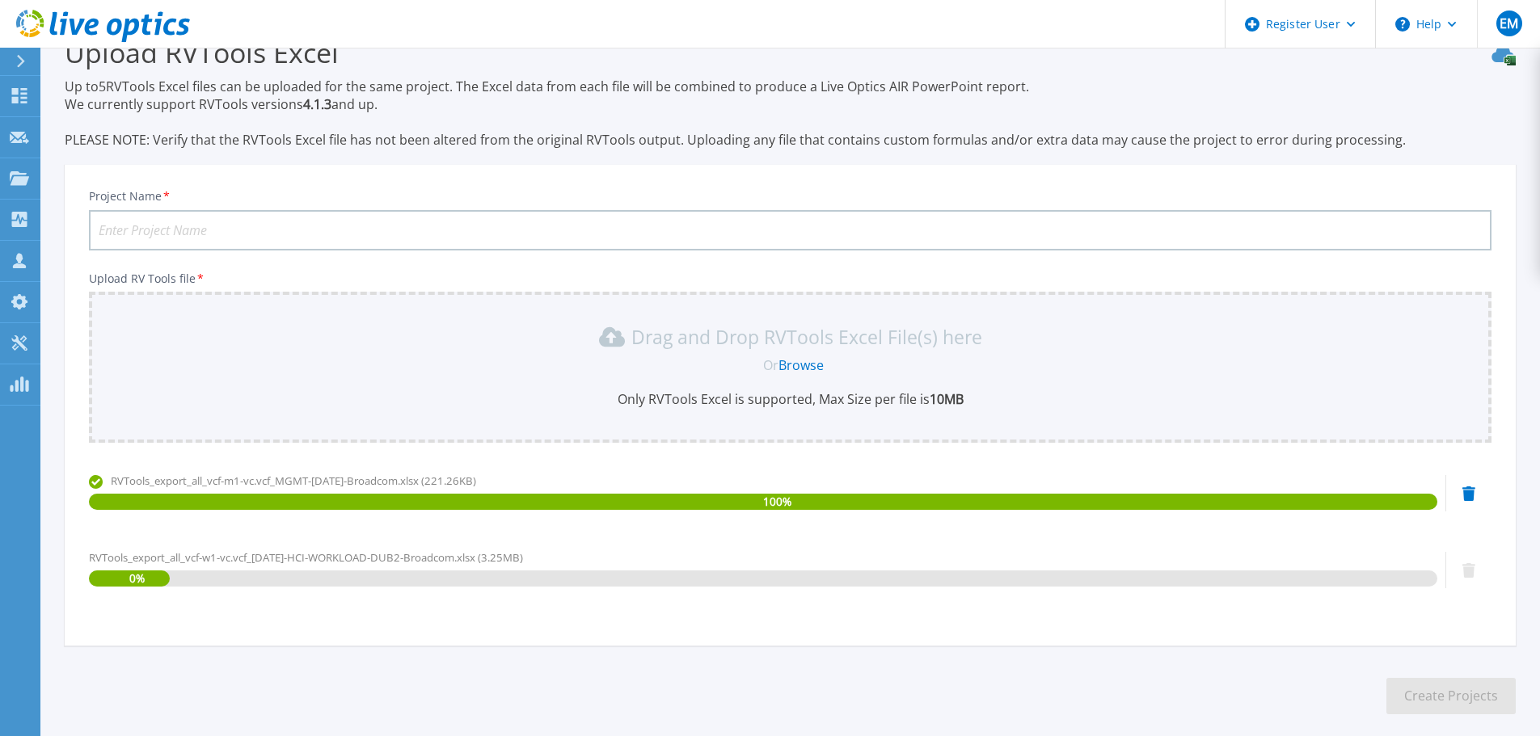
scroll to position [115, 0]
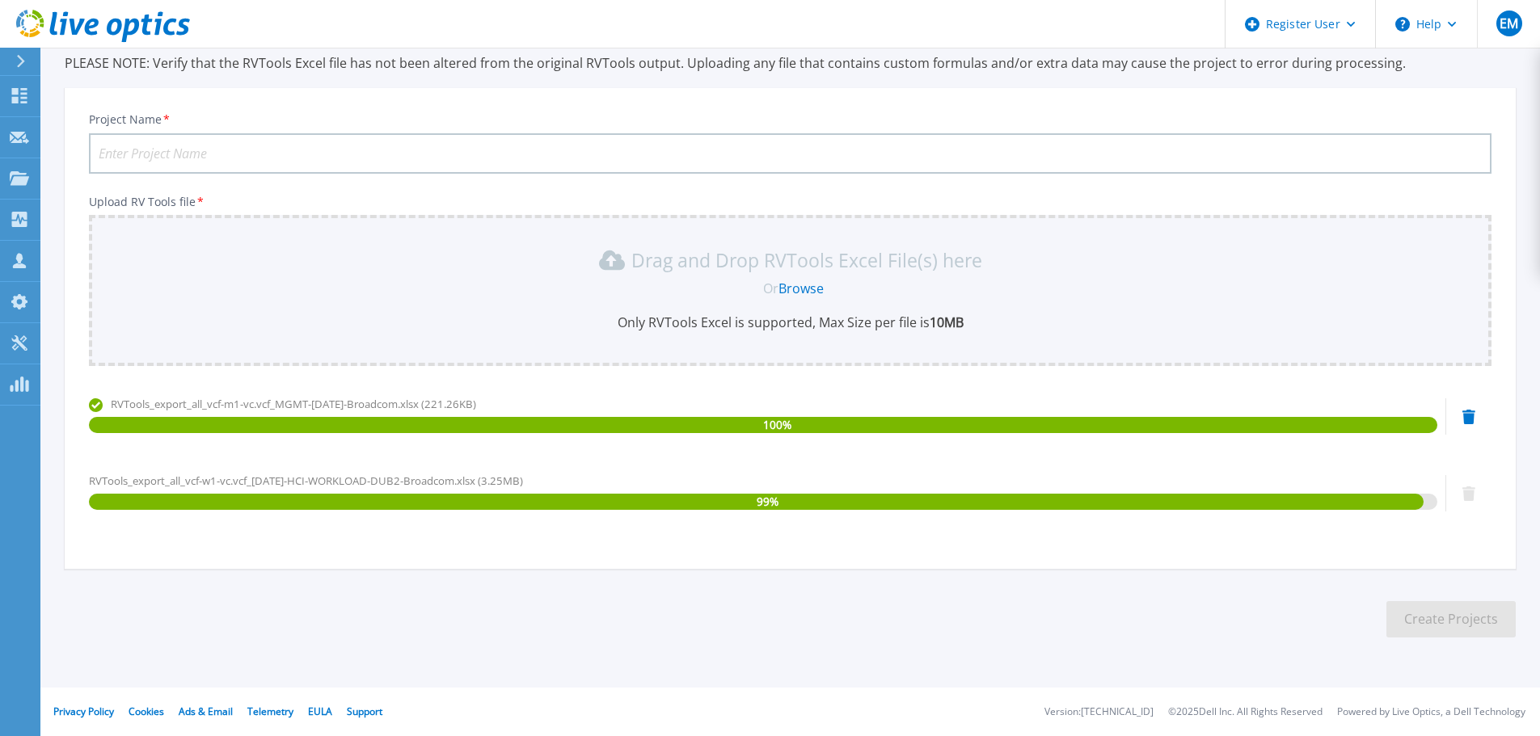
click at [315, 154] on input "Project Name *" at bounding box center [790, 153] width 1402 height 40
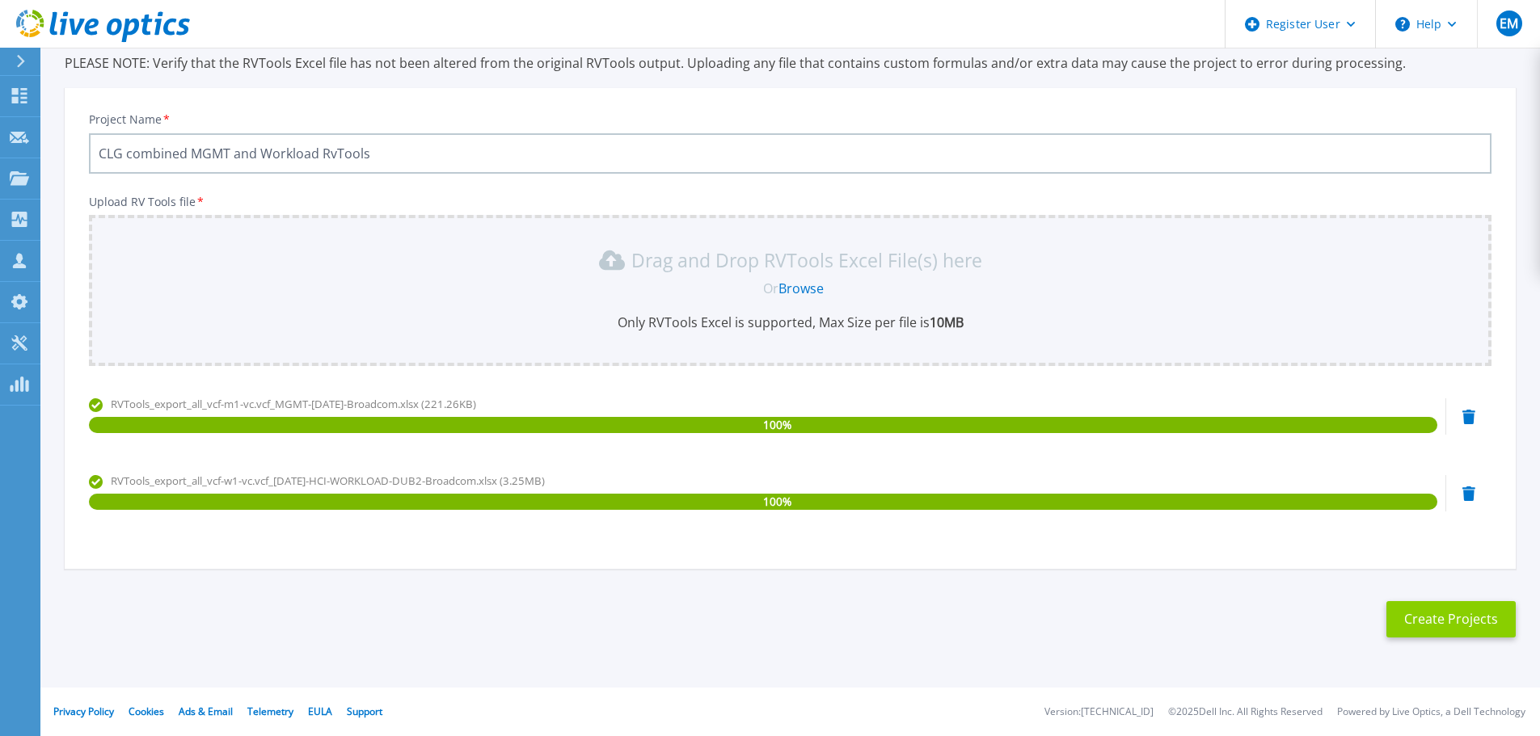
type input "CLG combined MGMT and Workload RvTools"
click at [1436, 622] on button "Create Projects" at bounding box center [1450, 619] width 129 height 36
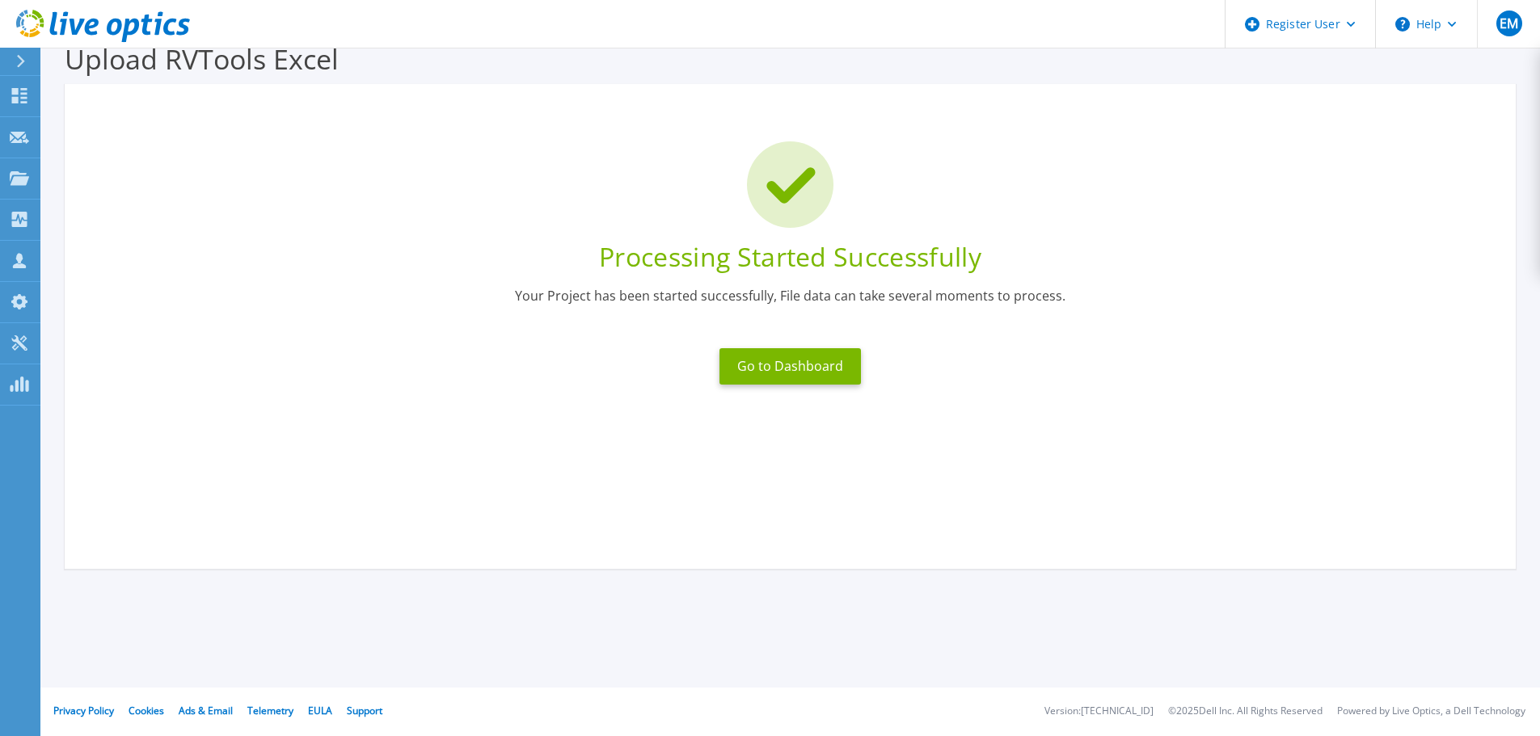
scroll to position [32, 0]
click at [813, 375] on button "Go to Dashboard" at bounding box center [789, 366] width 141 height 36
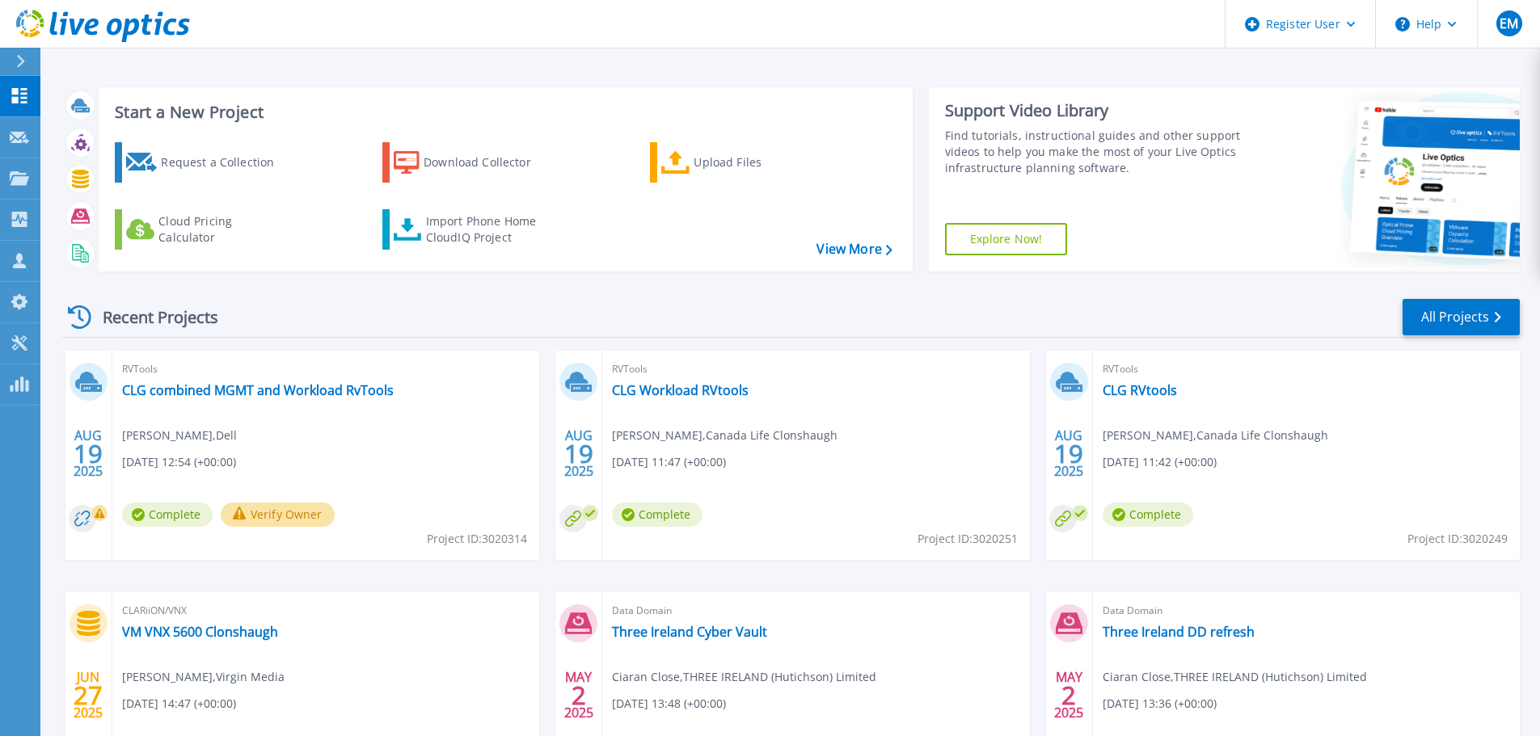
click at [262, 518] on button "Verify Owner" at bounding box center [278, 515] width 114 height 24
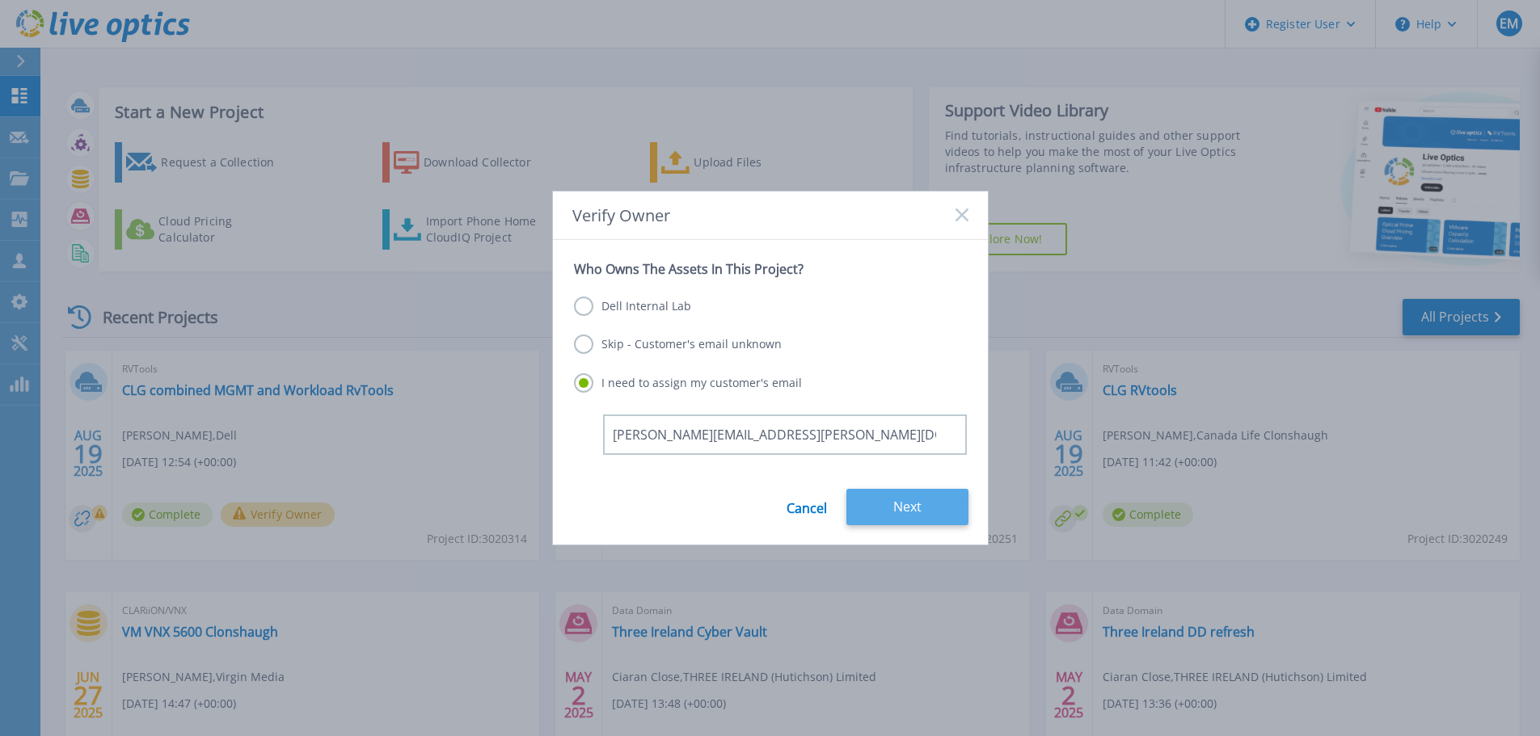
type input "[PERSON_NAME][EMAIL_ADDRESS][PERSON_NAME][DOMAIN_NAME]"
click at [875, 511] on button "Next" at bounding box center [907, 507] width 122 height 36
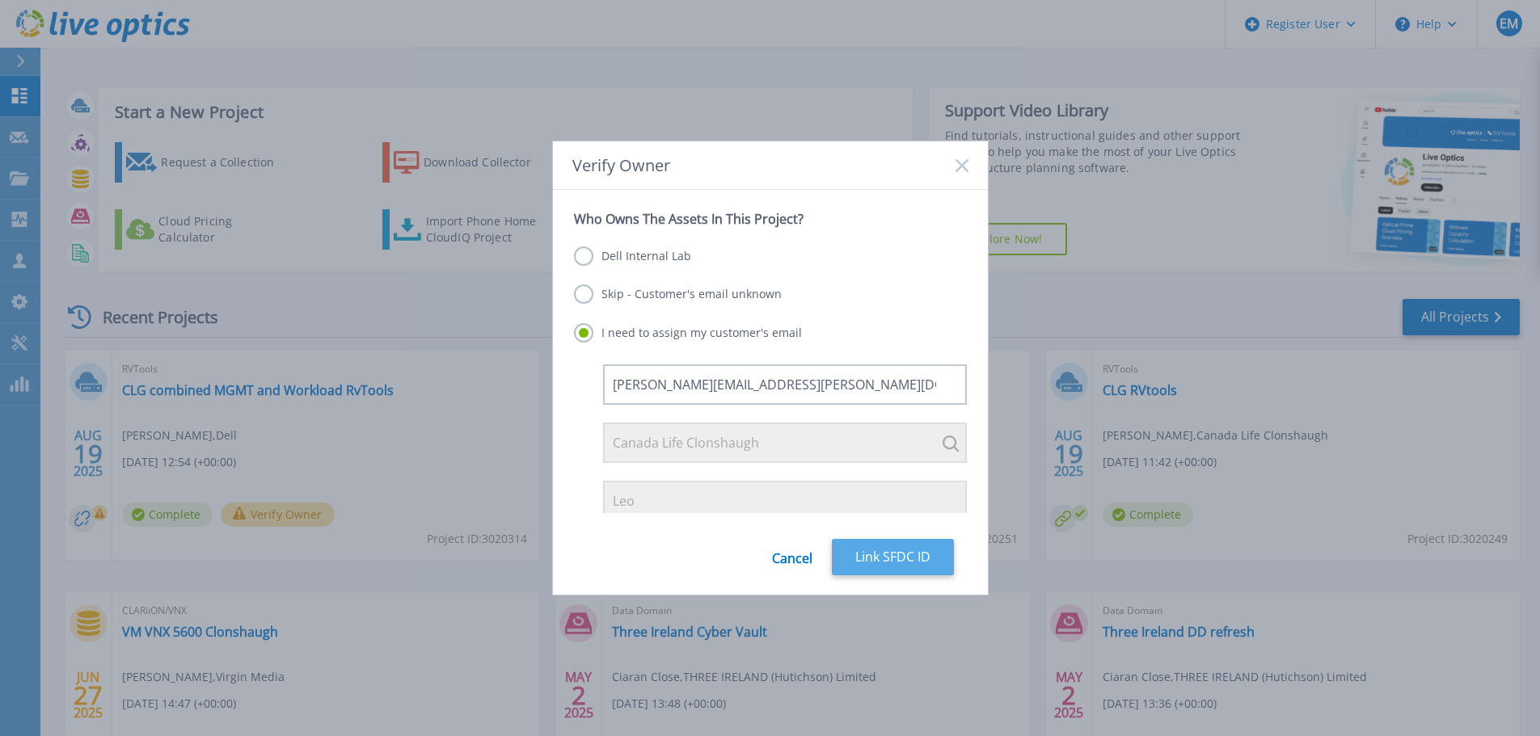
click at [921, 550] on button "Link SFDC ID" at bounding box center [893, 557] width 122 height 36
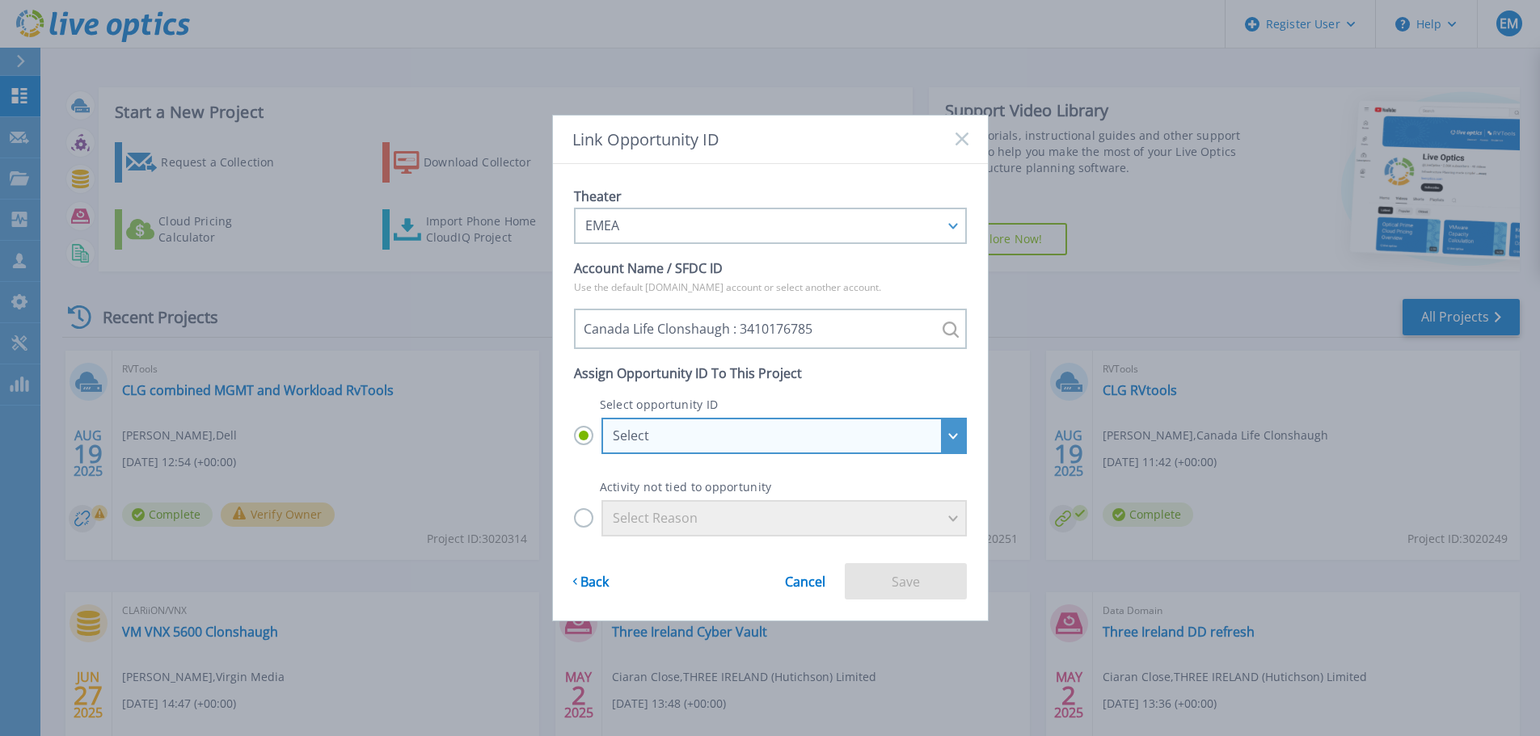
click at [958, 436] on div "Select" at bounding box center [783, 436] width 365 height 36
click at [0, 0] on input "Select Select GWLE - CLG VSRN VDI Refresh : 26757320 GWLE - Ergo-VxRail Dynamic…" at bounding box center [0, 0] width 0 height 0
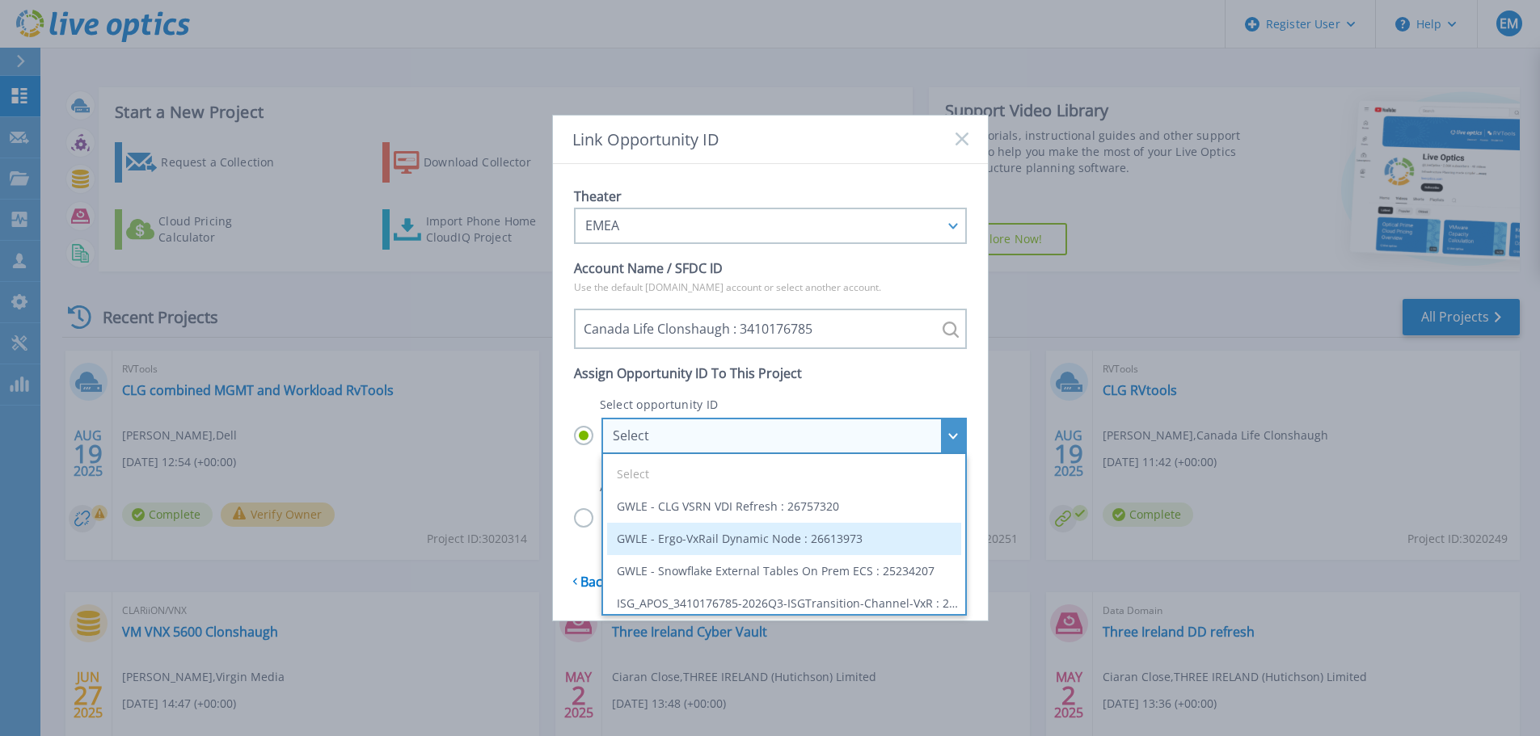
click at [879, 546] on li "GWLE - Ergo-VxRail Dynamic Node : 26613973" at bounding box center [784, 539] width 354 height 32
click at [0, 0] on input "Select Select GWLE - CLG VSRN VDI Refresh : 26757320 GWLE - Ergo-VxRail Dynamic…" at bounding box center [0, 0] width 0 height 0
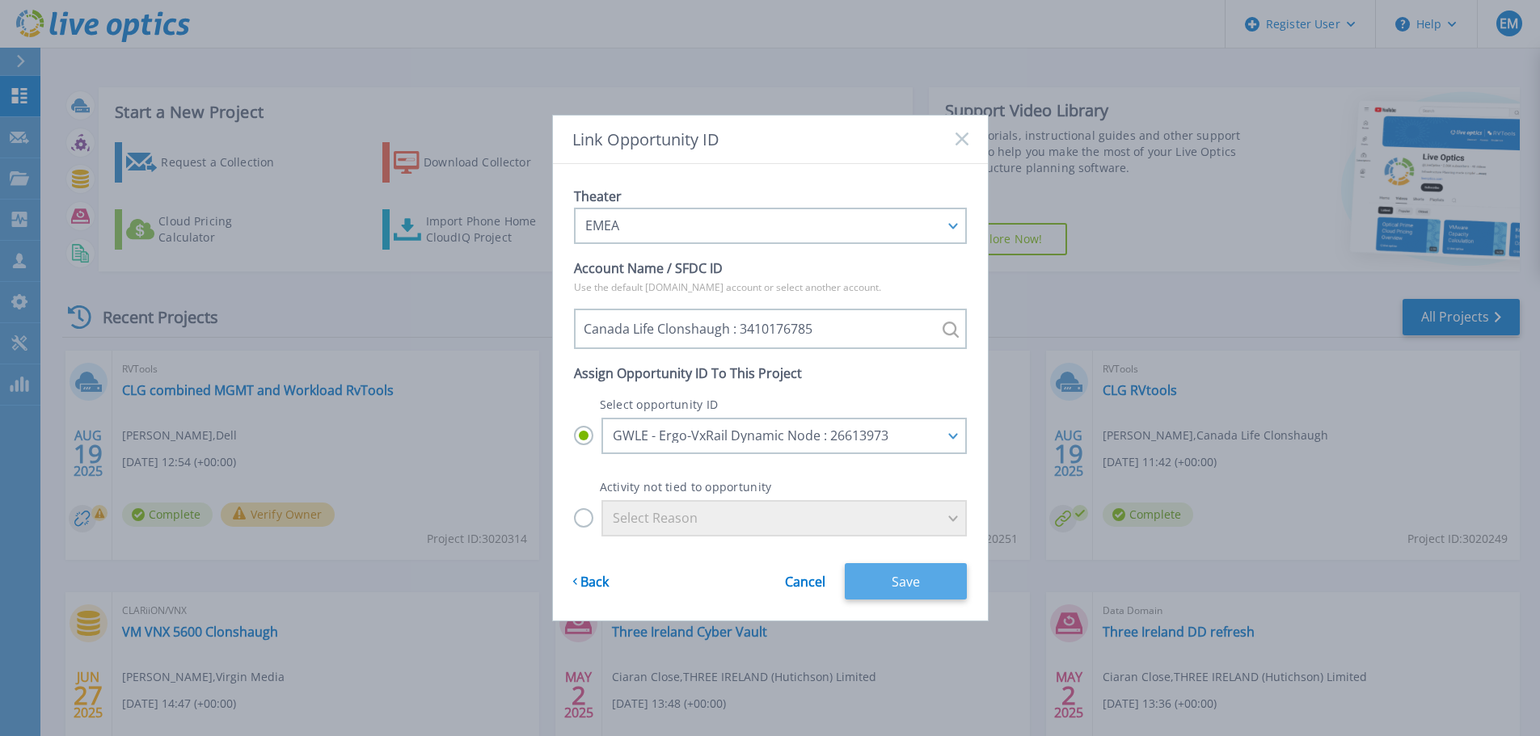
click at [887, 580] on button "Save" at bounding box center [906, 581] width 122 height 36
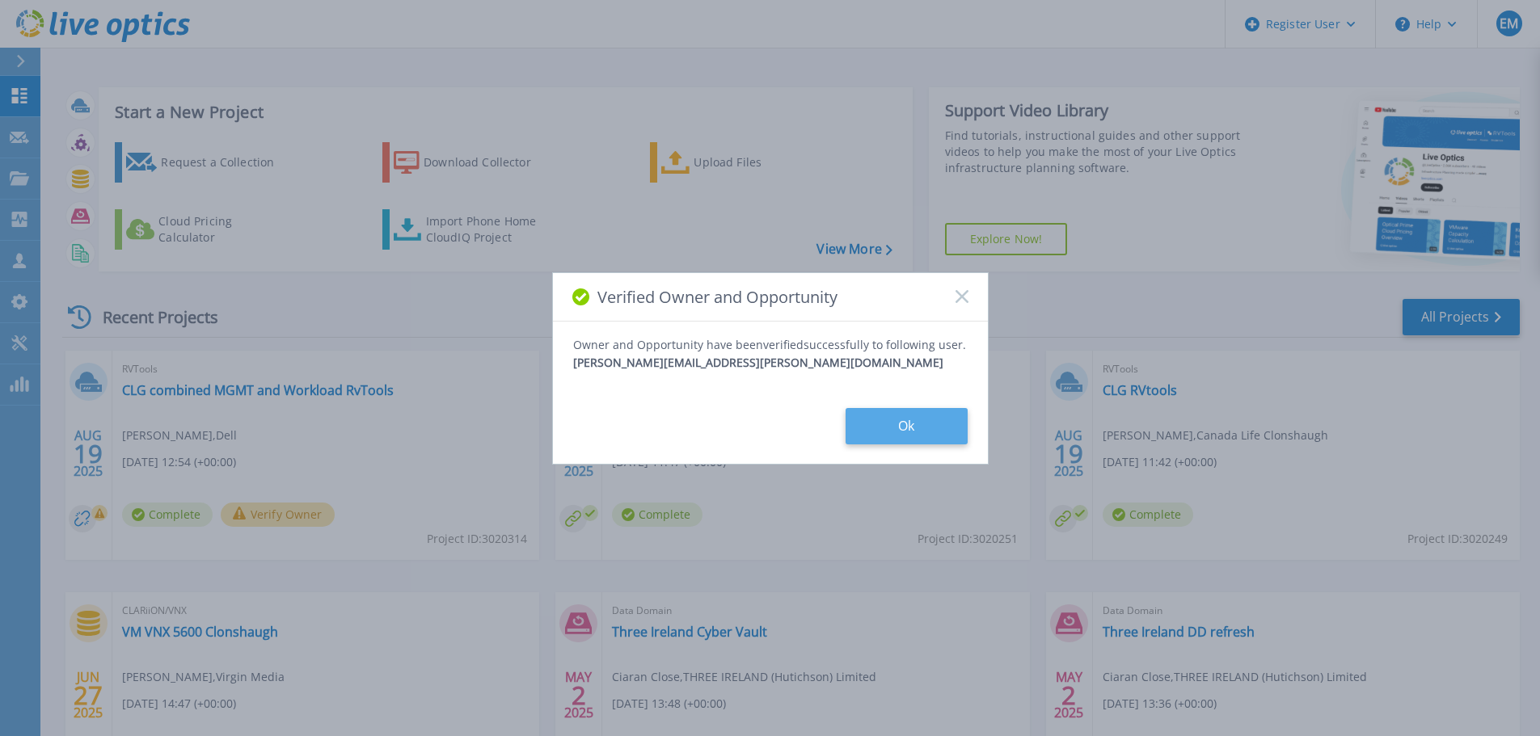
click at [885, 429] on button "Ok" at bounding box center [906, 426] width 122 height 36
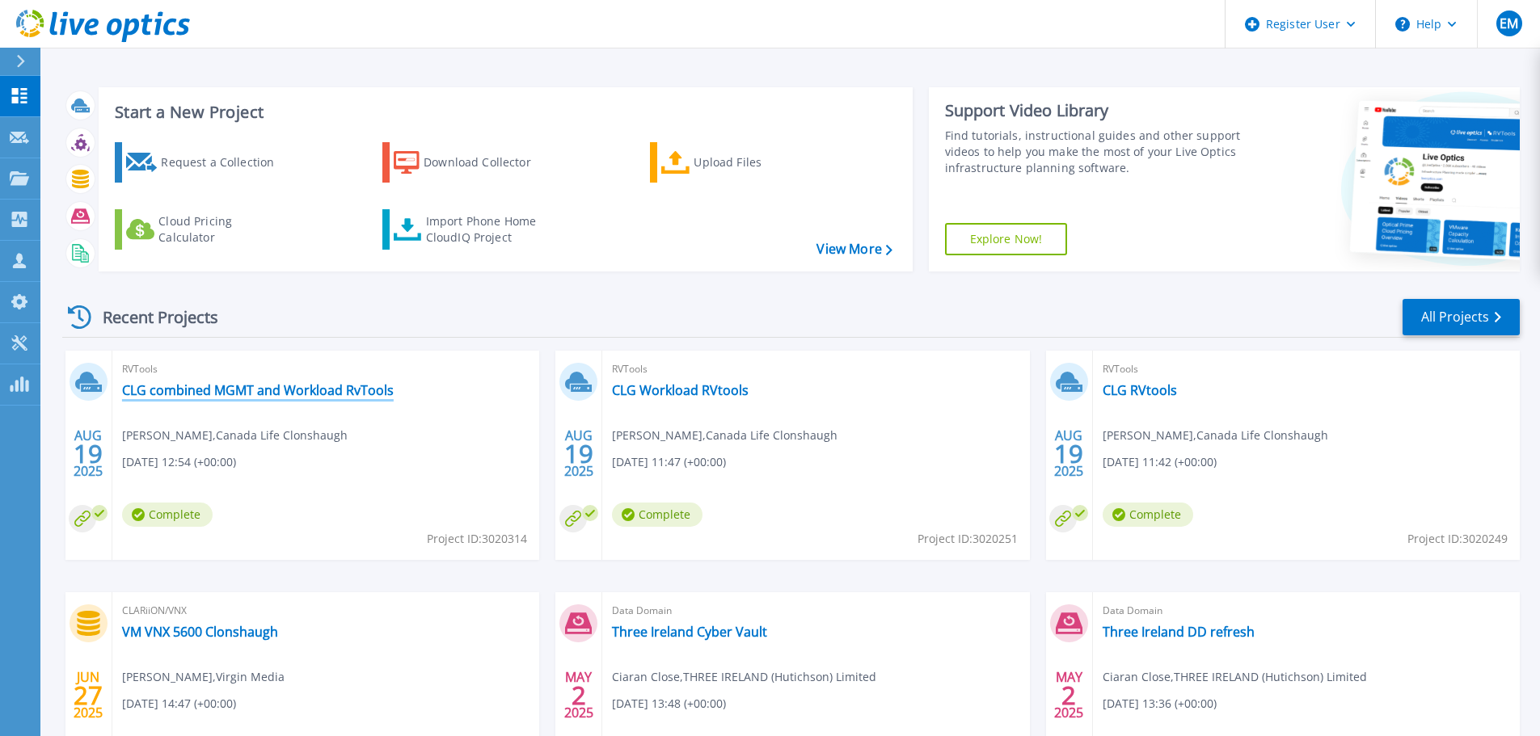
click at [270, 397] on link "CLG combined MGMT and Workload RvTools" at bounding box center [258, 390] width 272 height 16
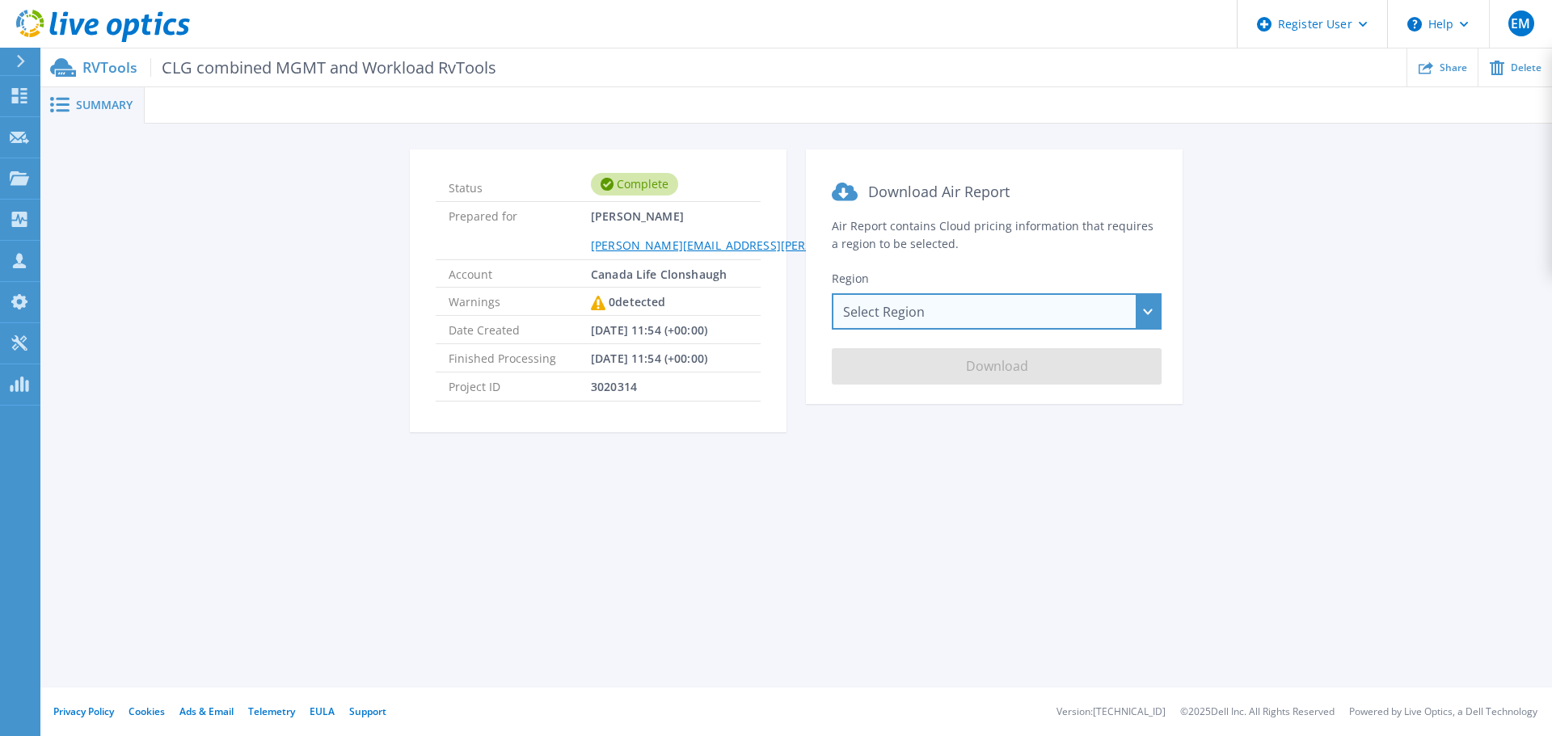
click at [1034, 318] on div "Select Region [GEOGRAPHIC_DATA] ([GEOGRAPHIC_DATA]) [GEOGRAPHIC_DATA] ([GEOGRAP…" at bounding box center [997, 311] width 330 height 36
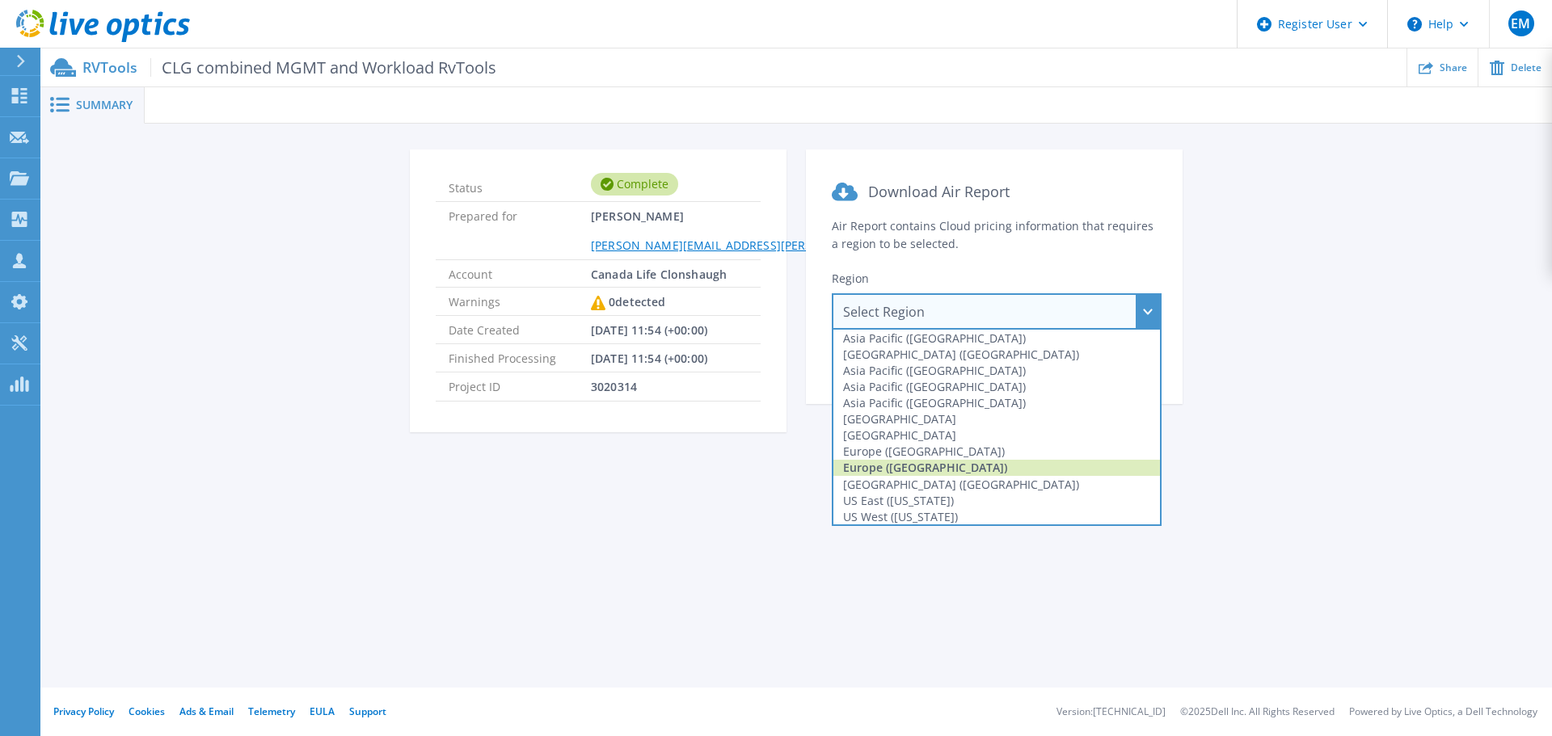
click at [1008, 474] on div "Europe ([GEOGRAPHIC_DATA])" at bounding box center [996, 468] width 327 height 16
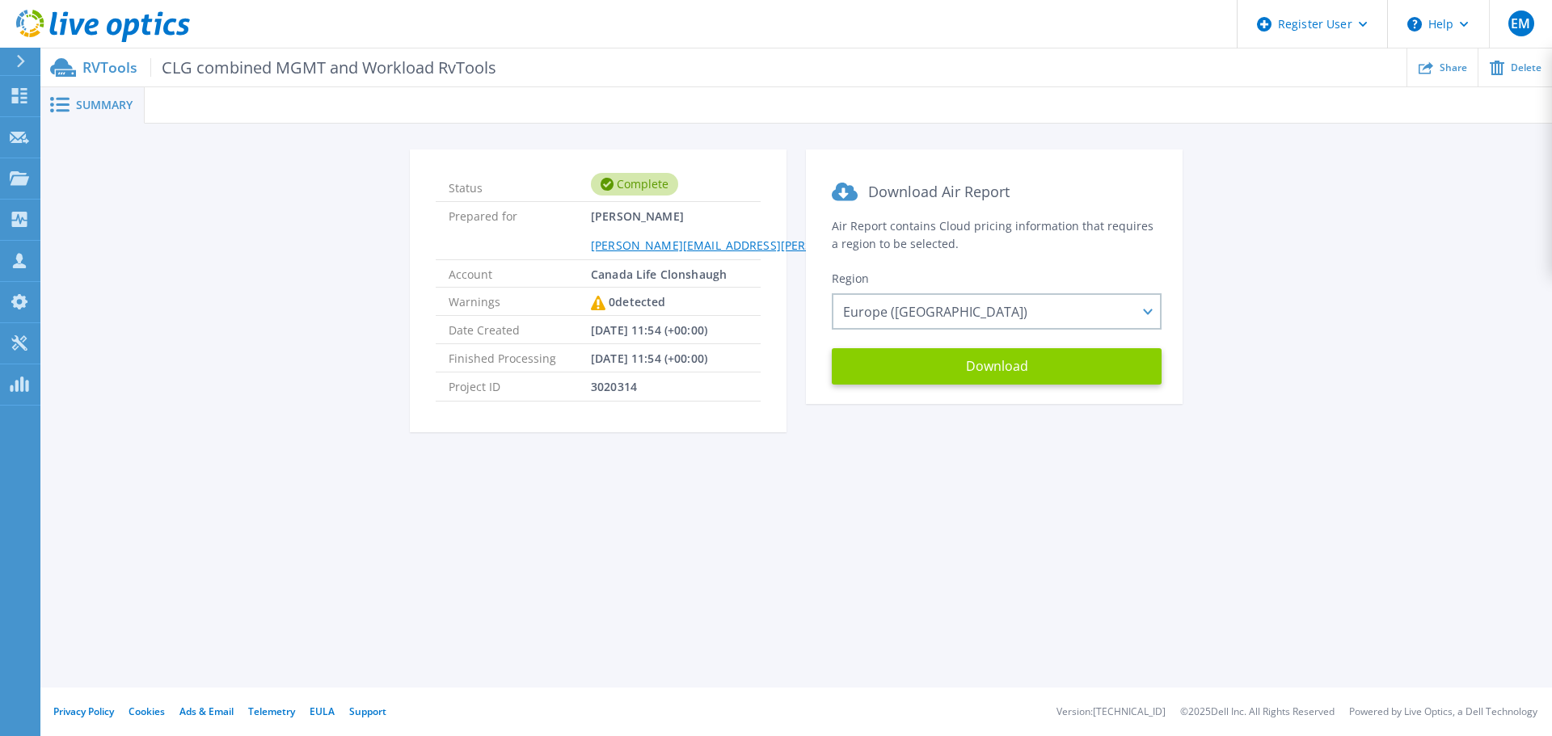
click at [1007, 370] on button "Download" at bounding box center [997, 366] width 330 height 36
